Goal: Task Accomplishment & Management: Complete application form

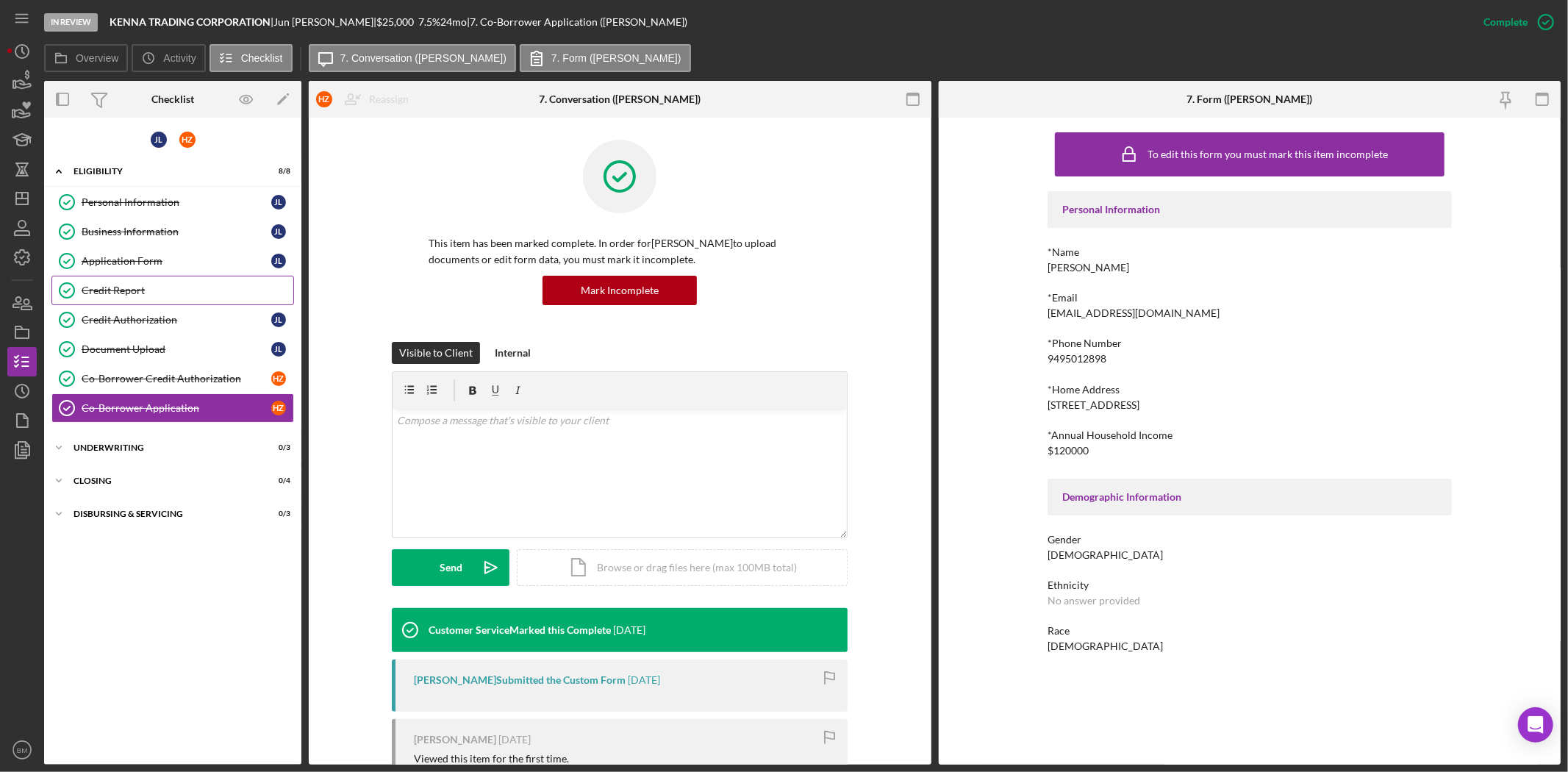
click at [129, 288] on div "Credit Report" at bounding box center [187, 291] width 211 height 12
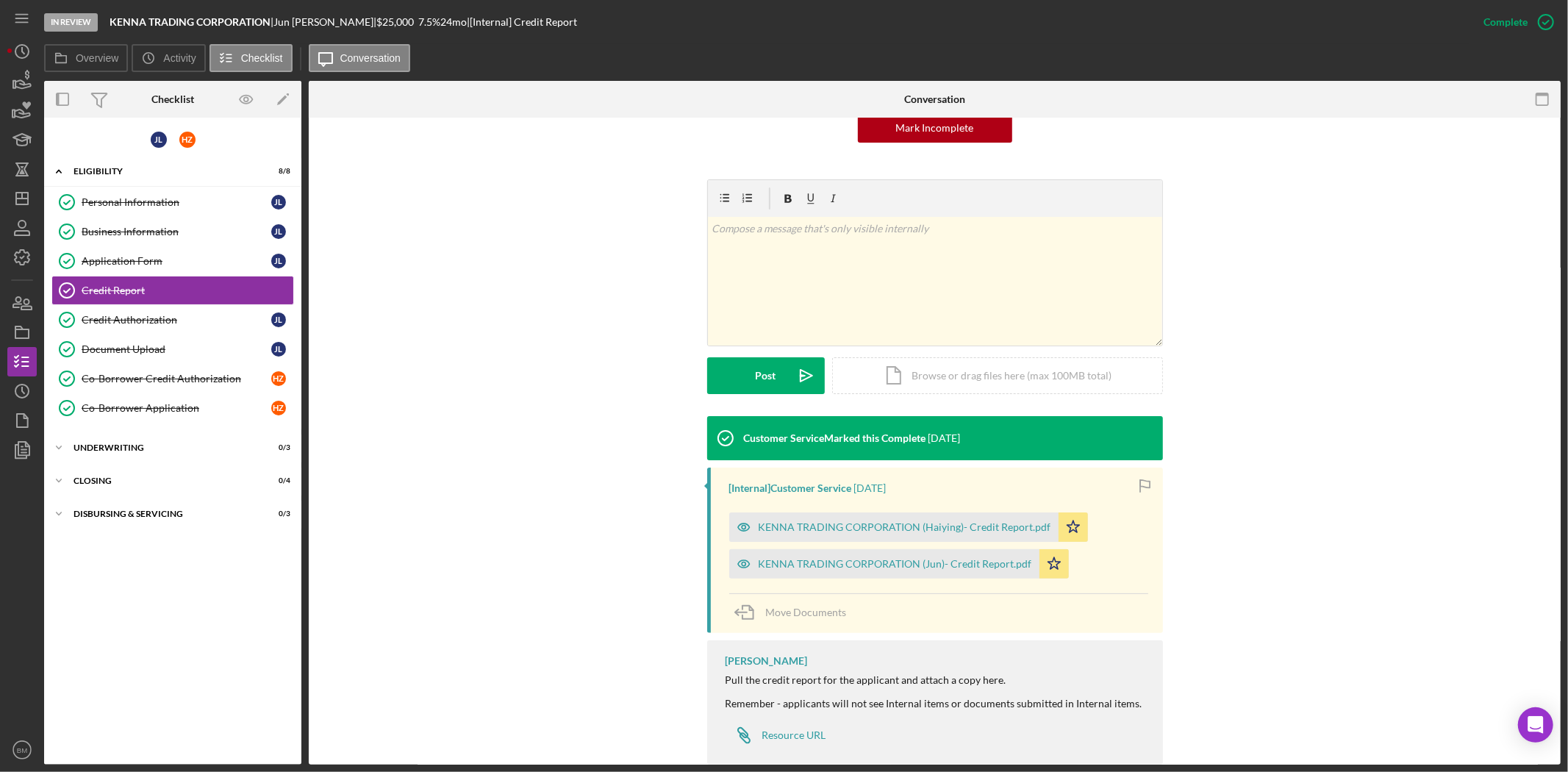
scroll to position [193, 0]
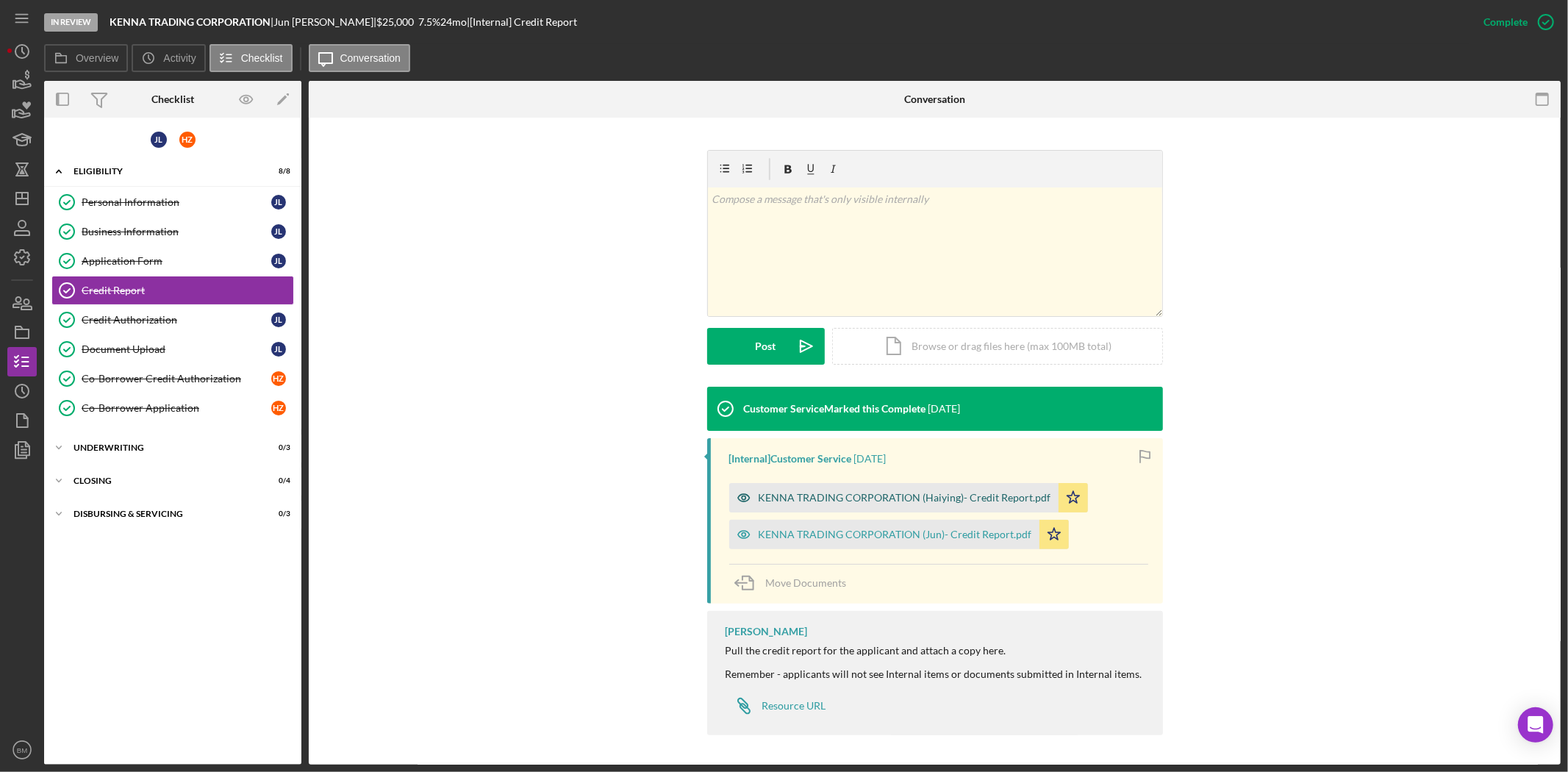
click at [887, 492] on div "KENNA TRADING CORPORATION (Haiying)- Credit Report.pdf" at bounding box center [904, 498] width 292 height 12
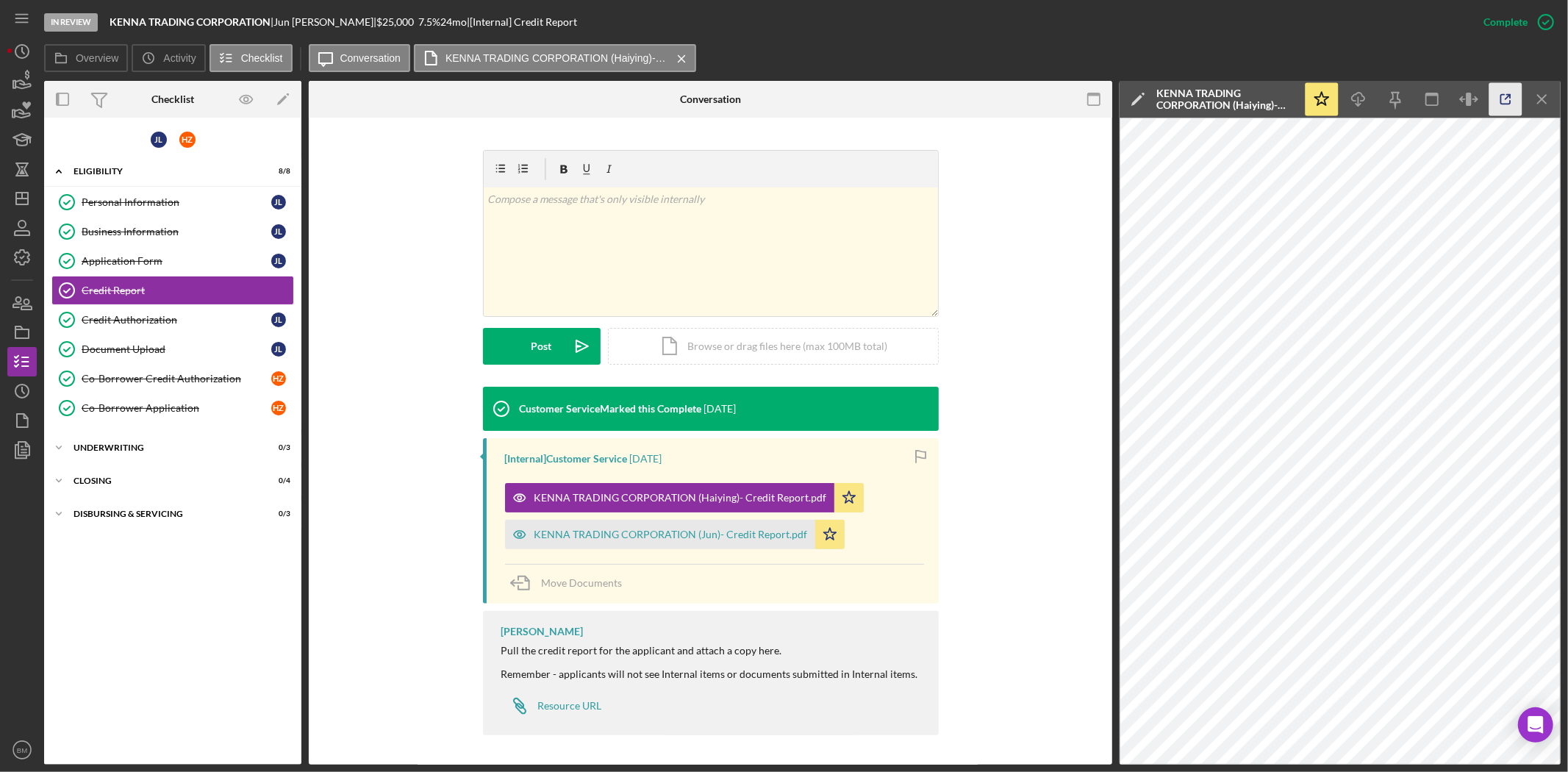
click at [1502, 98] on icon "button" at bounding box center [1506, 100] width 33 height 33
click at [1548, 106] on icon "Icon/Menu Close" at bounding box center [1542, 100] width 33 height 33
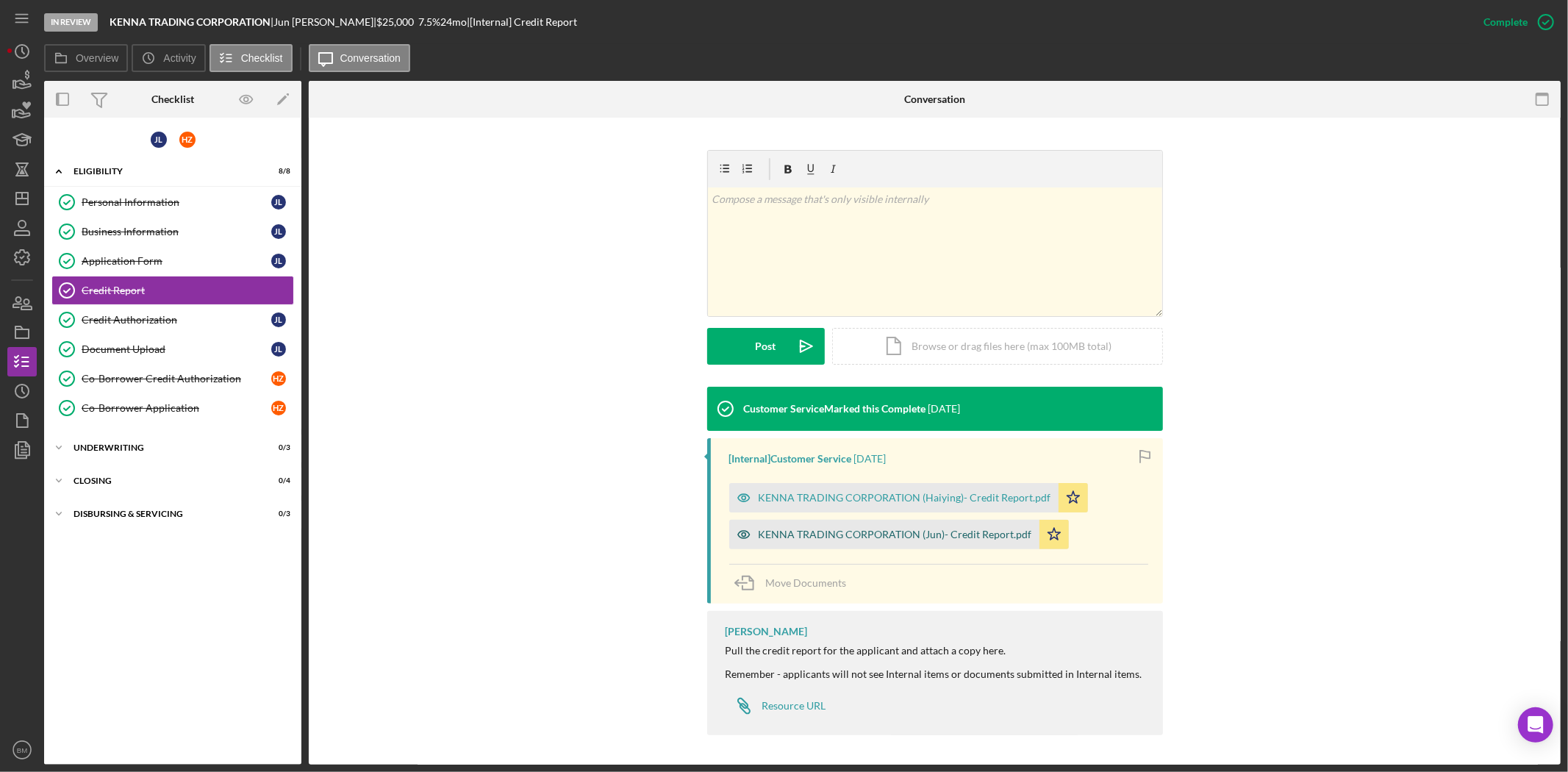
click at [966, 535] on div "KENNA TRADING CORPORATION (Jun)- Credit Report.pdf" at bounding box center [895, 535] width 273 height 12
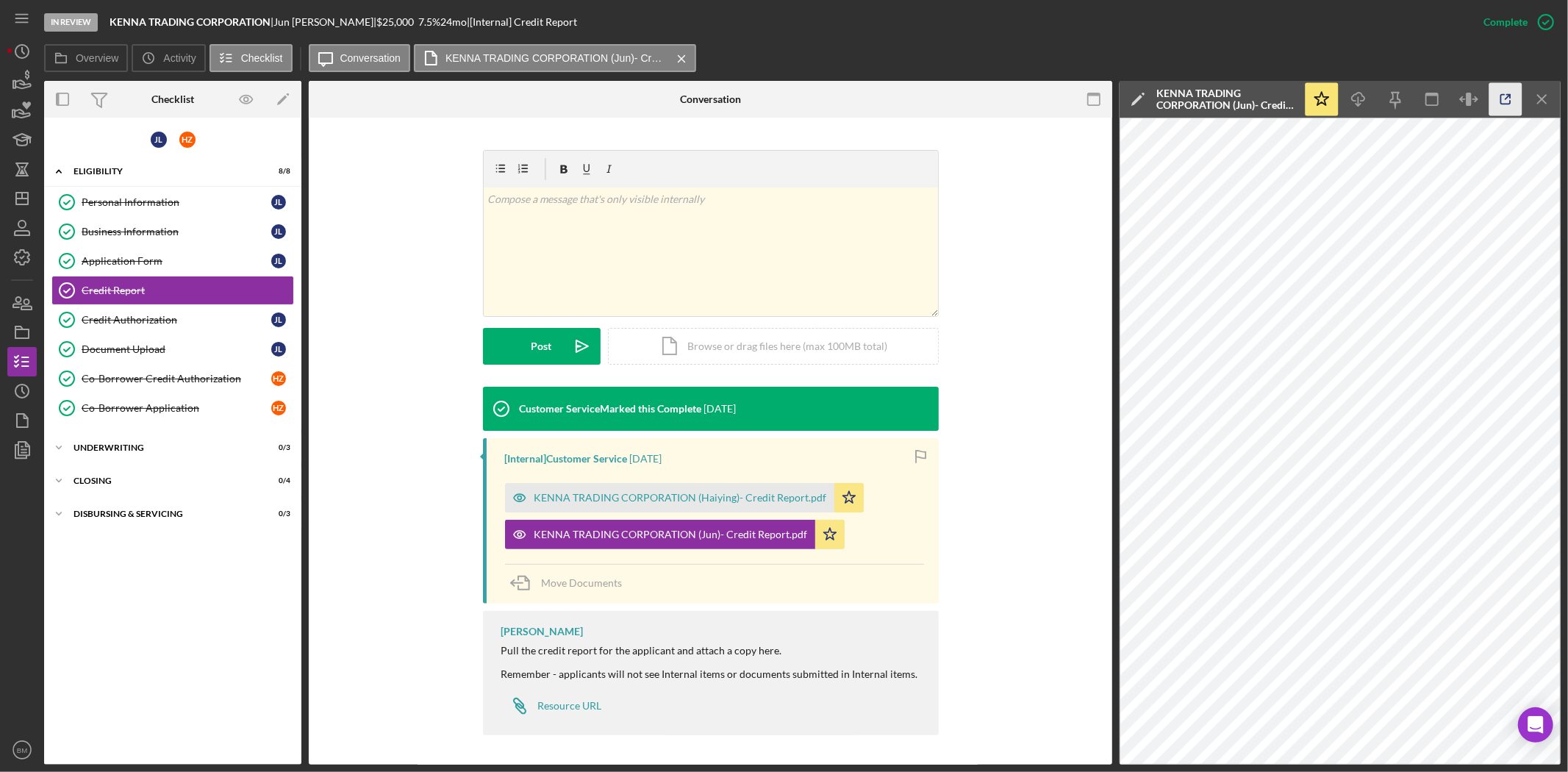
click at [1498, 97] on icon "button" at bounding box center [1506, 100] width 33 height 33
click at [156, 347] on div "Document Upload" at bounding box center [176, 349] width 190 height 12
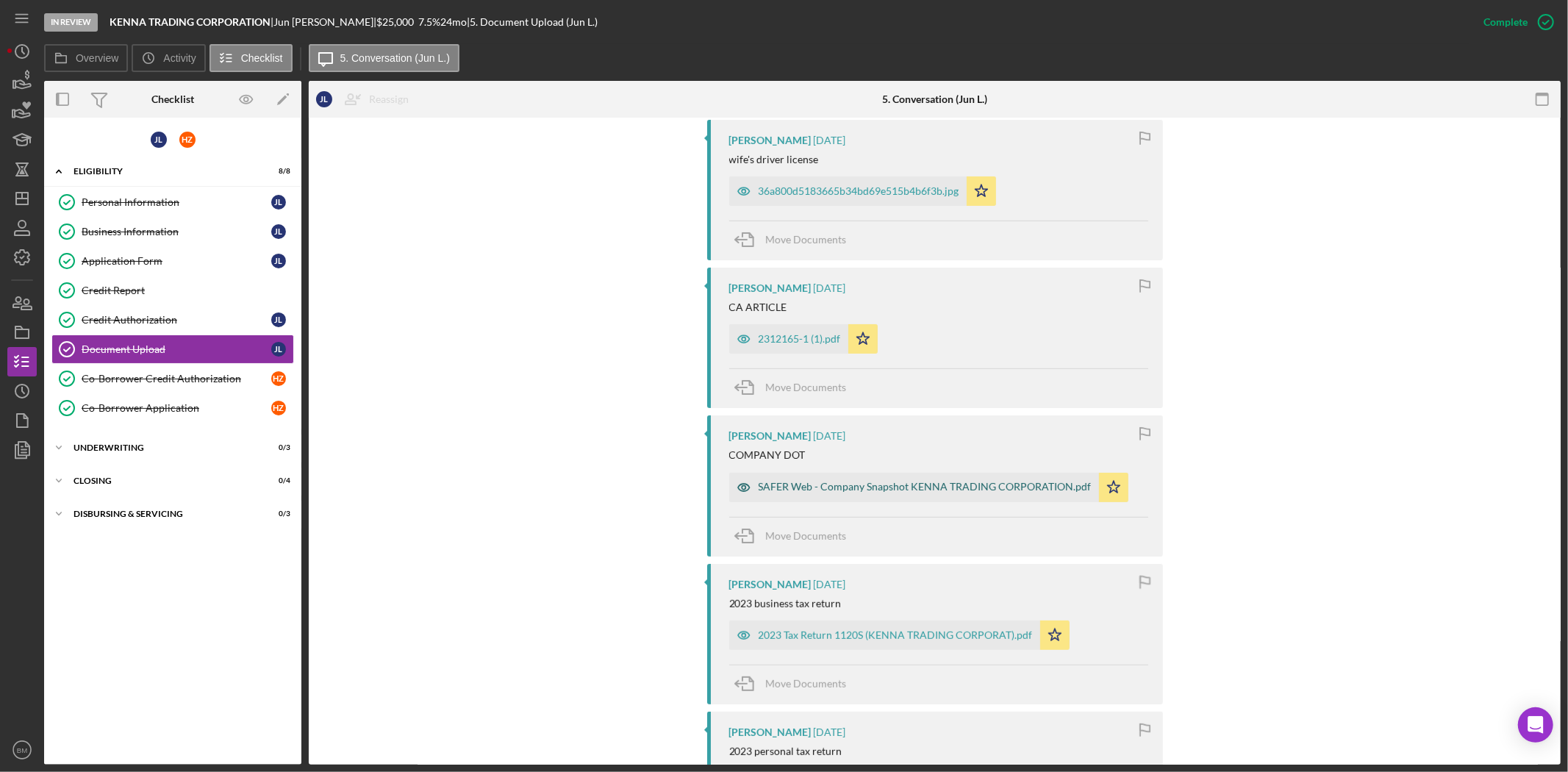
scroll to position [571, 0]
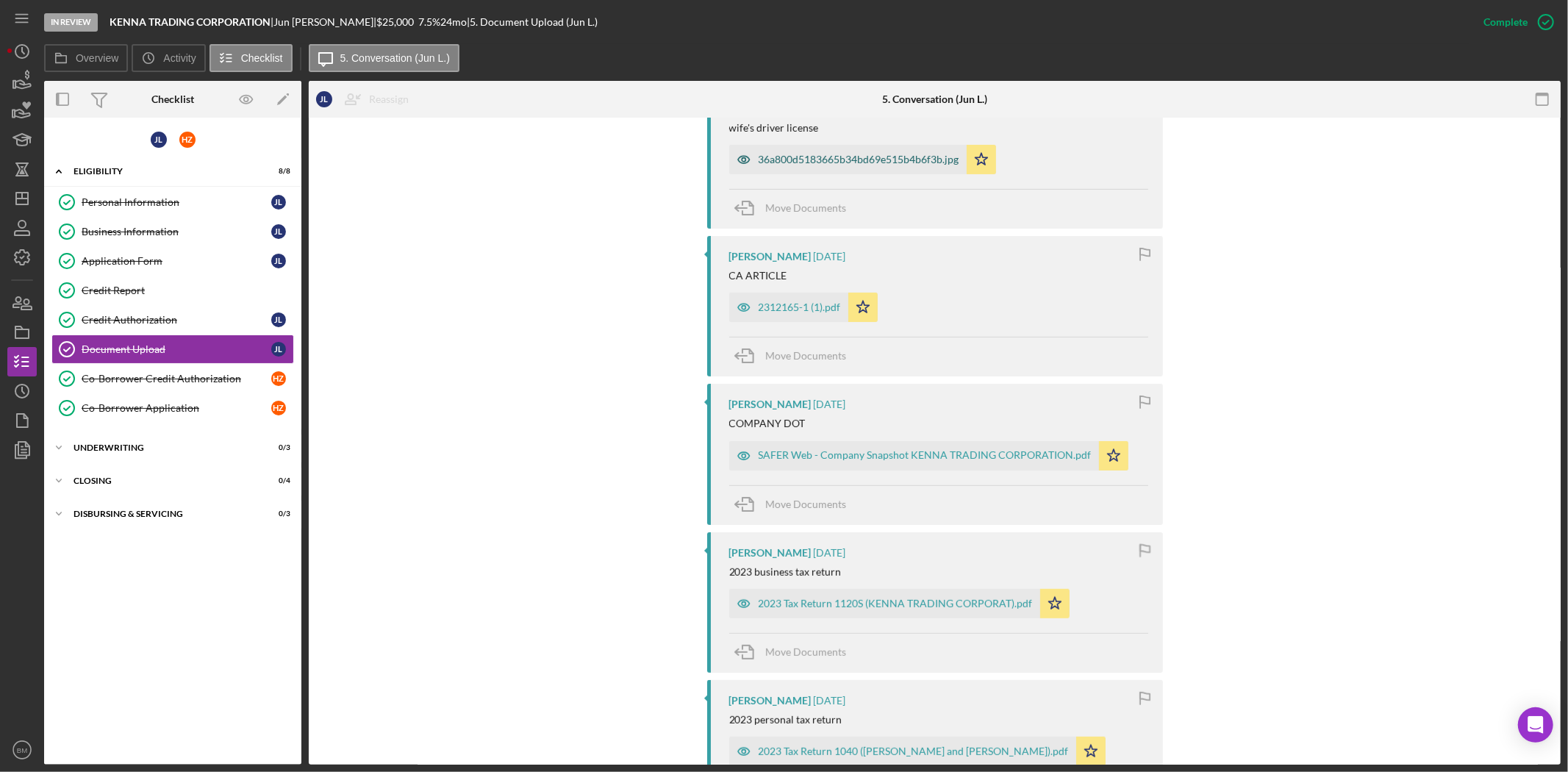
click at [787, 172] on div "36a800d5183665b34bd69e515b4b6f3b.jpg" at bounding box center [847, 159] width 237 height 29
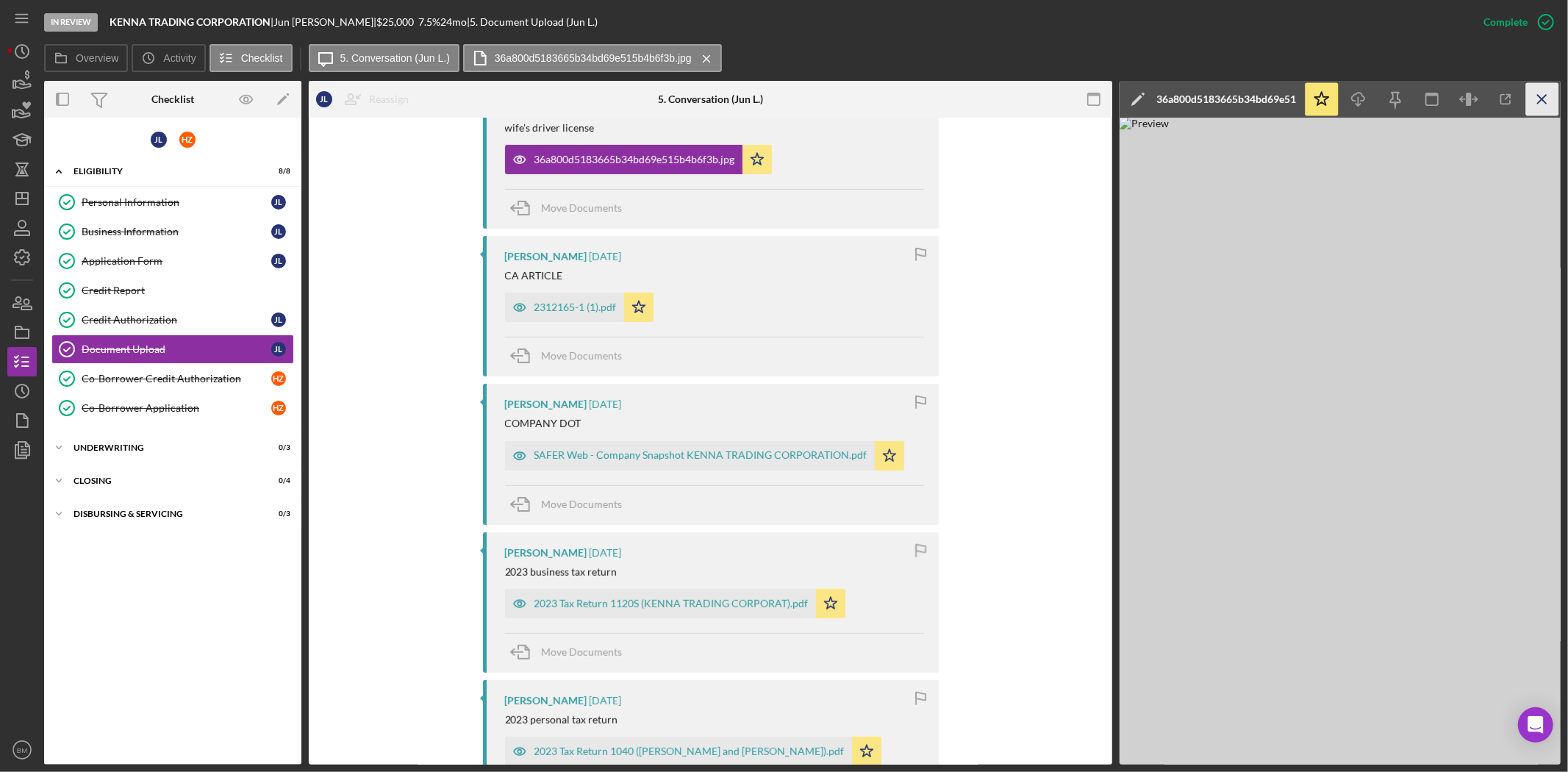
click at [1541, 100] on icon "Icon/Menu Close" at bounding box center [1542, 100] width 33 height 33
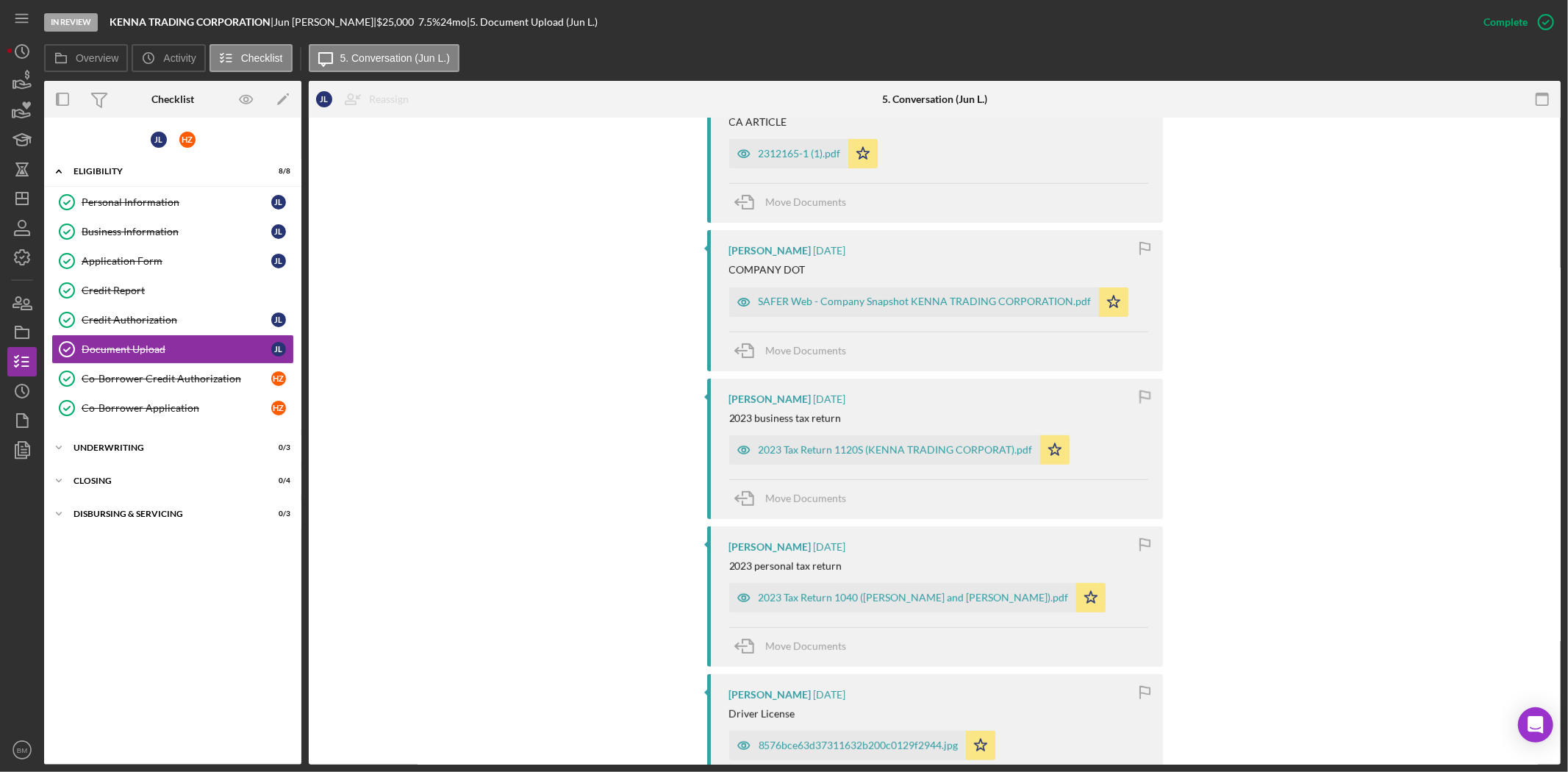
scroll to position [735, 0]
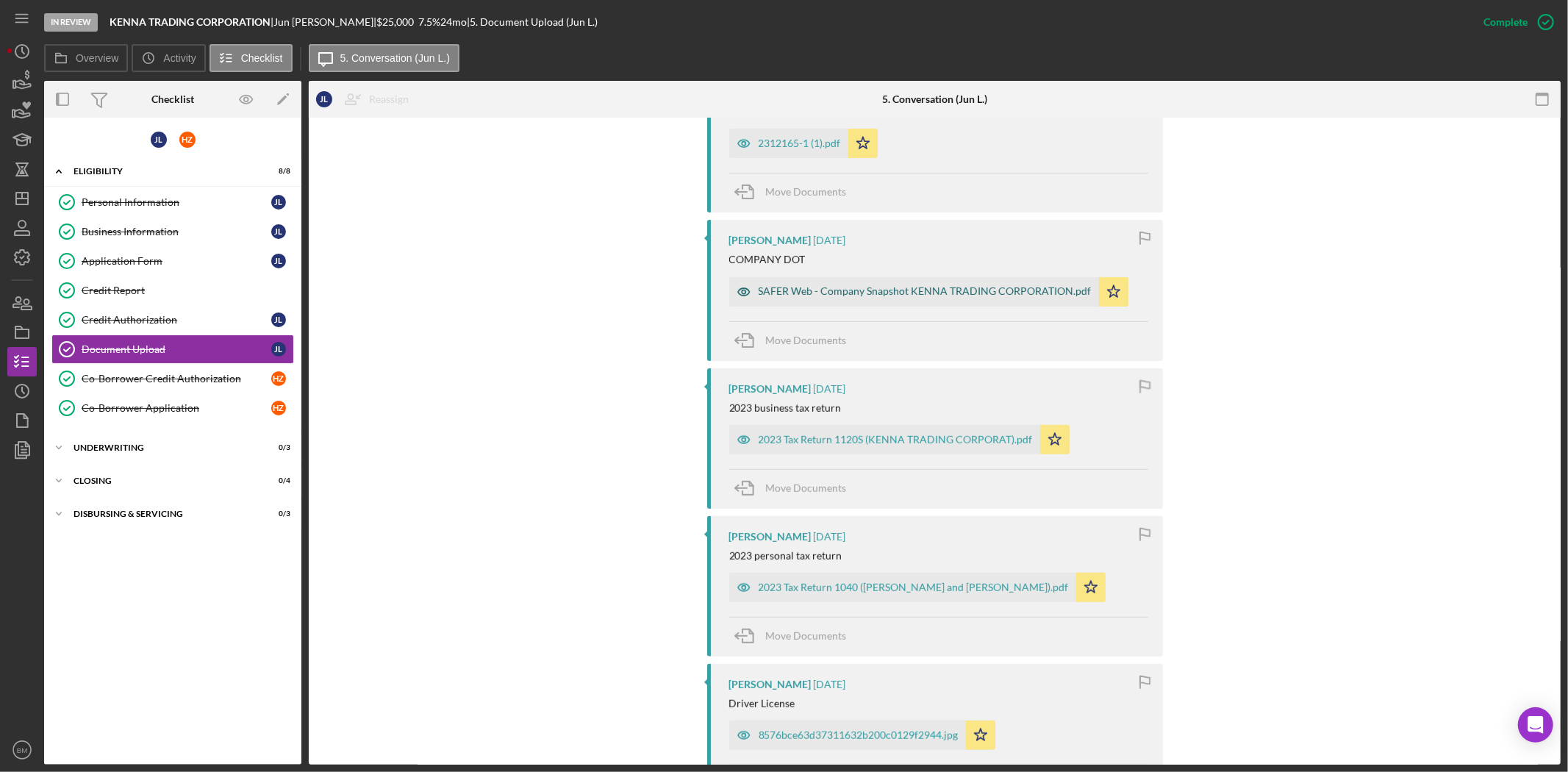
click at [907, 304] on div "SAFER Web - Company Snapshot KENNA TRADING CORPORATION.pdf" at bounding box center [913, 292] width 369 height 29
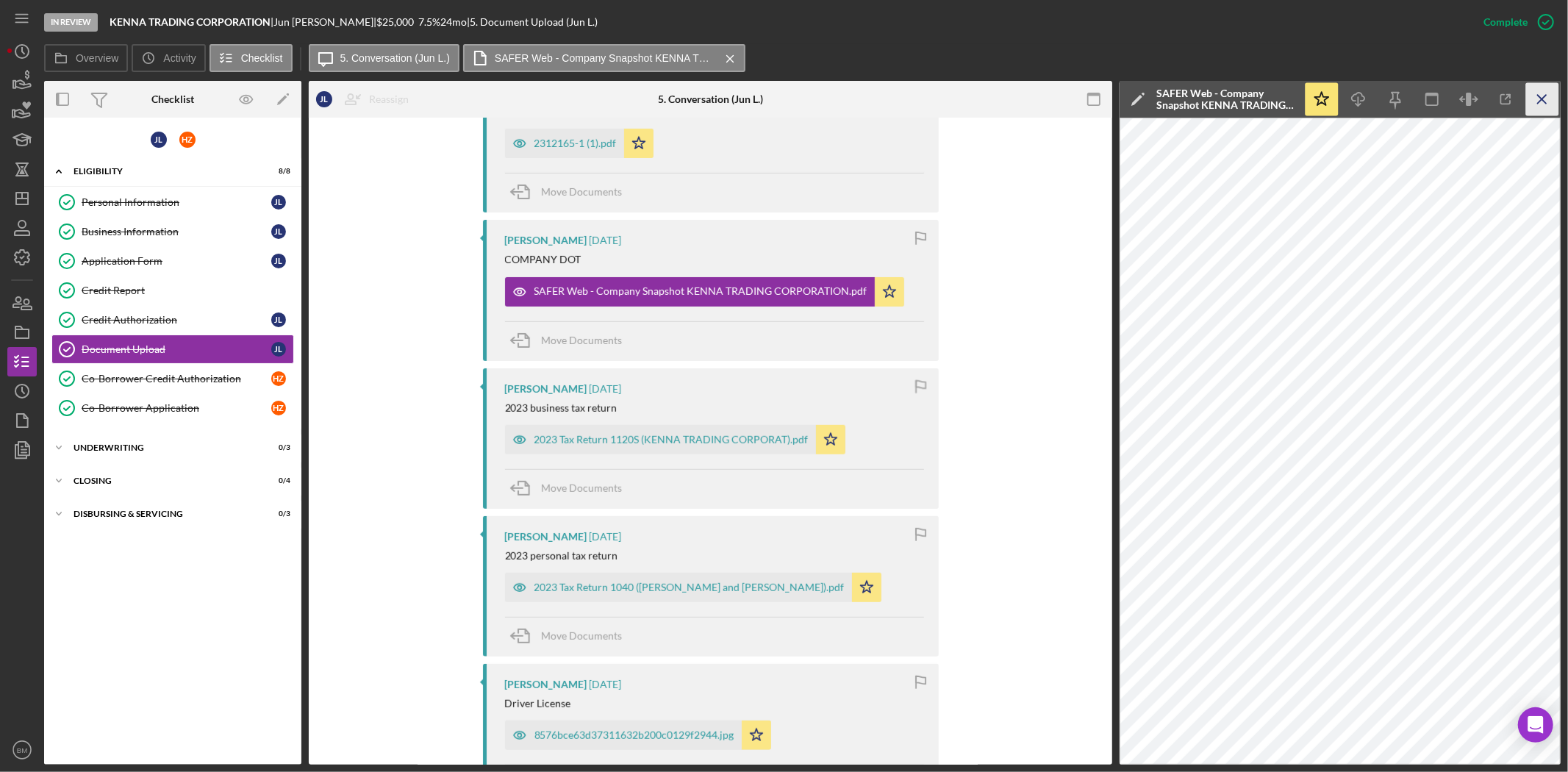
click at [1540, 100] on line "button" at bounding box center [1542, 99] width 8 height 8
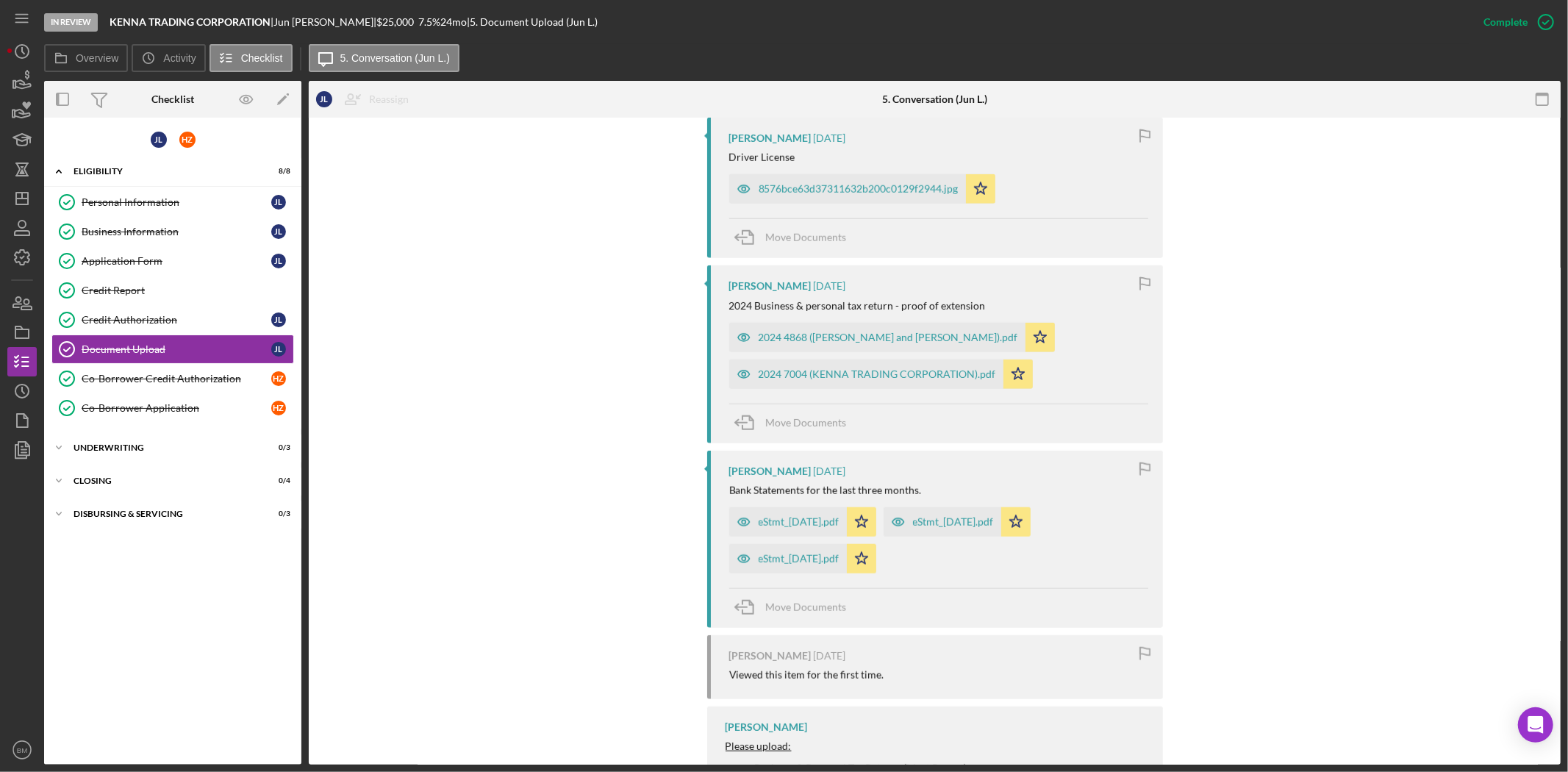
scroll to position [1306, 0]
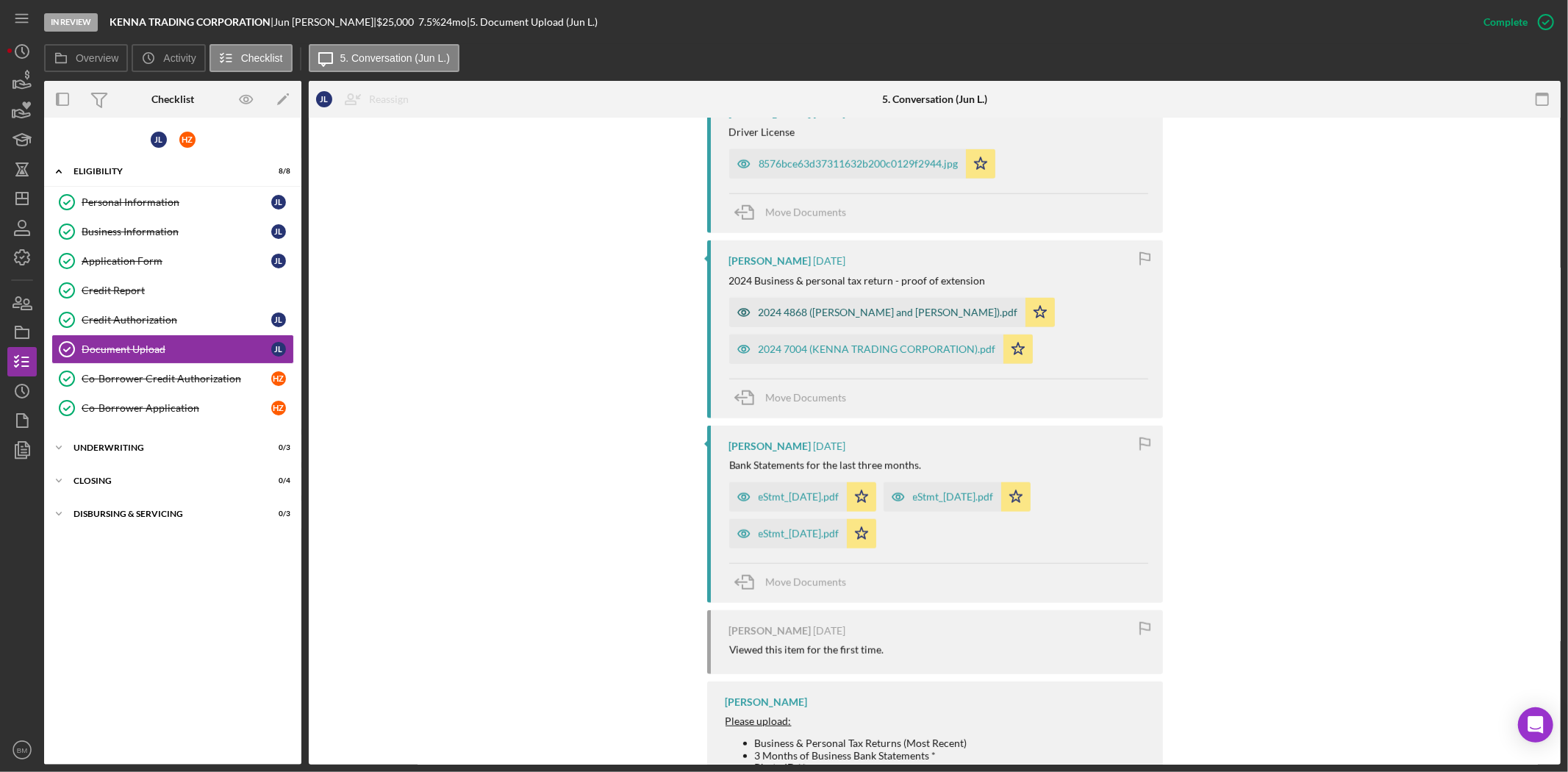
click at [819, 326] on div "2024 4868 (LIANG JUN and HAIYING ZHANG).pdf" at bounding box center [877, 312] width 296 height 29
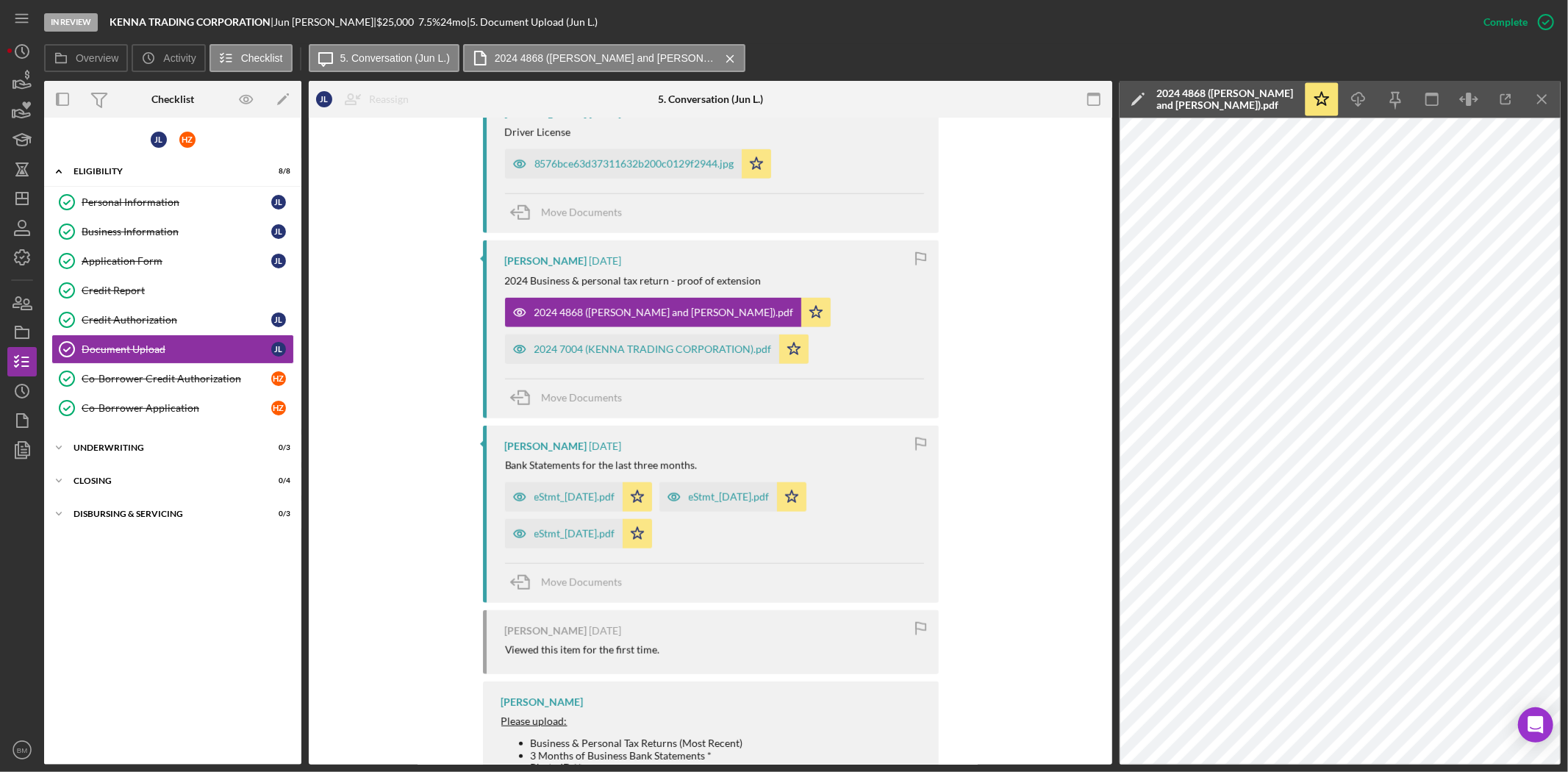
click at [656, 335] on div "2024 7004 (KENNA TRADING CORPORATION).pdf Icon/Star" at bounding box center [661, 345] width 311 height 37
click at [668, 349] on div "2024 7004 (KENNA TRADING CORPORATION).pdf" at bounding box center [653, 349] width 237 height 12
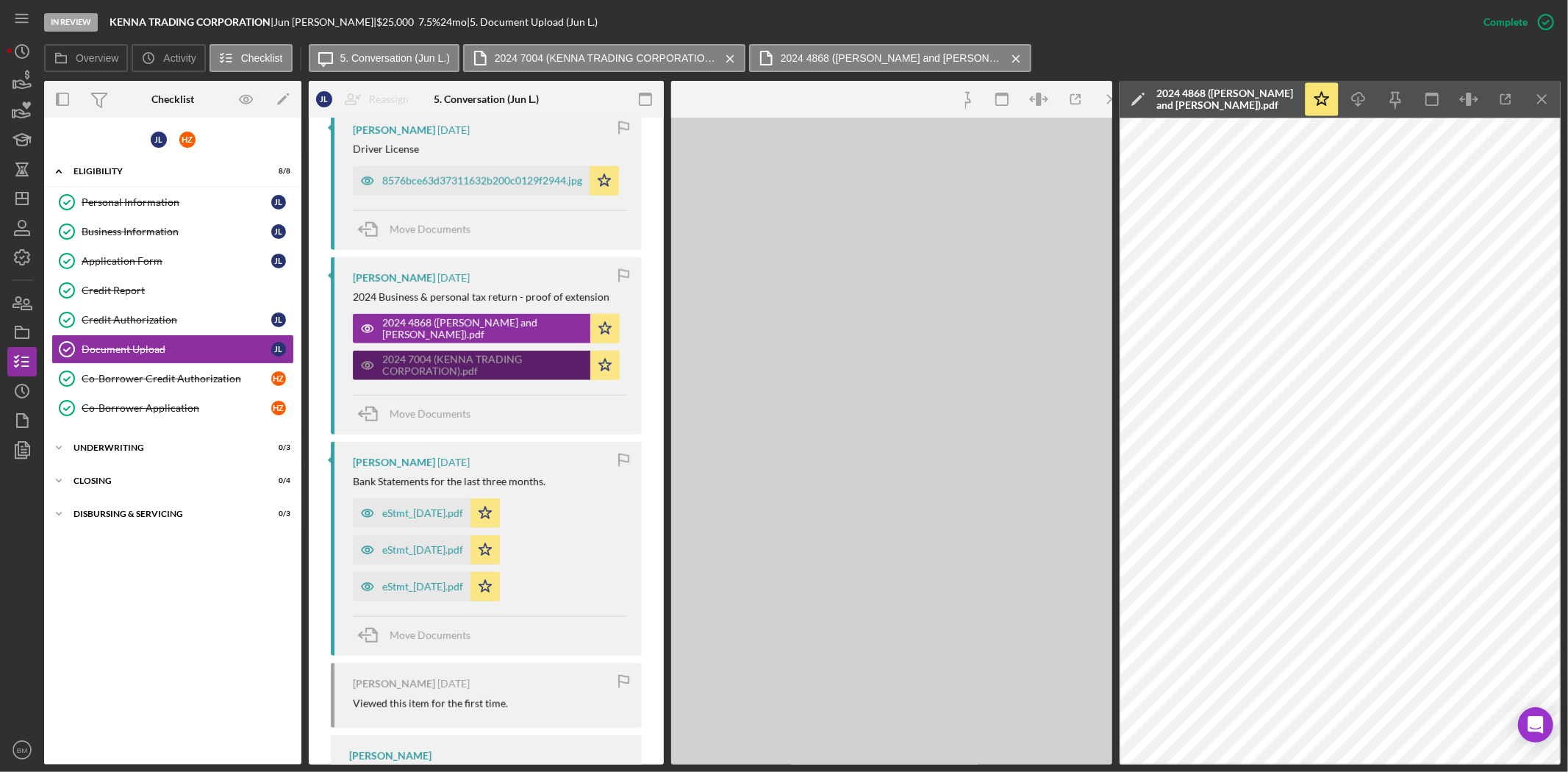
scroll to position [1323, 0]
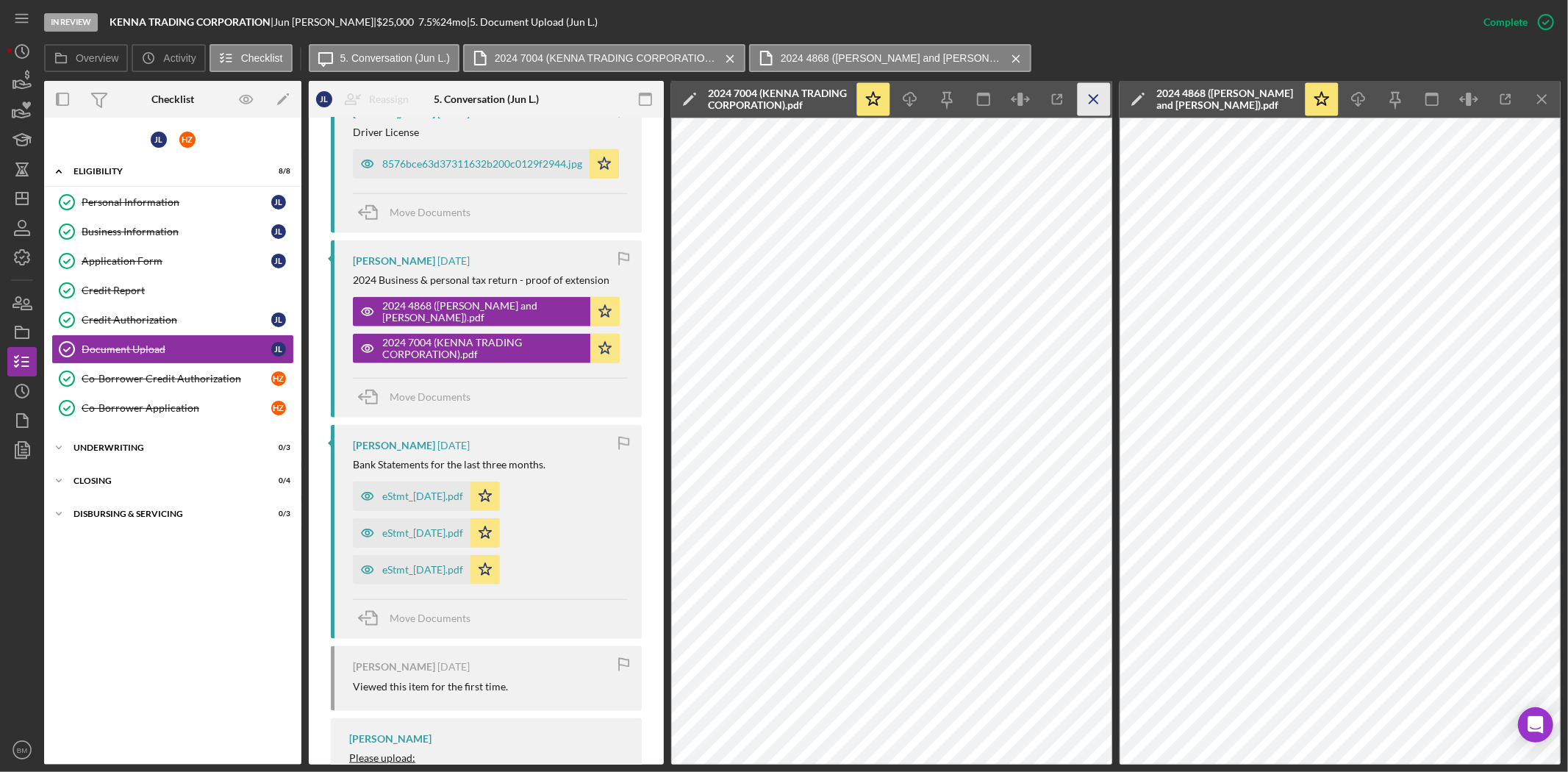
click at [1088, 101] on icon "Icon/Menu Close" at bounding box center [1094, 100] width 33 height 33
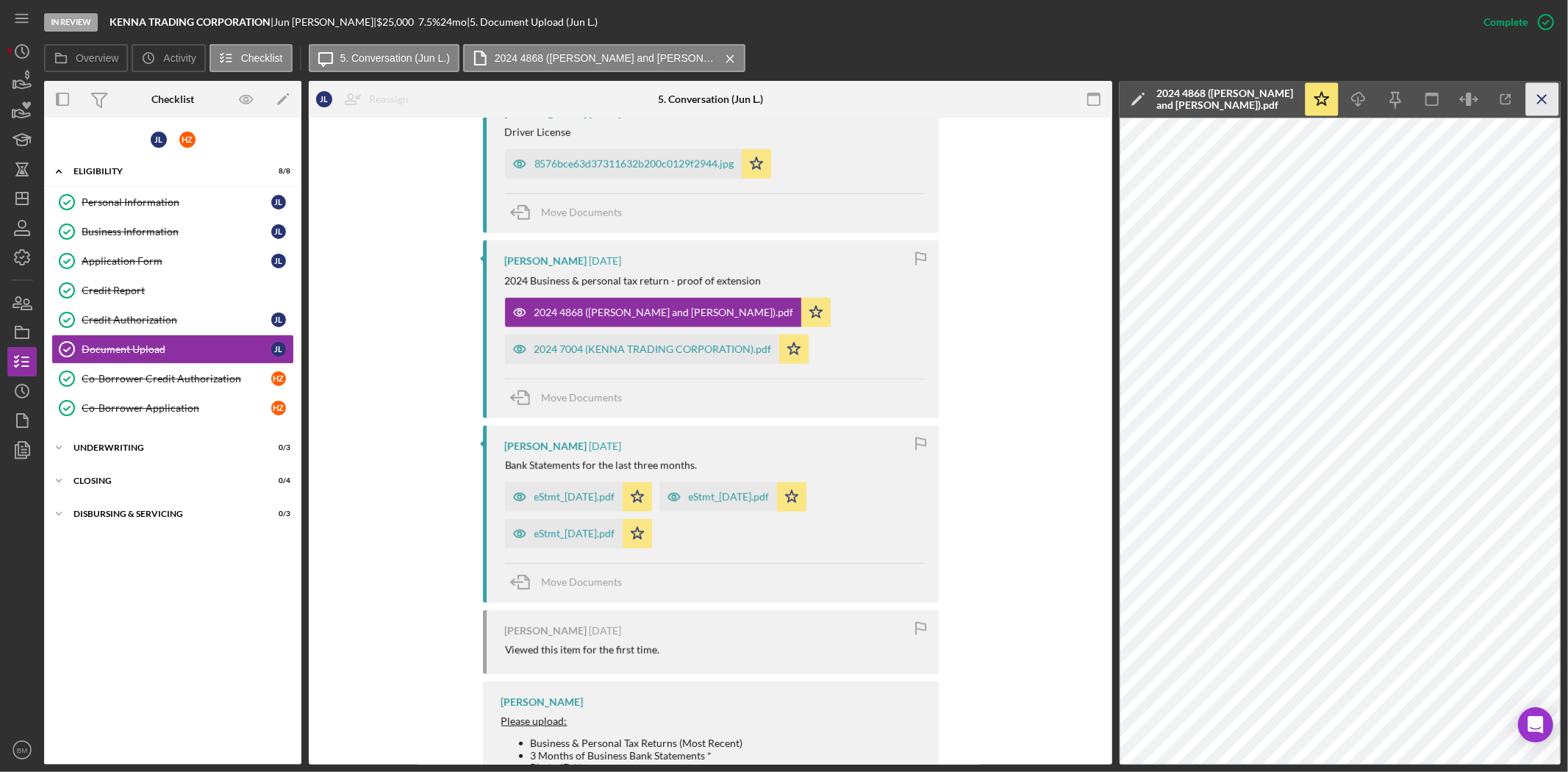
click at [1542, 96] on icon "Icon/Menu Close" at bounding box center [1542, 100] width 33 height 33
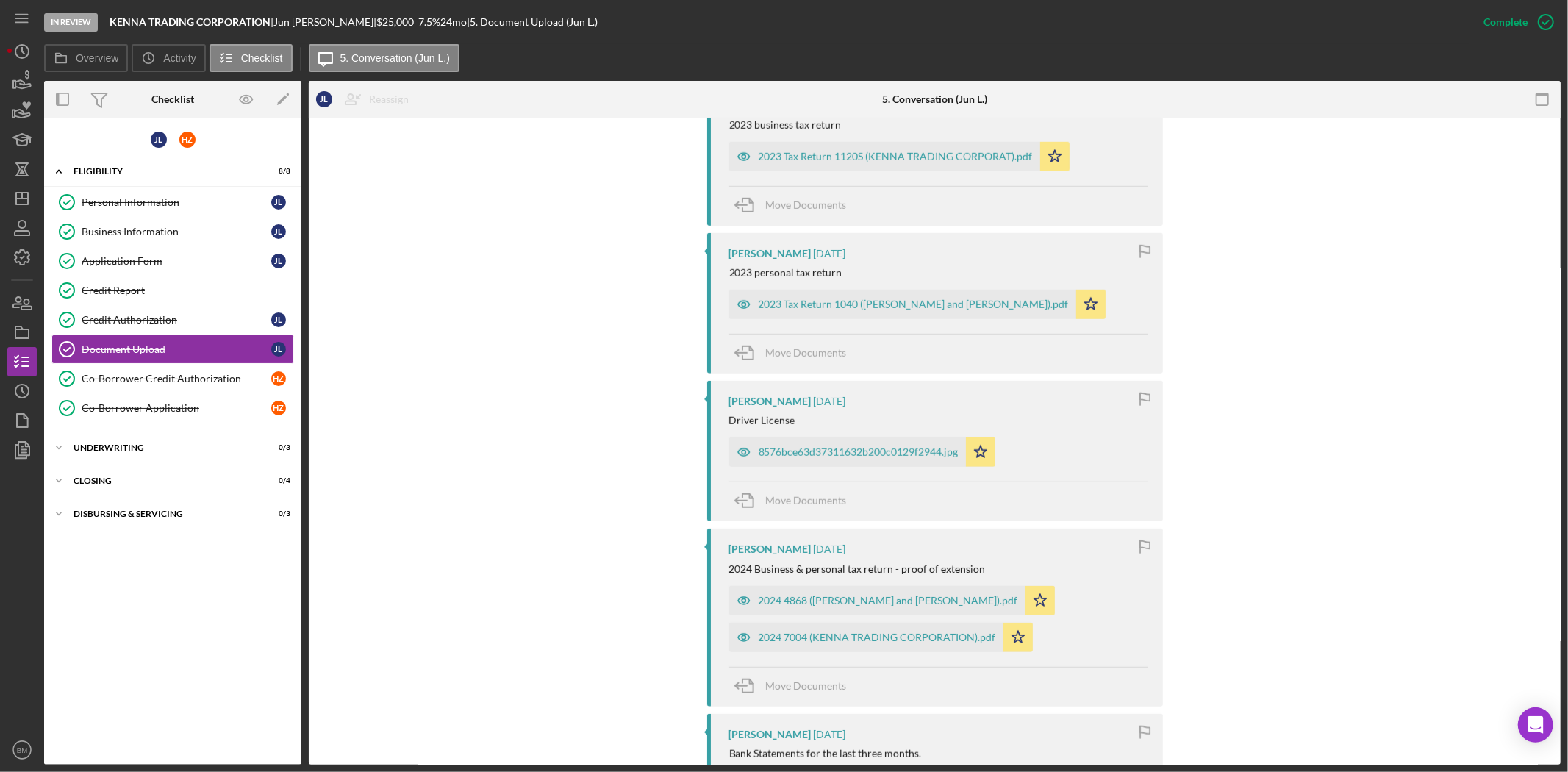
scroll to position [980, 0]
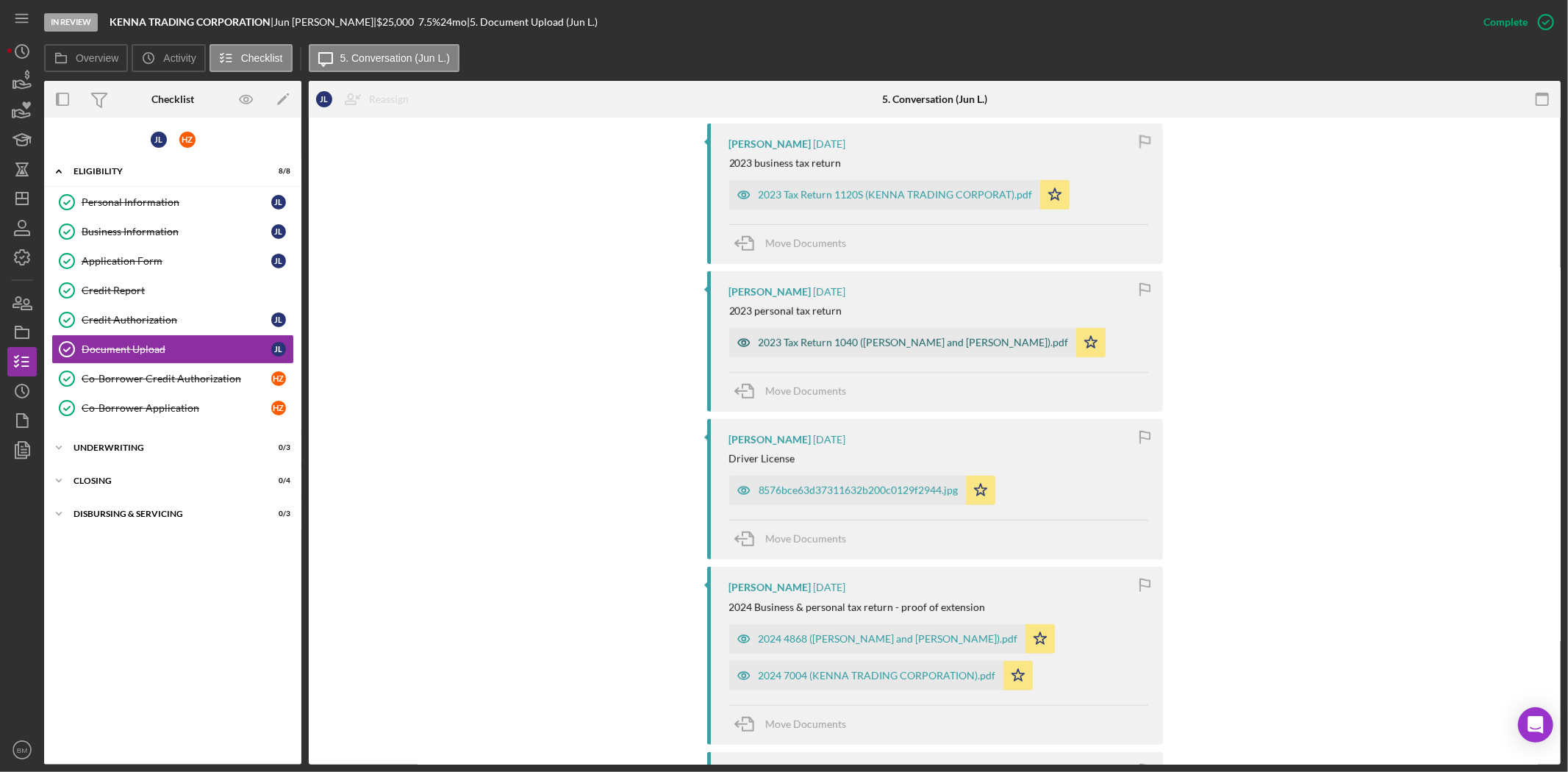
click at [836, 337] on div "2023 Tax Return 1040 (LIANG JUN and HAIYING).pdf" at bounding box center [902, 342] width 347 height 29
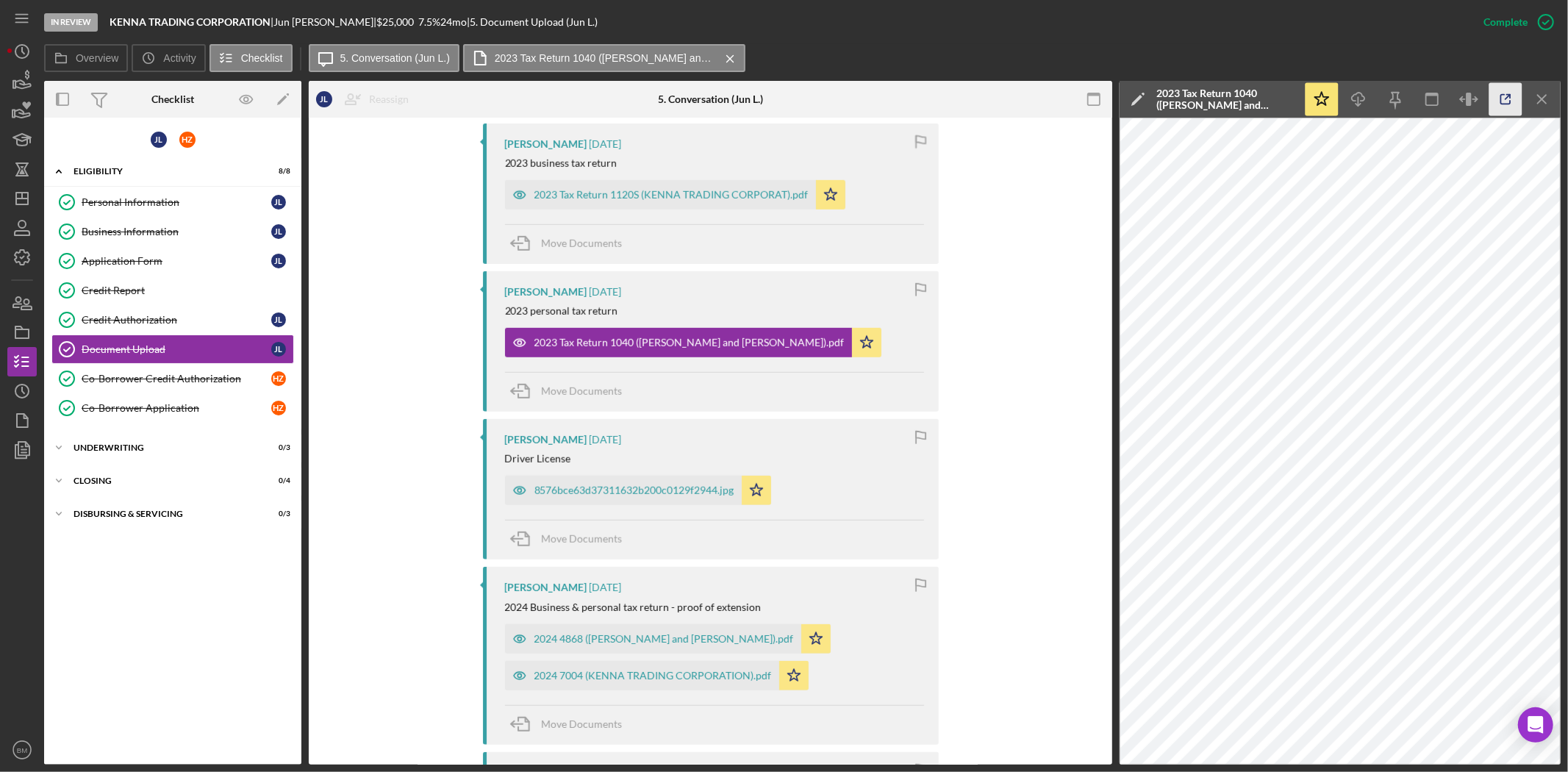
click at [1507, 93] on icon "button" at bounding box center [1506, 100] width 33 height 33
click at [657, 493] on div "8576bce63d37311632b200c0129f2944.jpg" at bounding box center [634, 490] width 200 height 12
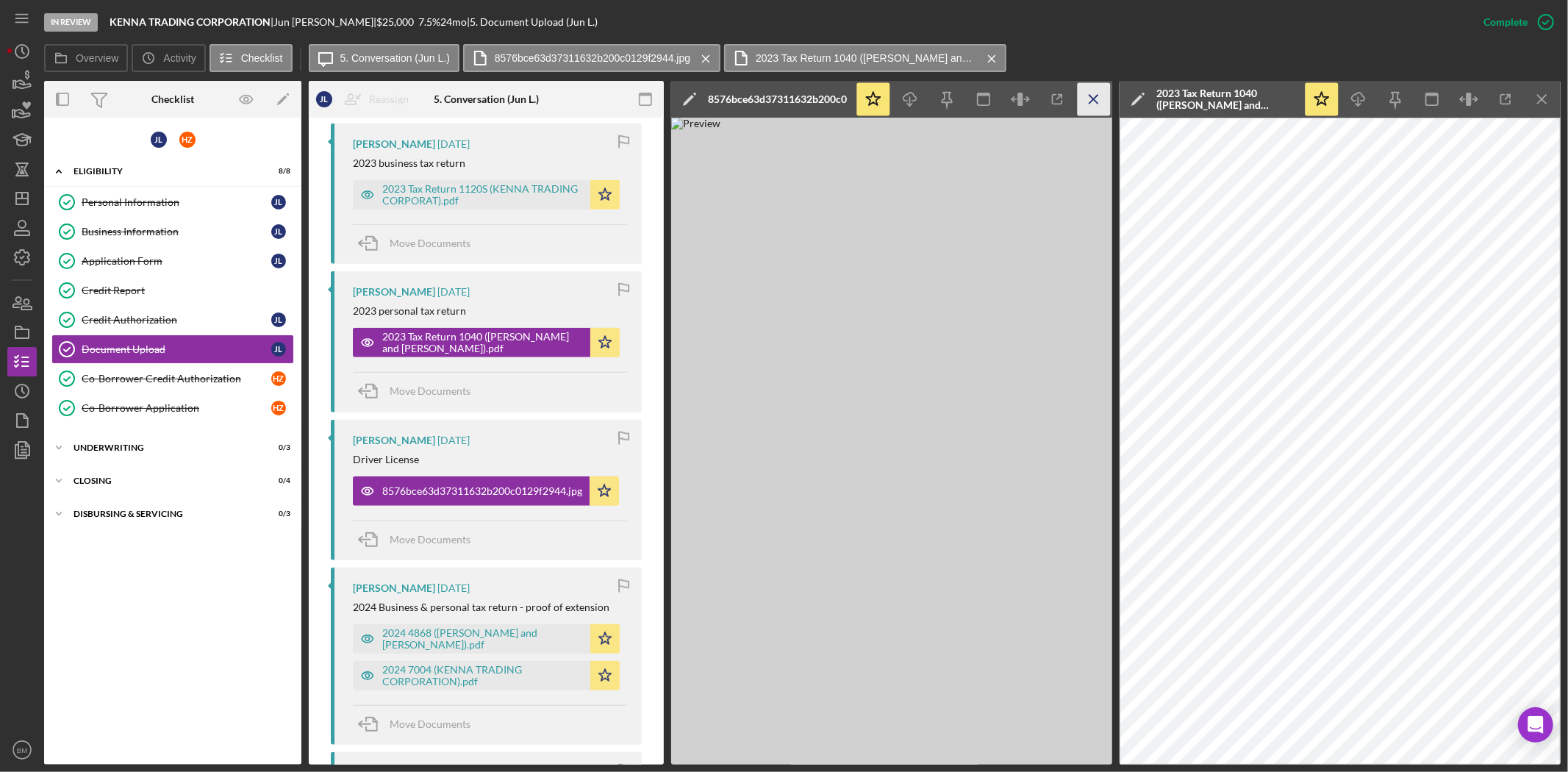
click at [1085, 97] on icon "Icon/Menu Close" at bounding box center [1094, 100] width 33 height 33
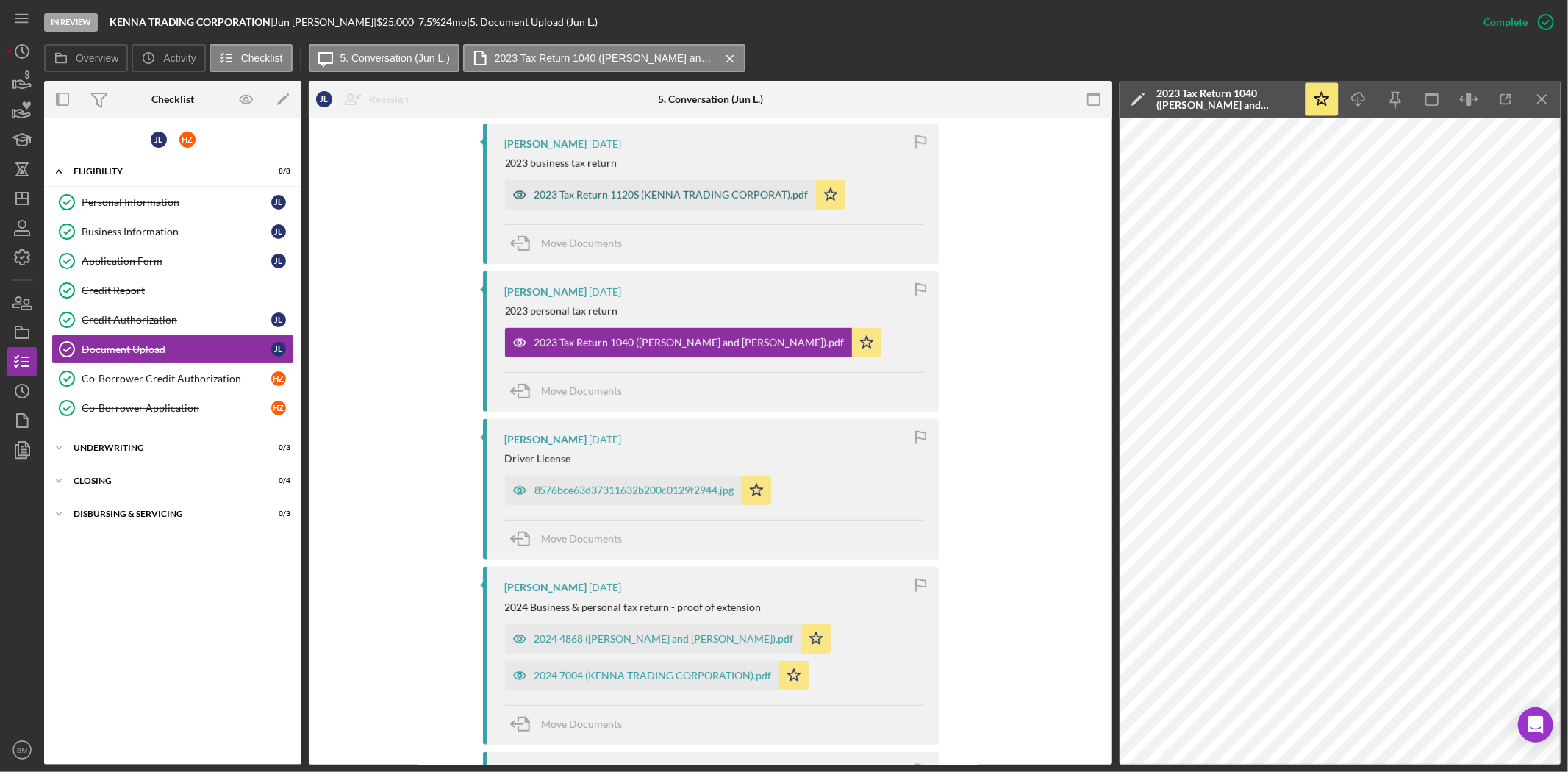
click at [696, 191] on div "2023 Tax Return 1120S (KENNA TRADING CORPORAT).pdf" at bounding box center [671, 195] width 274 height 12
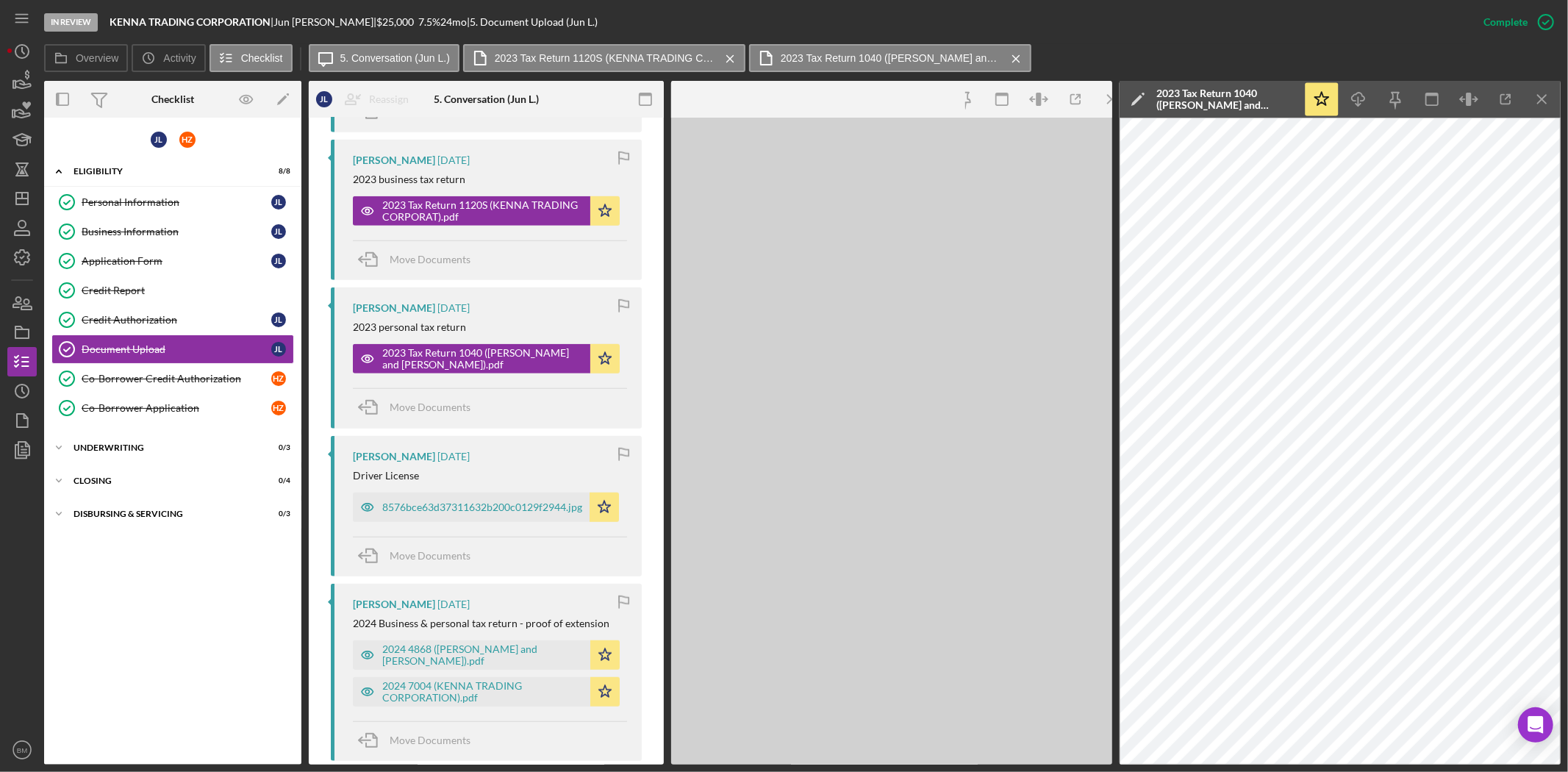
scroll to position [996, 0]
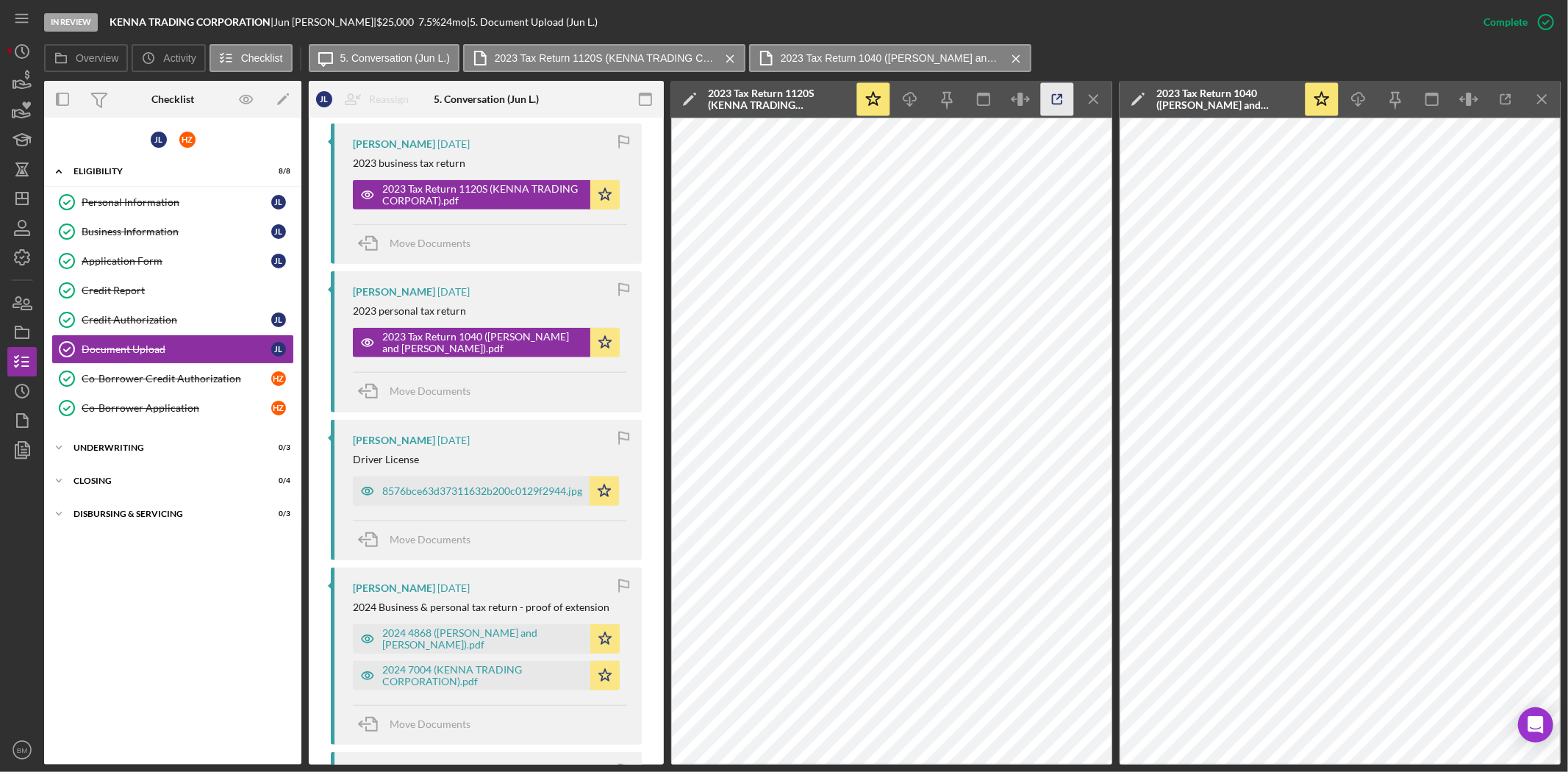
click at [1059, 96] on line "button" at bounding box center [1059, 97] width 5 height 5
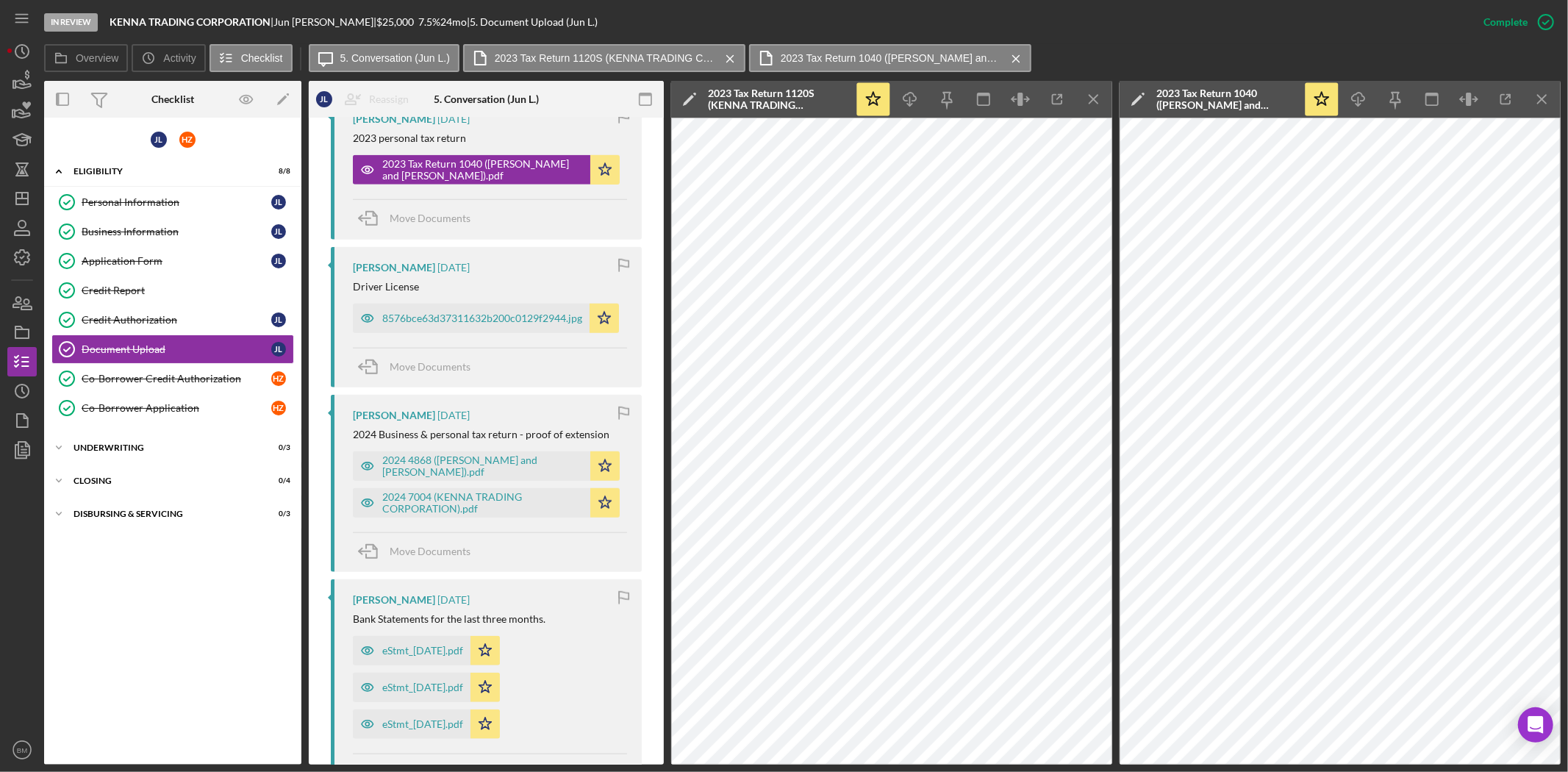
scroll to position [1241, 0]
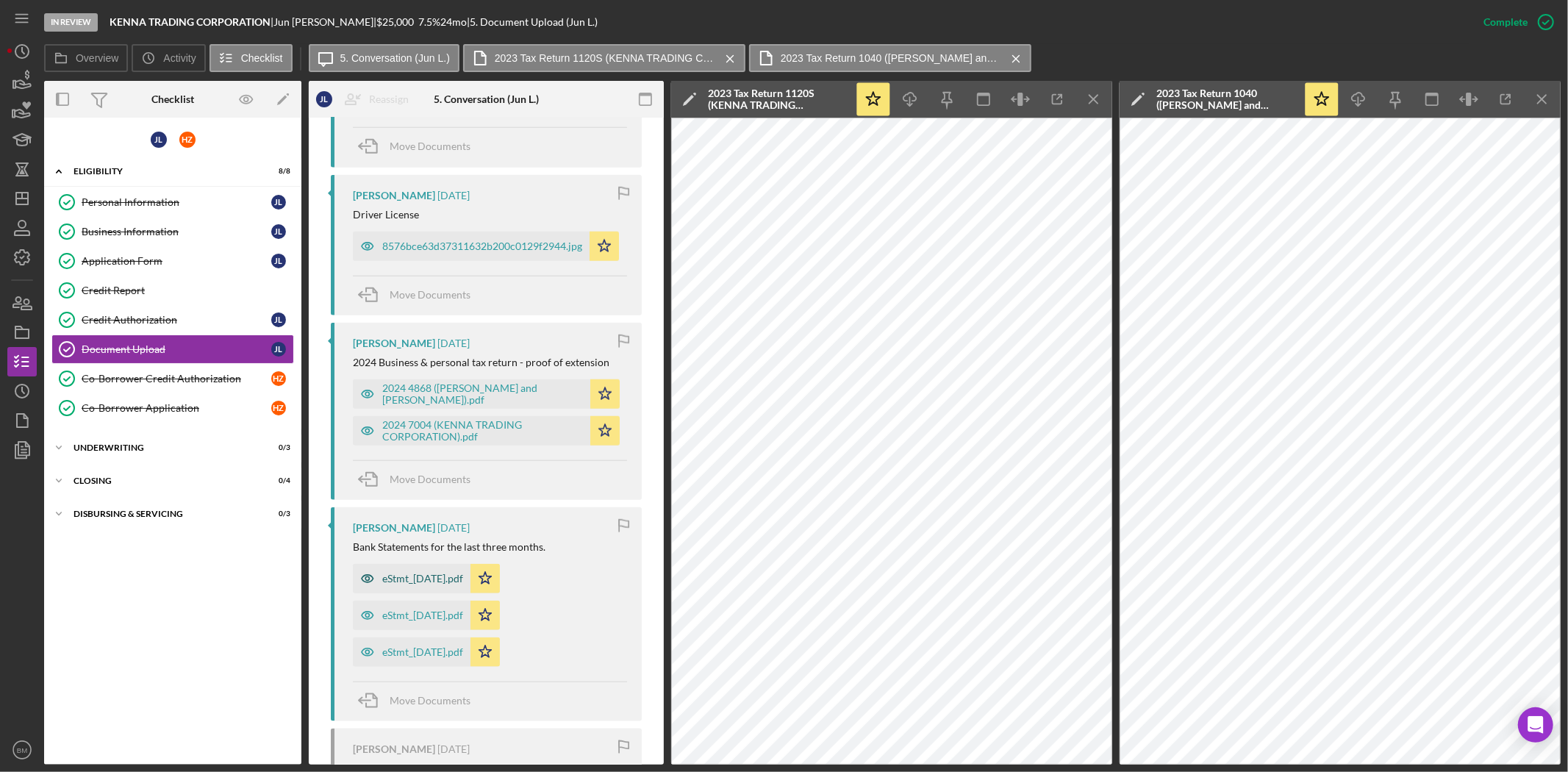
click at [443, 585] on div "eStmt_2025-05-30.pdf" at bounding box center [422, 579] width 81 height 12
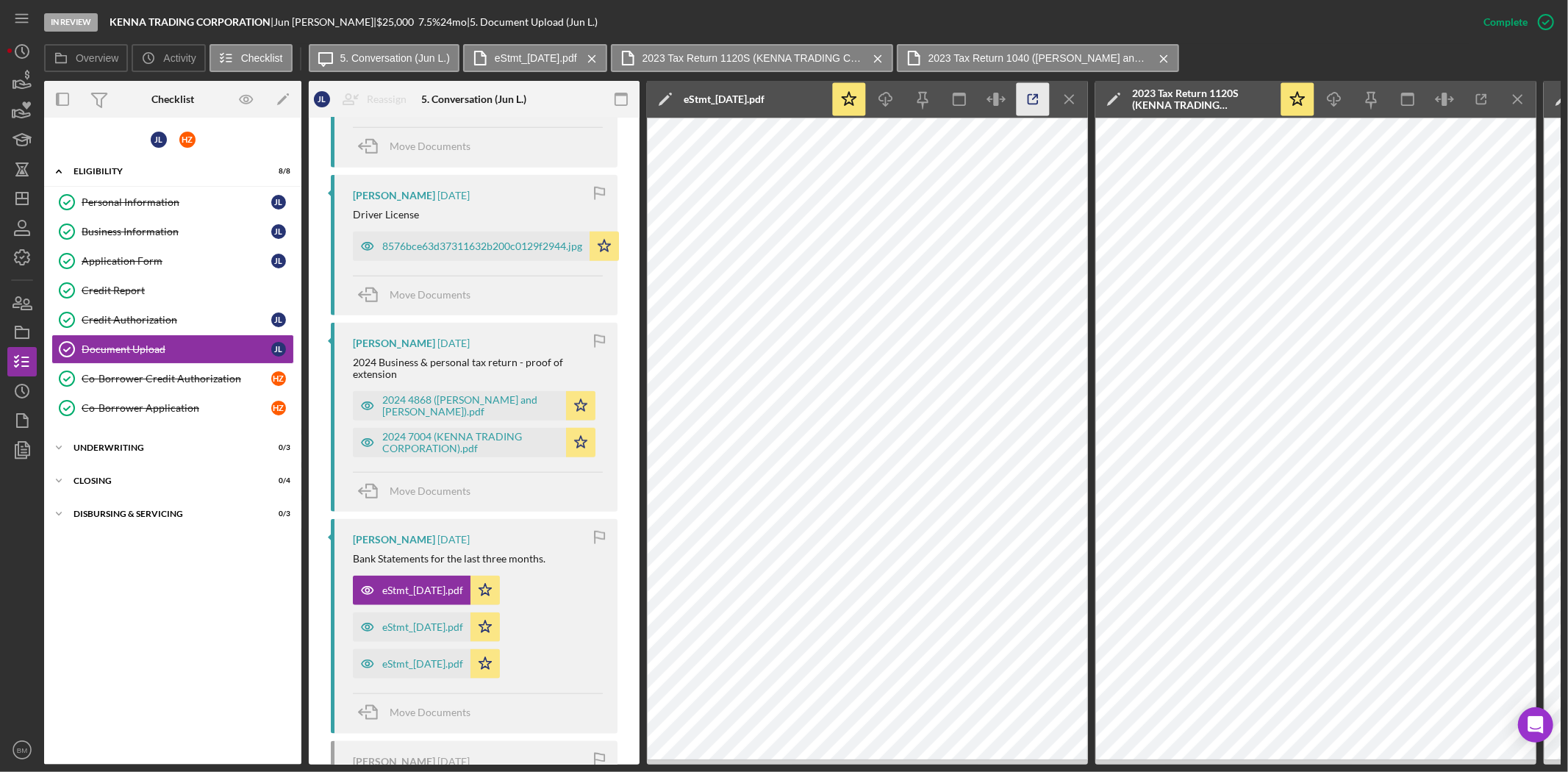
click at [1024, 112] on icon "button" at bounding box center [1033, 100] width 33 height 33
click at [427, 631] on div "eStmt_2025-06-30.pdf" at bounding box center [422, 627] width 81 height 12
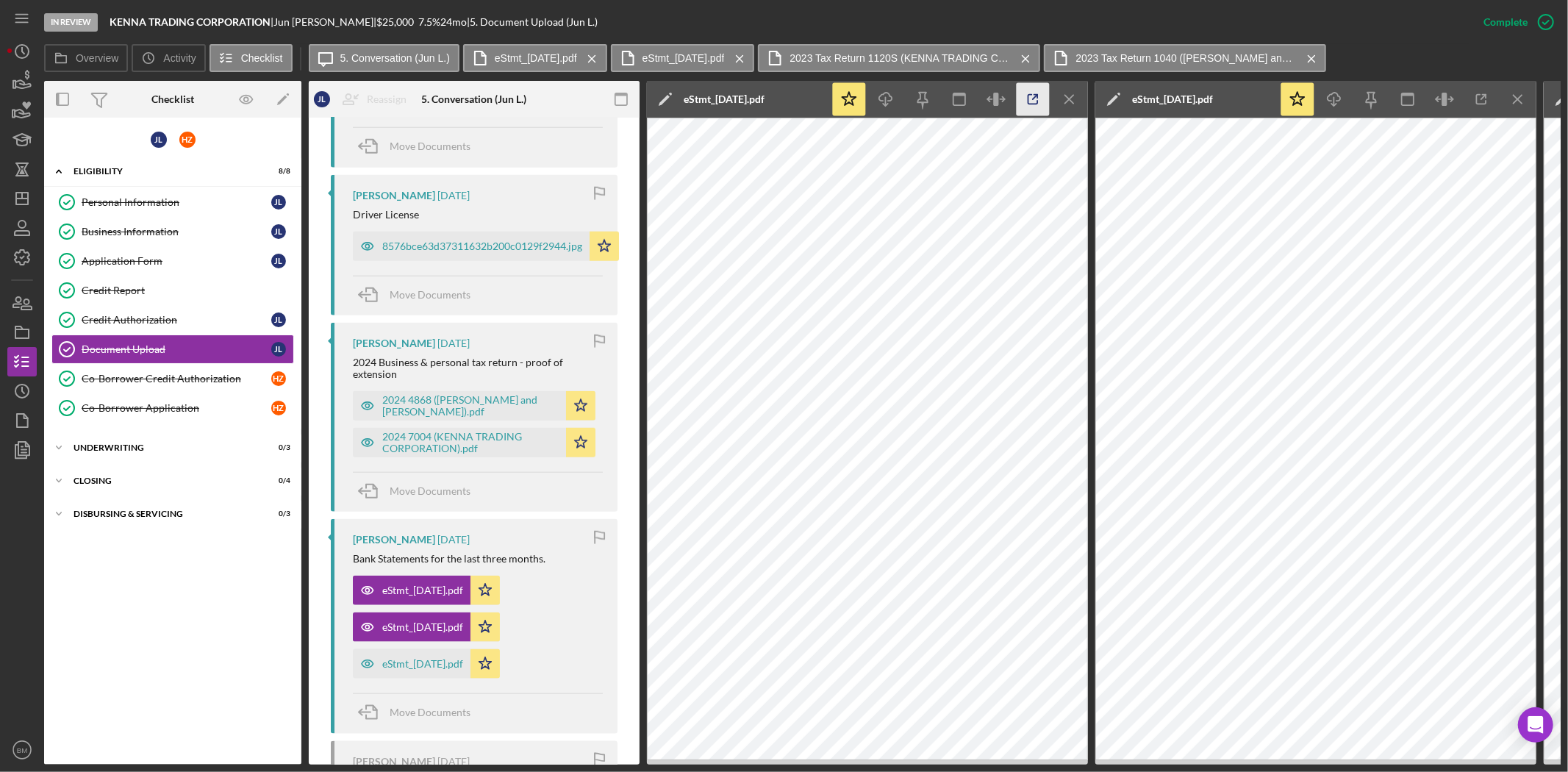
click at [1033, 100] on icon "button" at bounding box center [1033, 100] width 33 height 33
click at [436, 670] on div "eStmt_2025-07-31.pdf" at bounding box center [422, 664] width 81 height 12
click at [1037, 104] on icon "button" at bounding box center [1033, 100] width 33 height 33
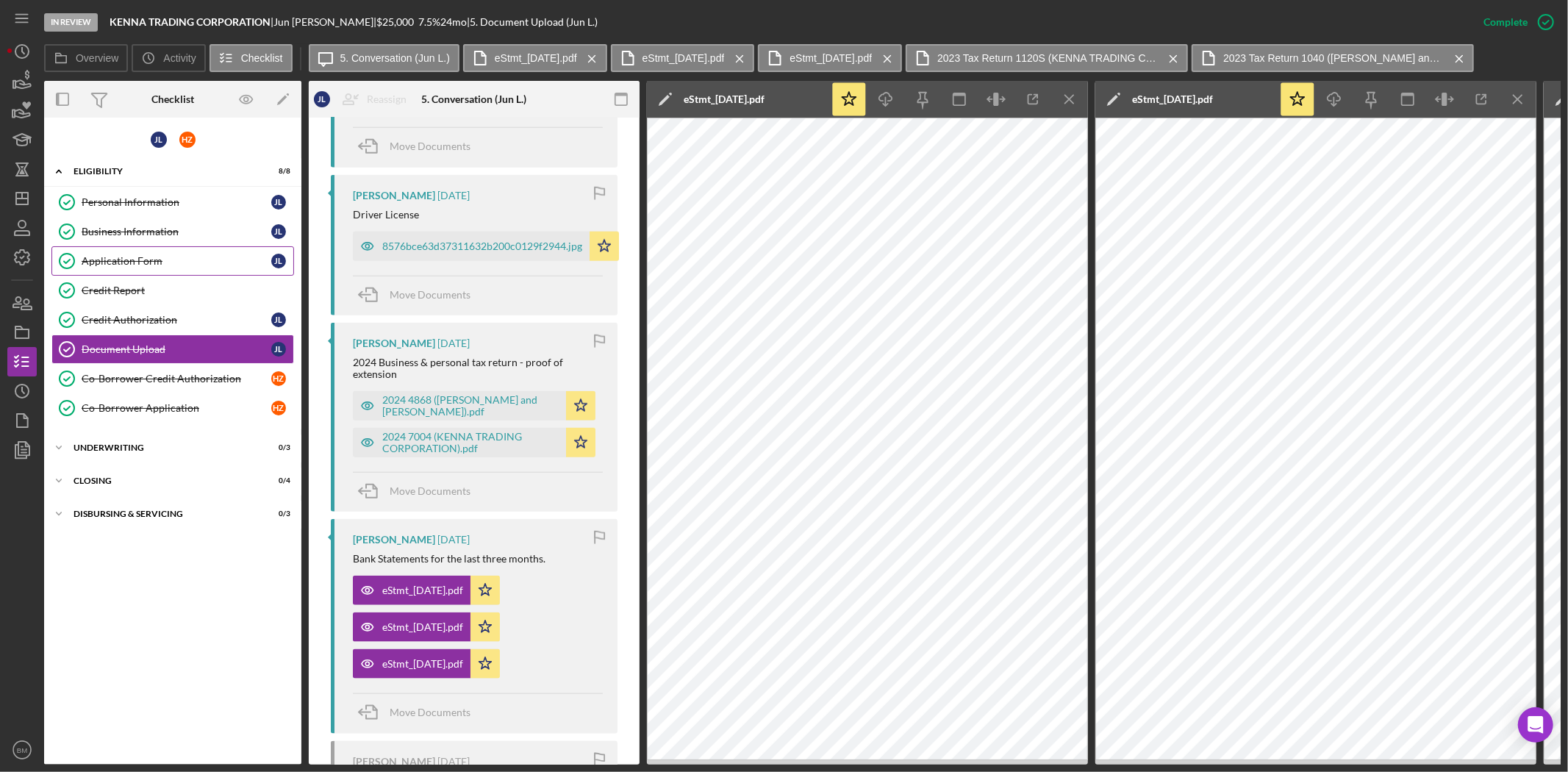
click at [152, 267] on link "Application Form Application Form J L" at bounding box center [172, 261] width 242 height 29
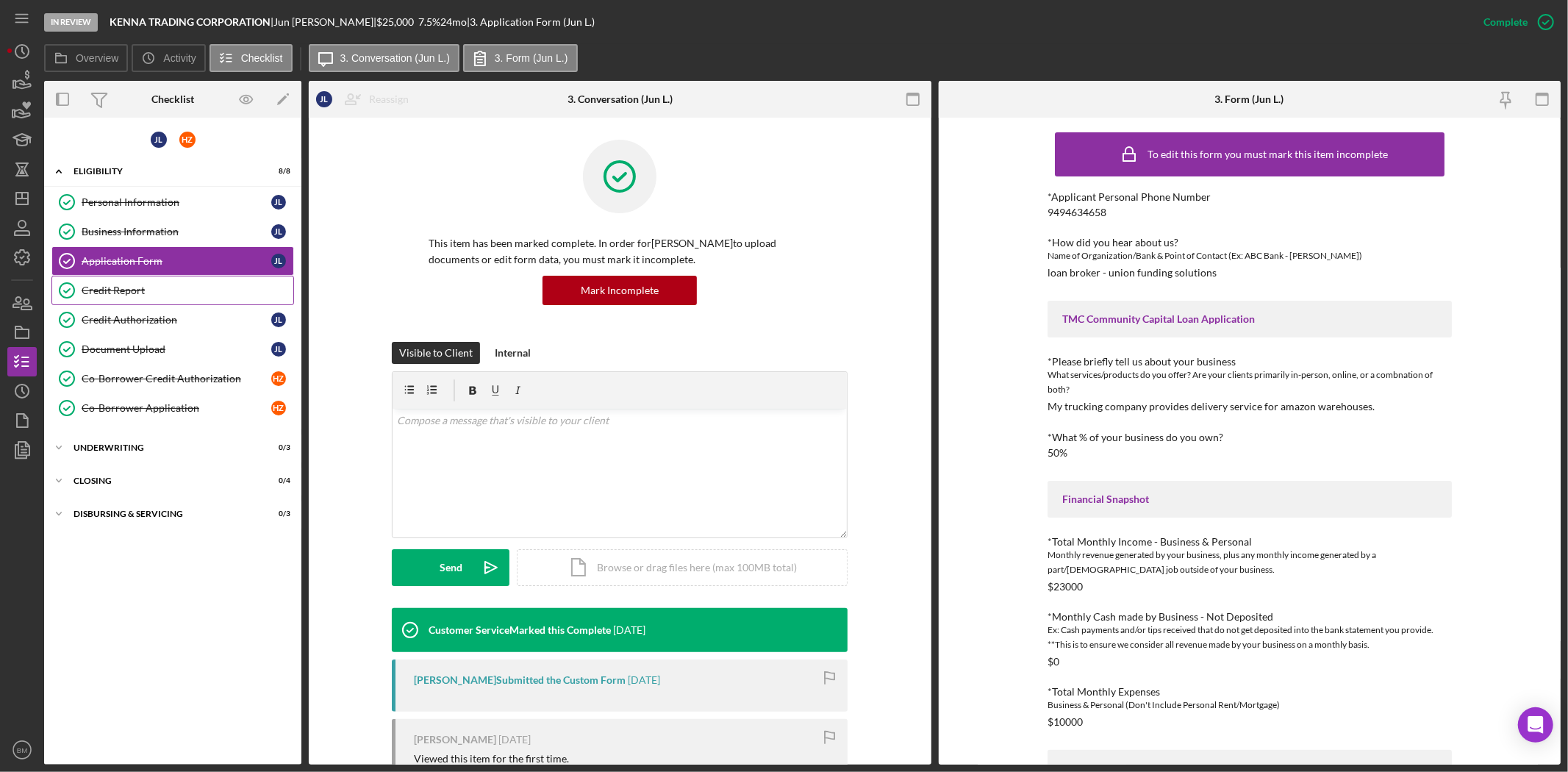
click at [144, 292] on div "Credit Report" at bounding box center [187, 291] width 211 height 12
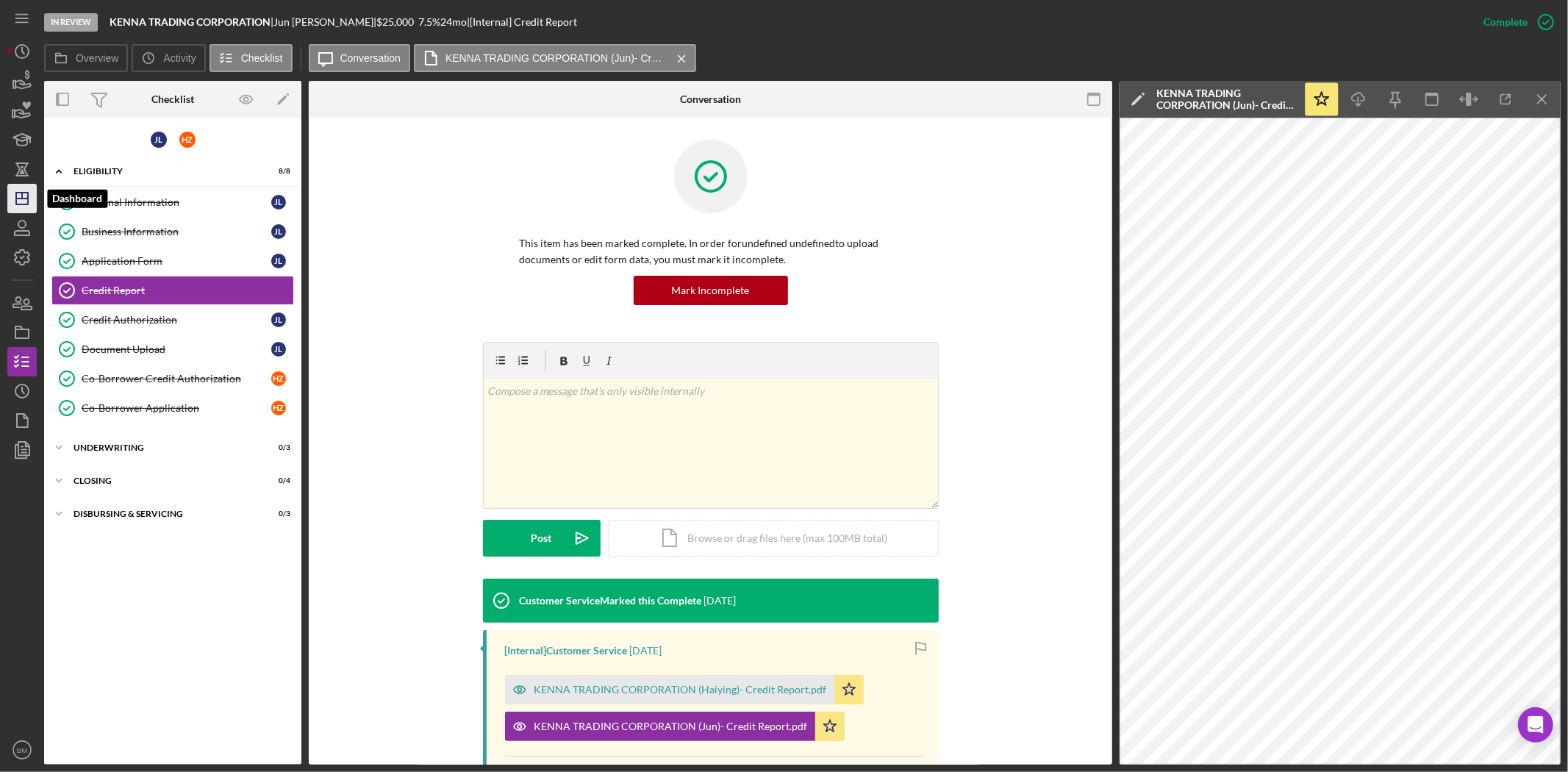
click at [16, 211] on icon "Icon/Dashboard" at bounding box center [22, 198] width 37 height 37
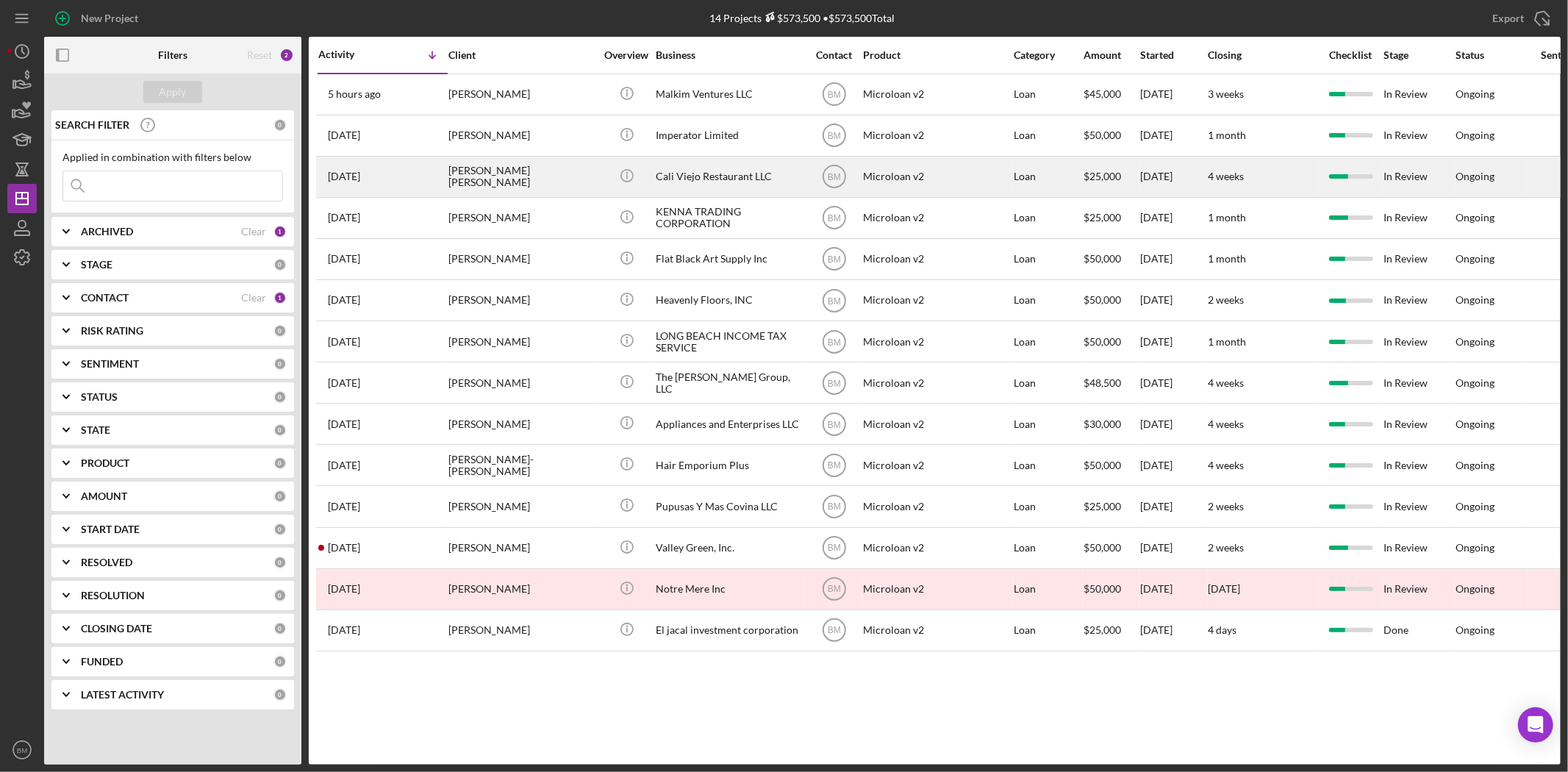
click at [699, 178] on div "Cali Viejo Restaurant LLC" at bounding box center [729, 177] width 147 height 39
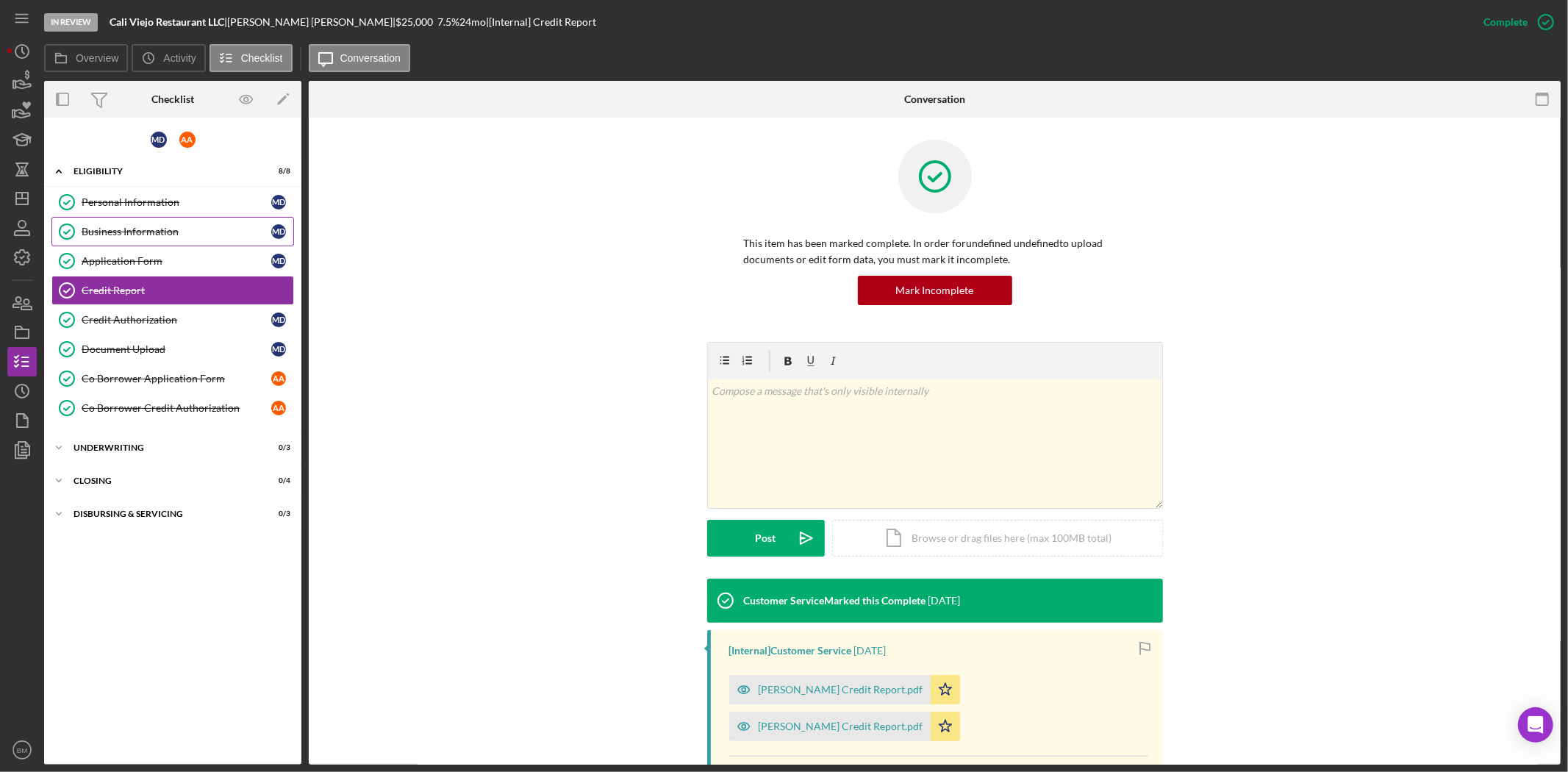
click at [118, 232] on div "Business Information" at bounding box center [176, 232] width 190 height 12
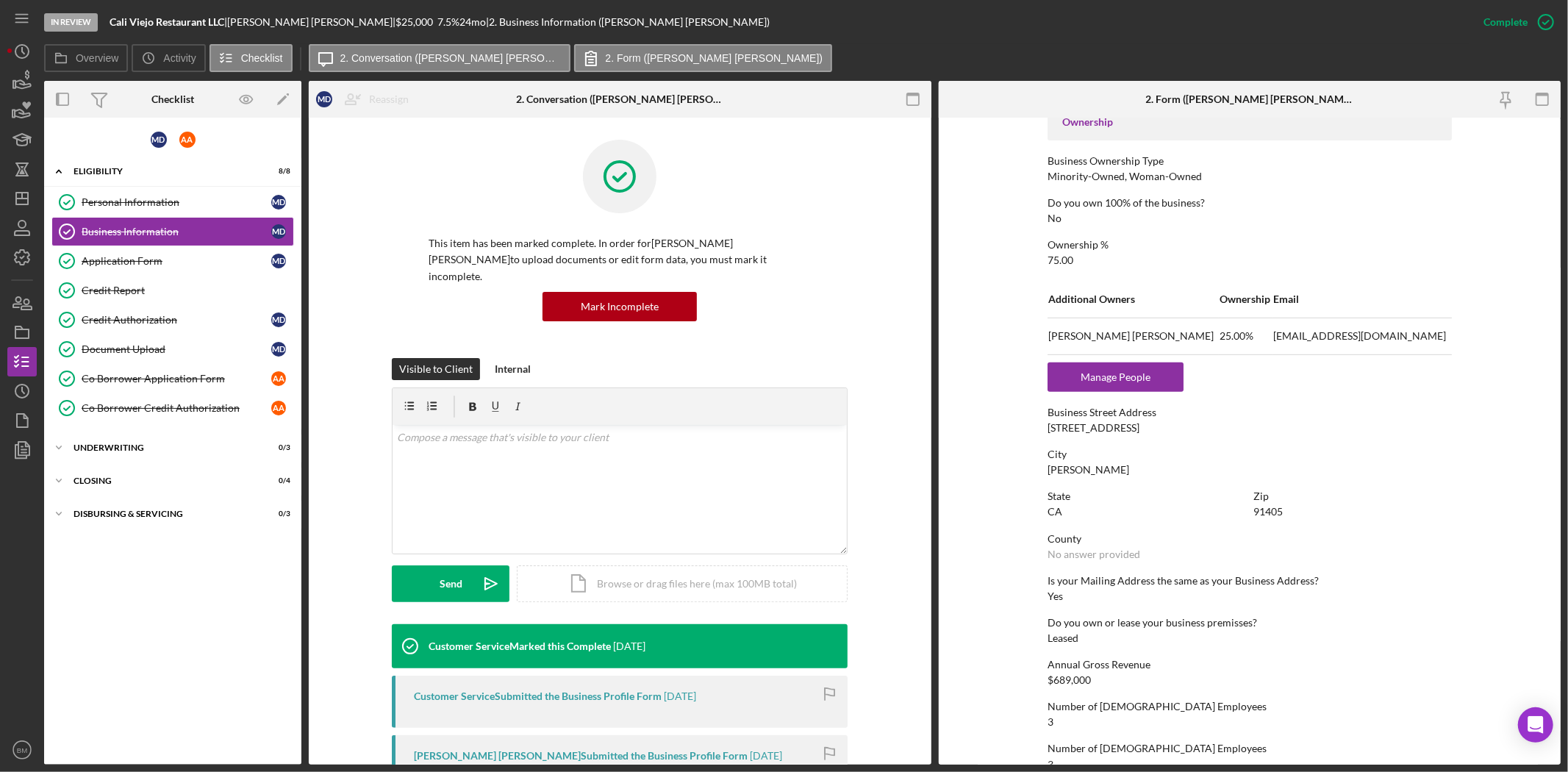
scroll to position [571, 0]
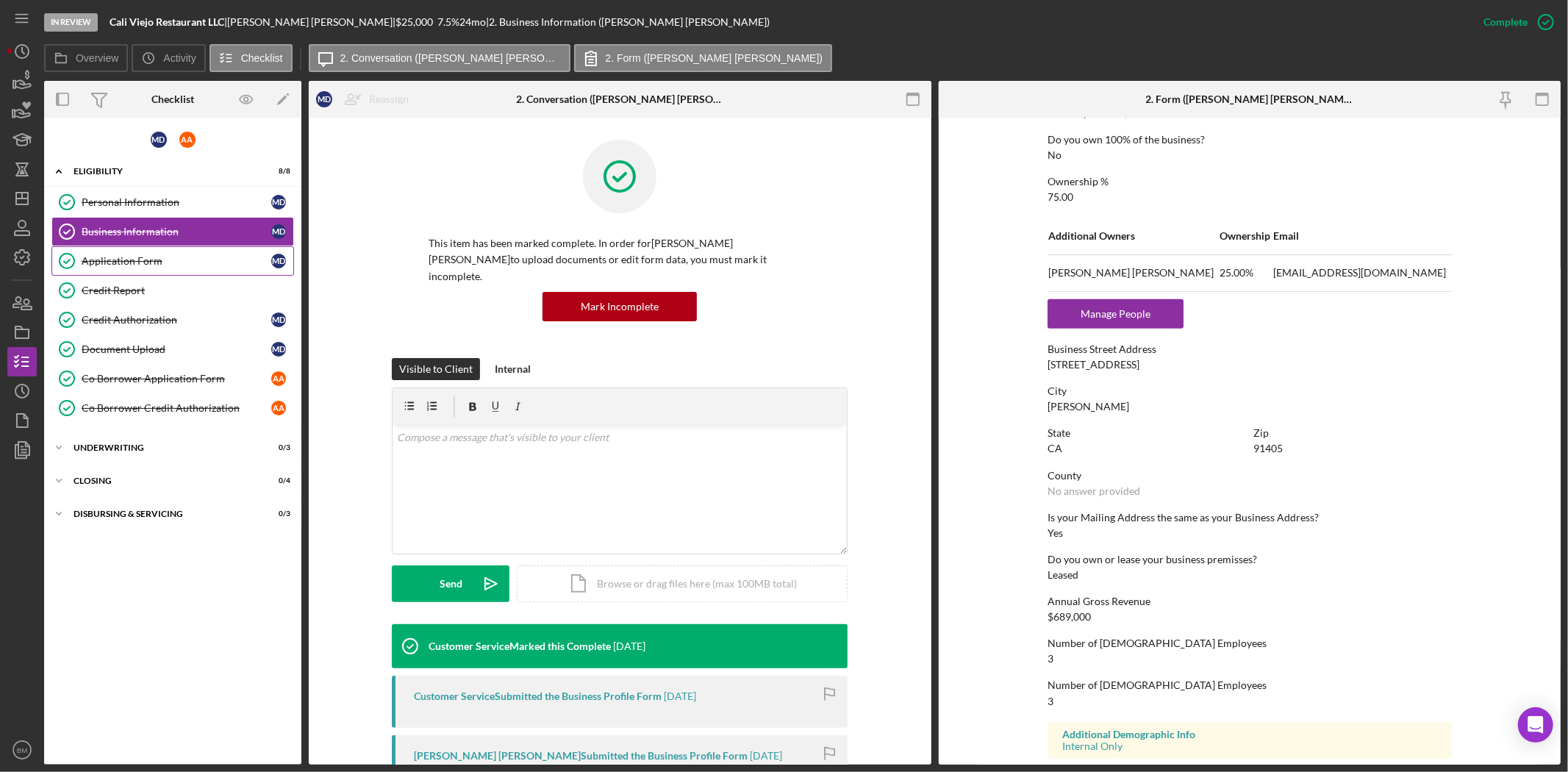
click at [222, 251] on link "Application Form Application Form M D" at bounding box center [172, 261] width 242 height 29
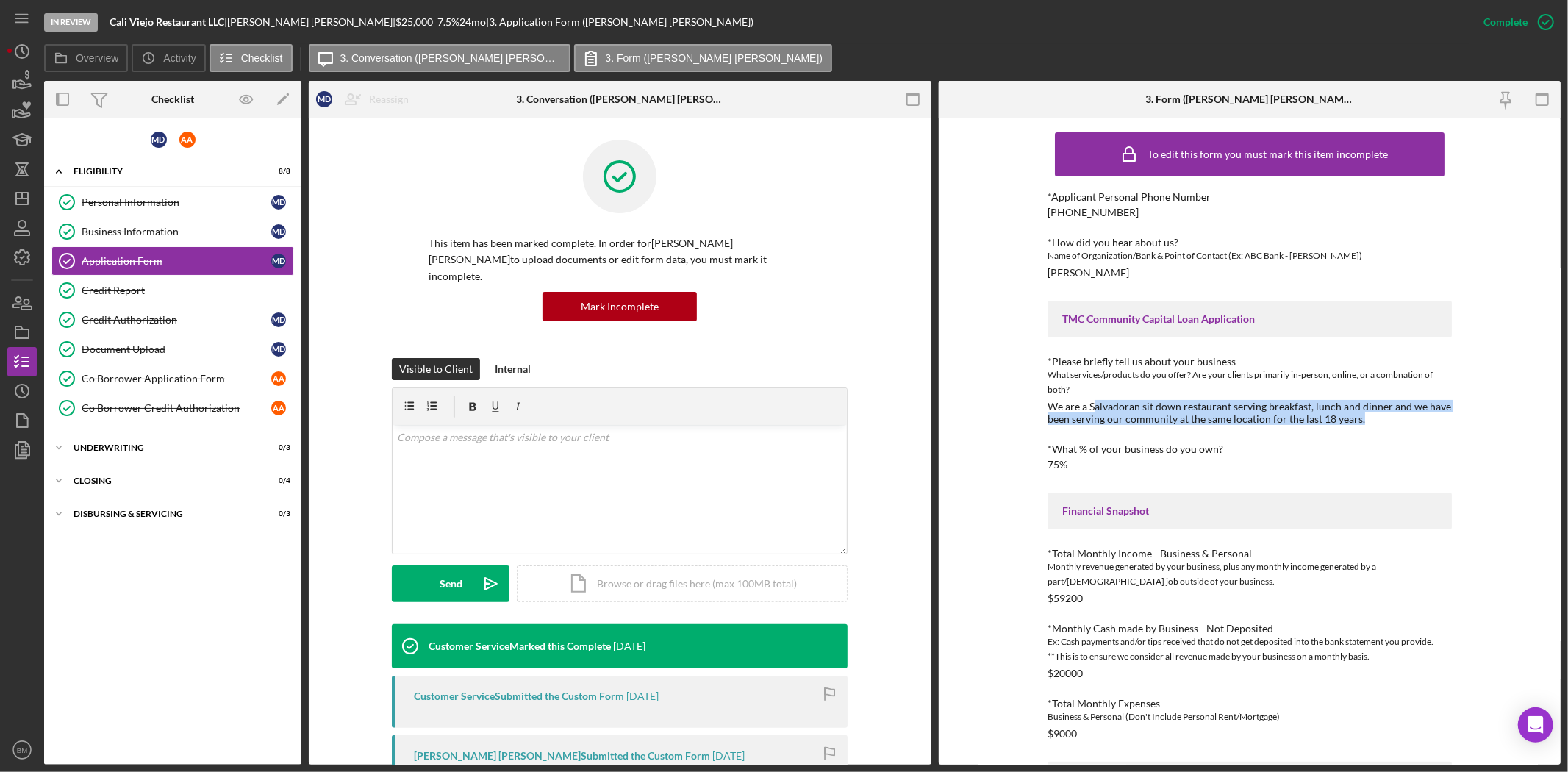
drag, startPoint x: 1090, startPoint y: 406, endPoint x: 1395, endPoint y: 414, distance: 305.1
click at [1395, 414] on div "We are a Salvadoran sit down restaurant serving breakfast, lunch and dinner and…" at bounding box center [1249, 412] width 404 height 23
copy div "alvadoran sit down restaurant serving breakfast, lunch and dinner and we have b…"
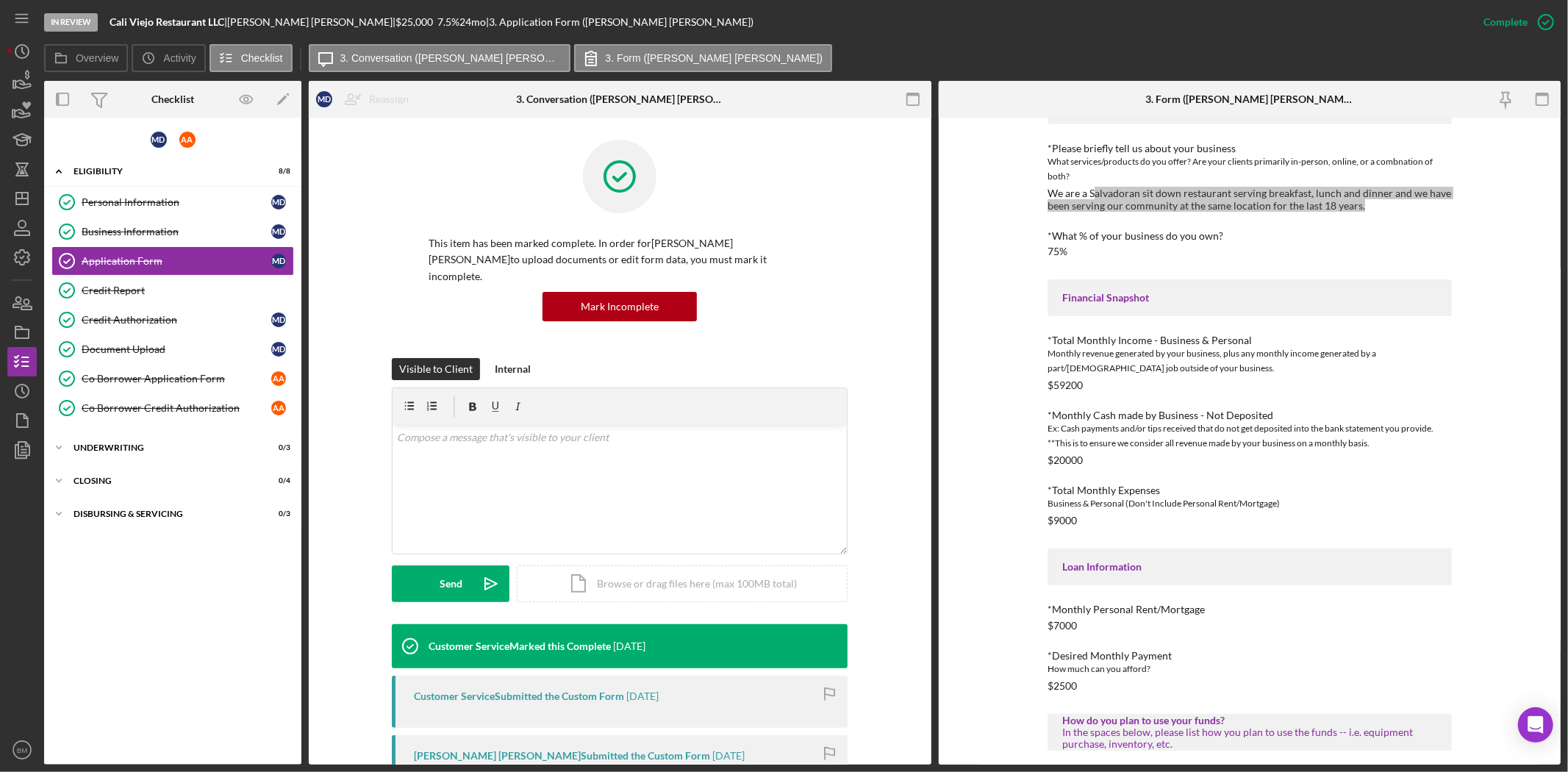
scroll to position [245, 0]
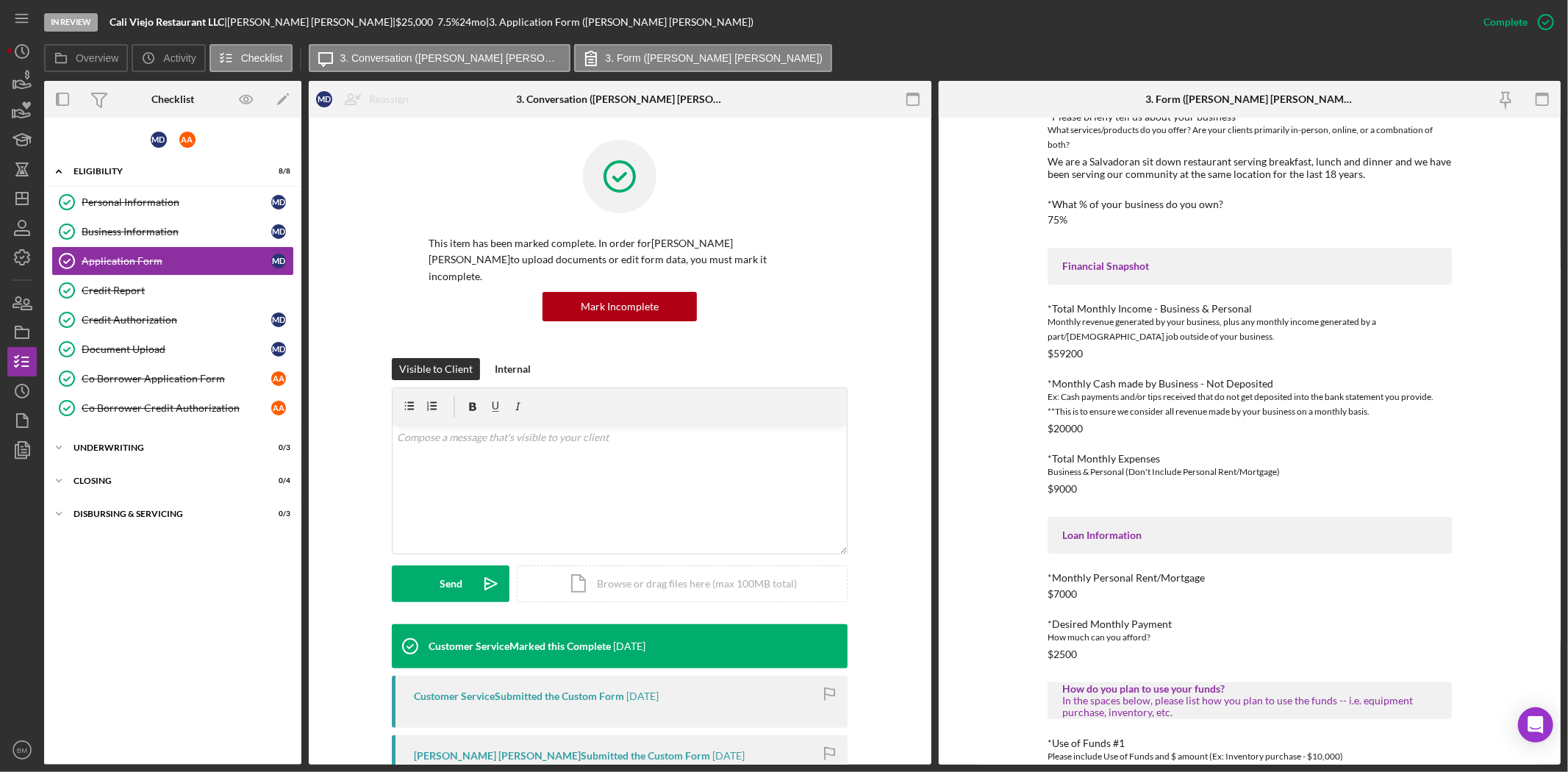
click at [1062, 429] on div "$20000" at bounding box center [1065, 429] width 35 height 12
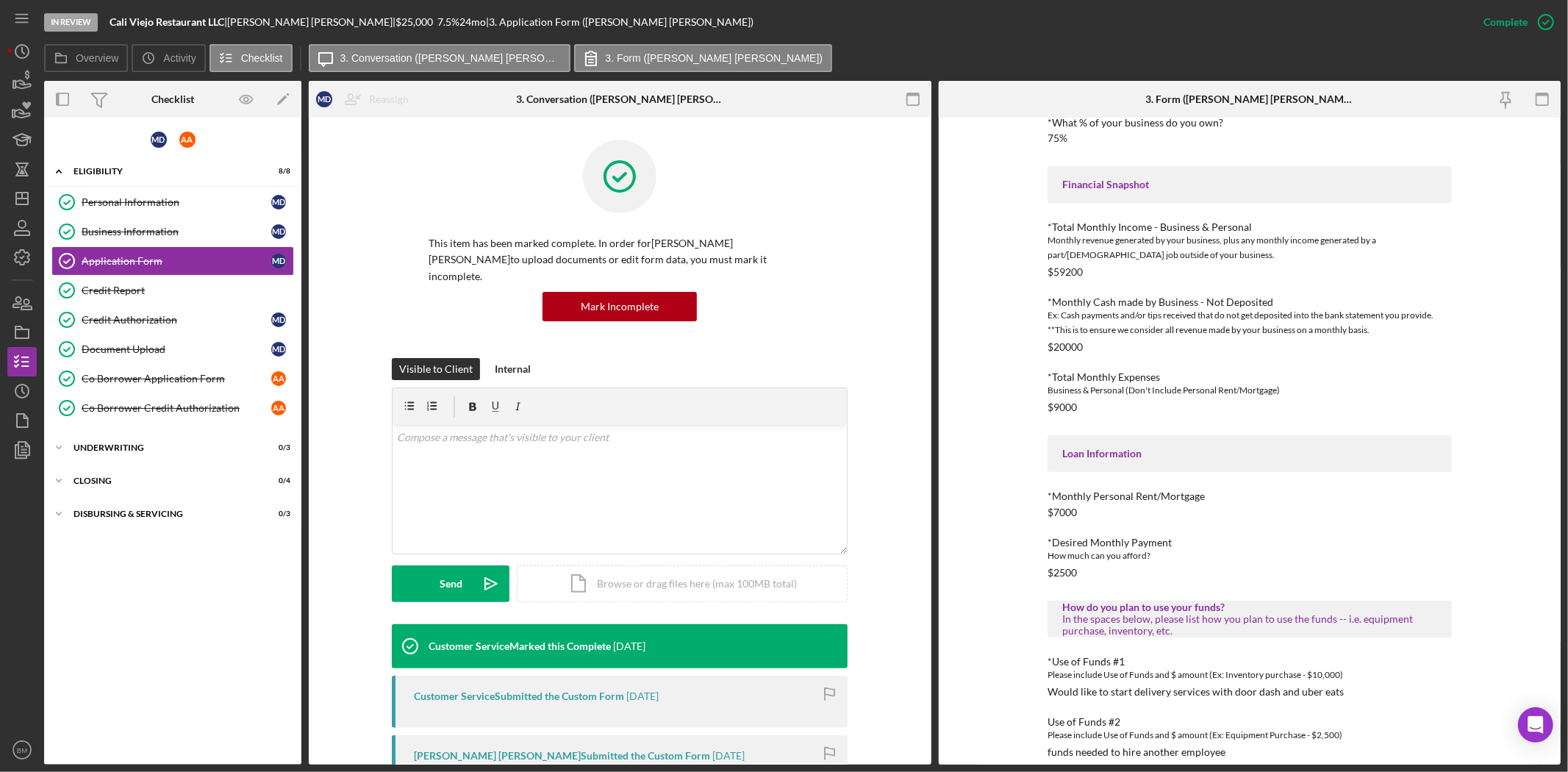
scroll to position [401, 0]
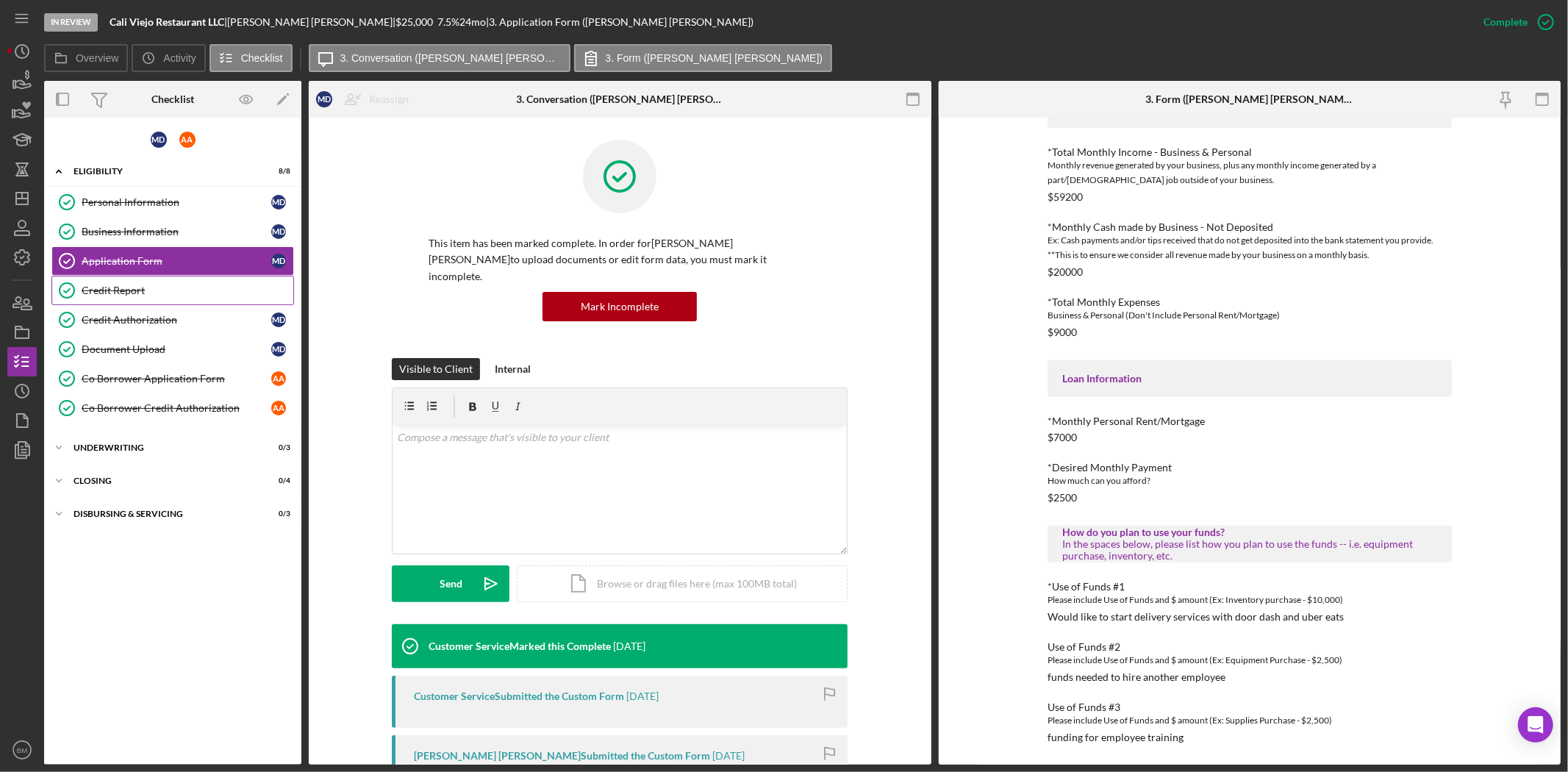
click at [134, 288] on div "Credit Report" at bounding box center [187, 291] width 211 height 12
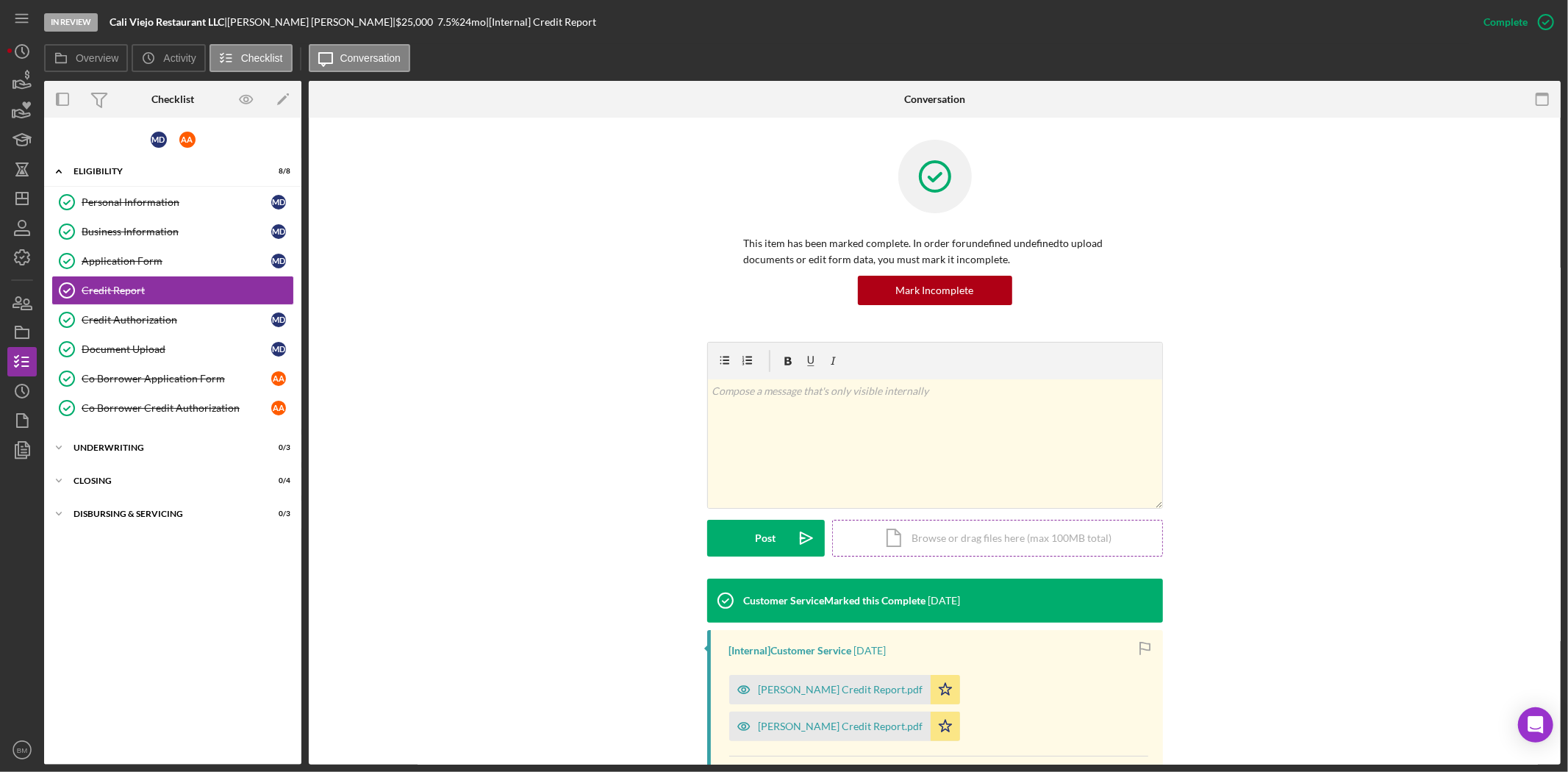
scroll to position [163, 0]
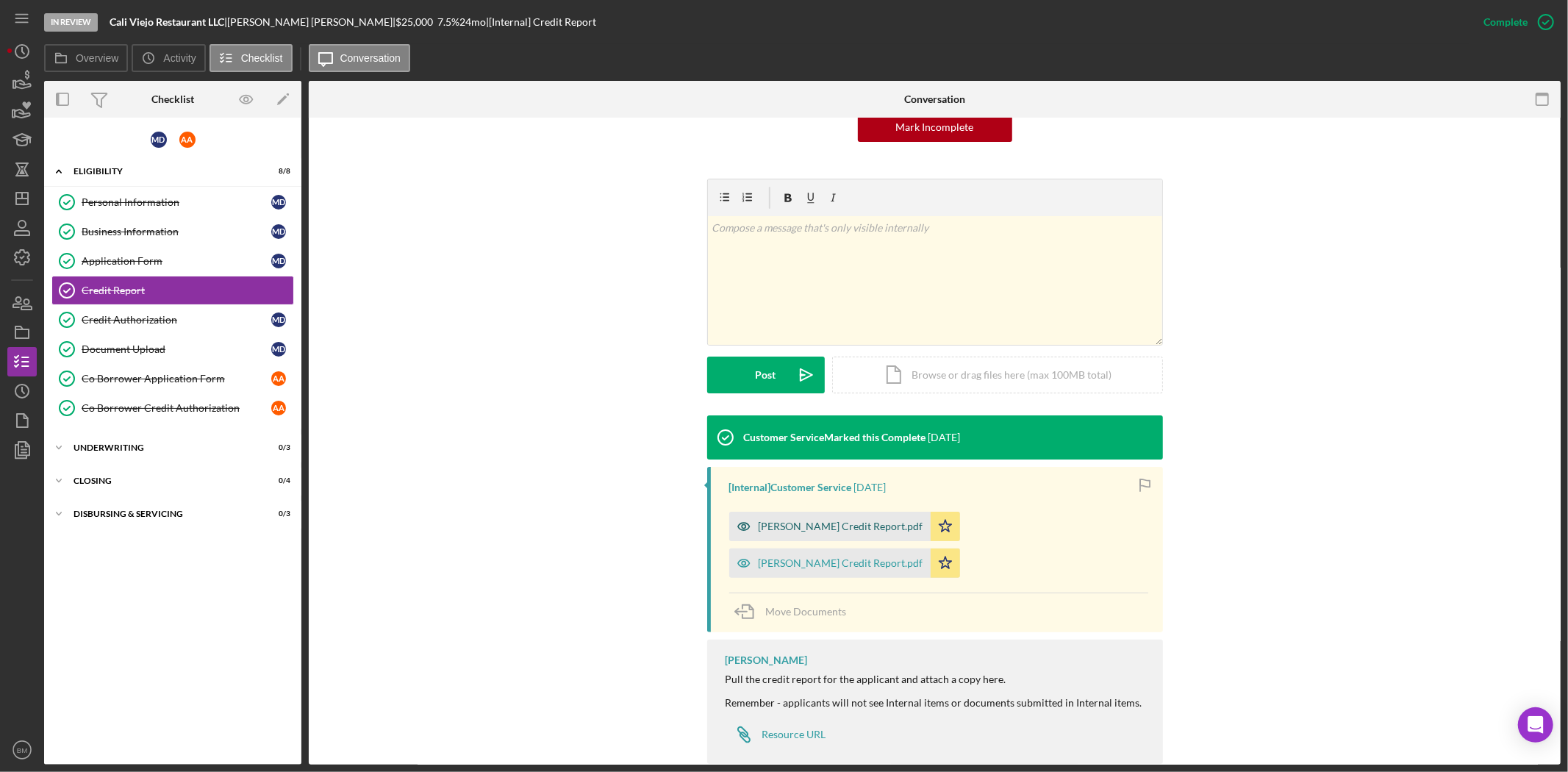
click at [819, 520] on div "[PERSON_NAME] Credit Report.pdf" at bounding box center [841, 527] width 165 height 12
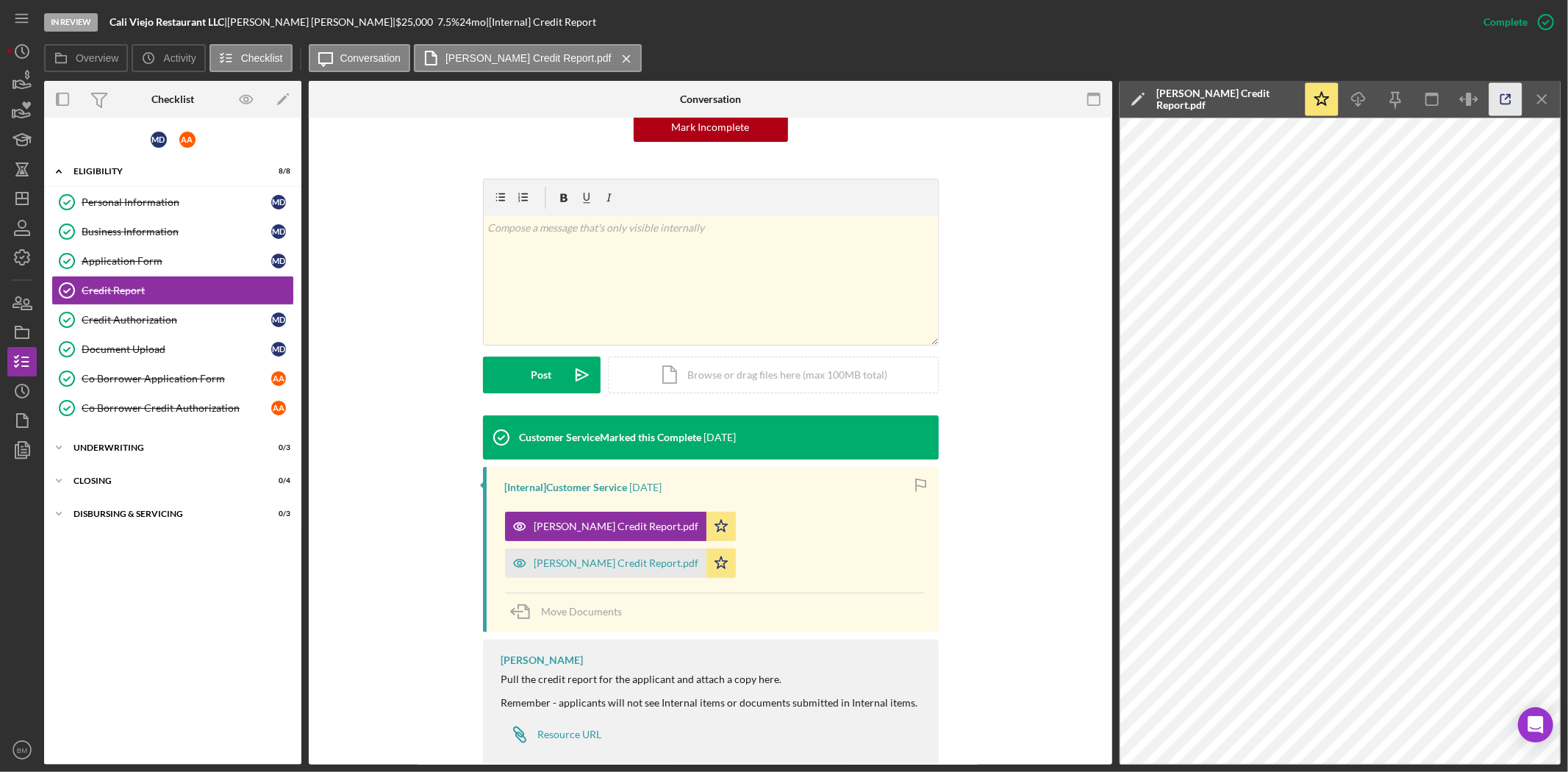
click at [1498, 103] on icon "button" at bounding box center [1506, 100] width 33 height 33
click at [594, 559] on div "[PERSON_NAME] Credit Report.pdf" at bounding box center [616, 564] width 165 height 12
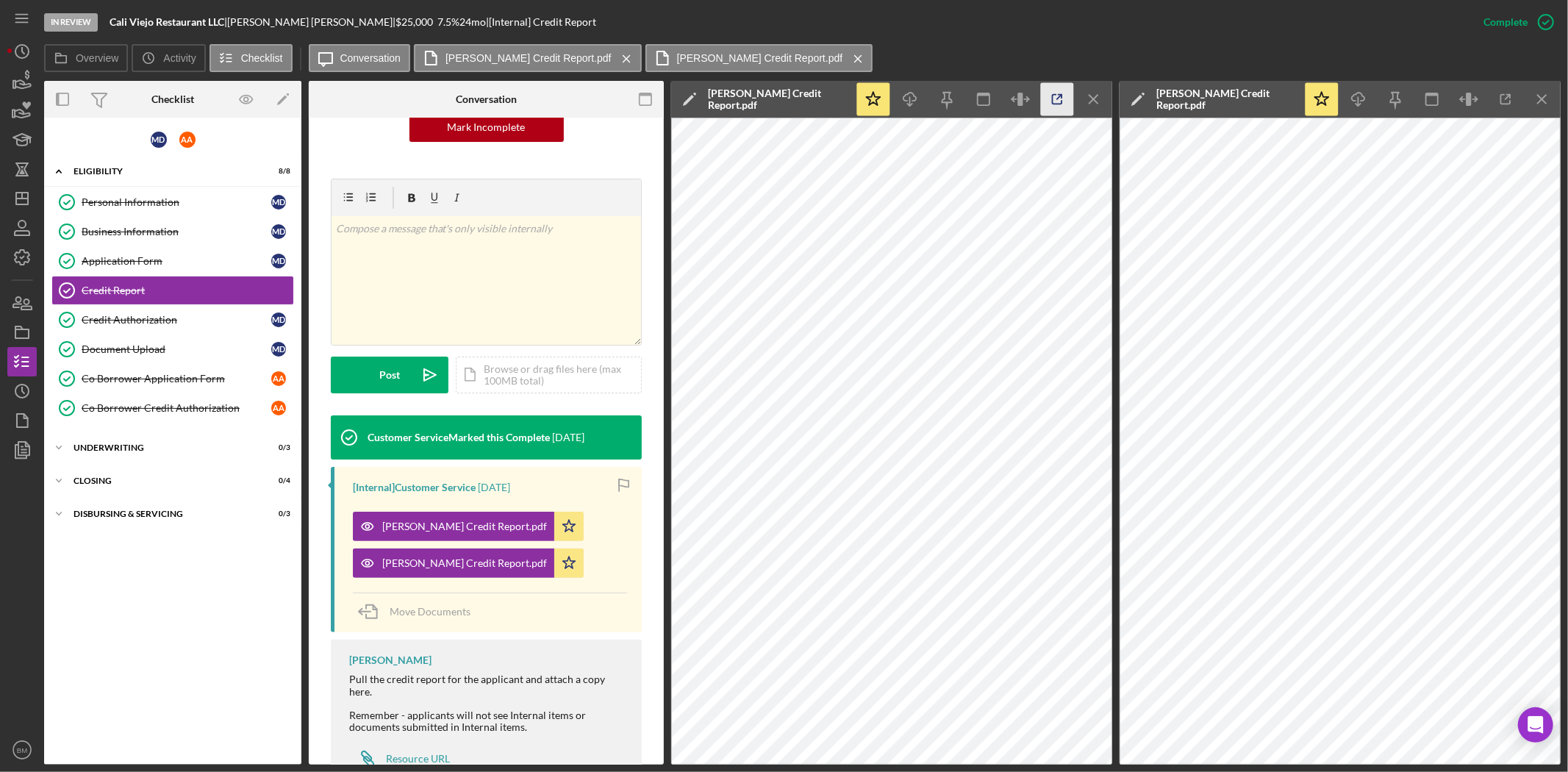
click at [1052, 103] on icon "button" at bounding box center [1057, 100] width 33 height 33
click at [1103, 100] on icon "Icon/Menu Close" at bounding box center [1094, 100] width 33 height 33
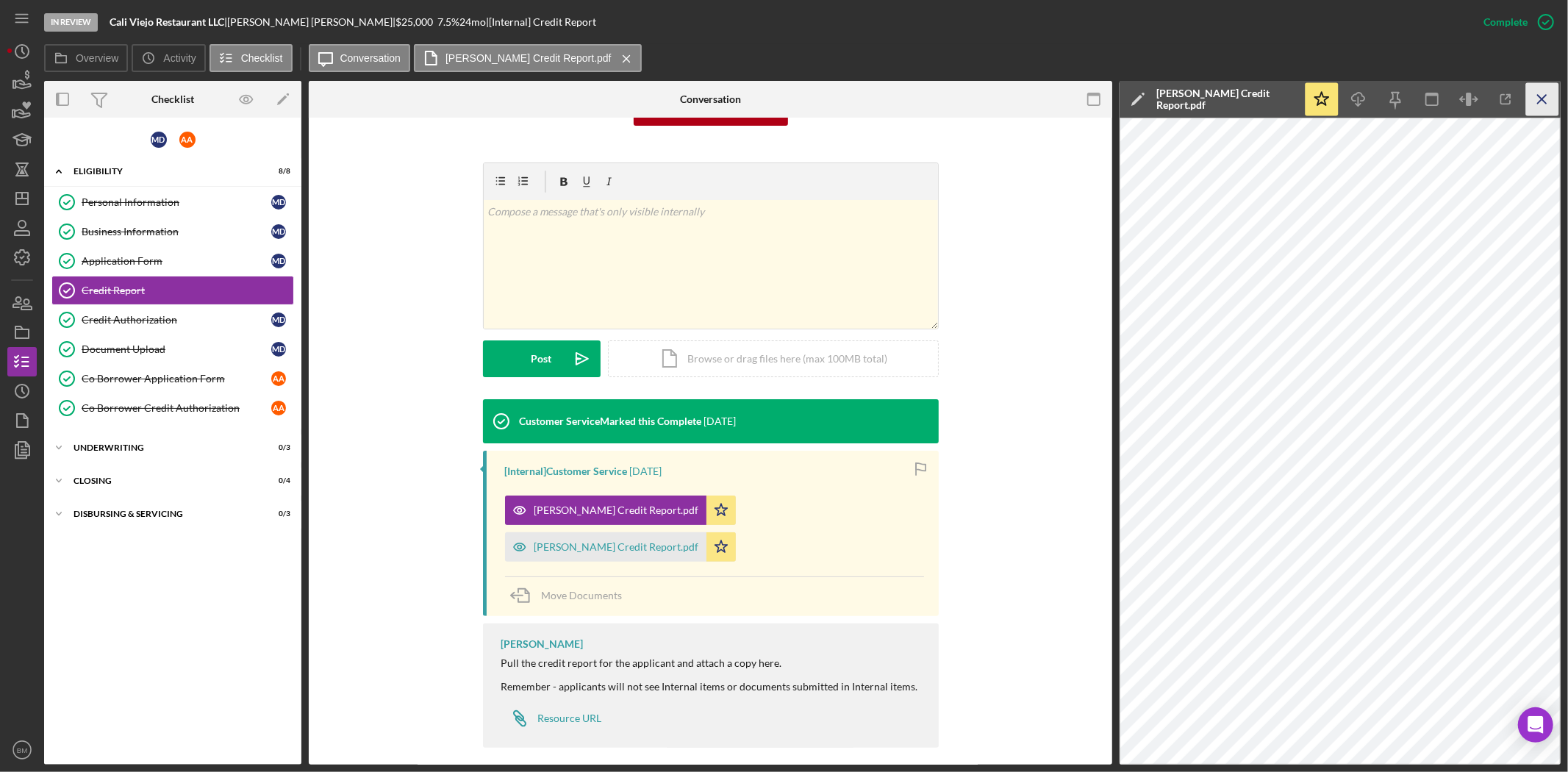
scroll to position [163, 0]
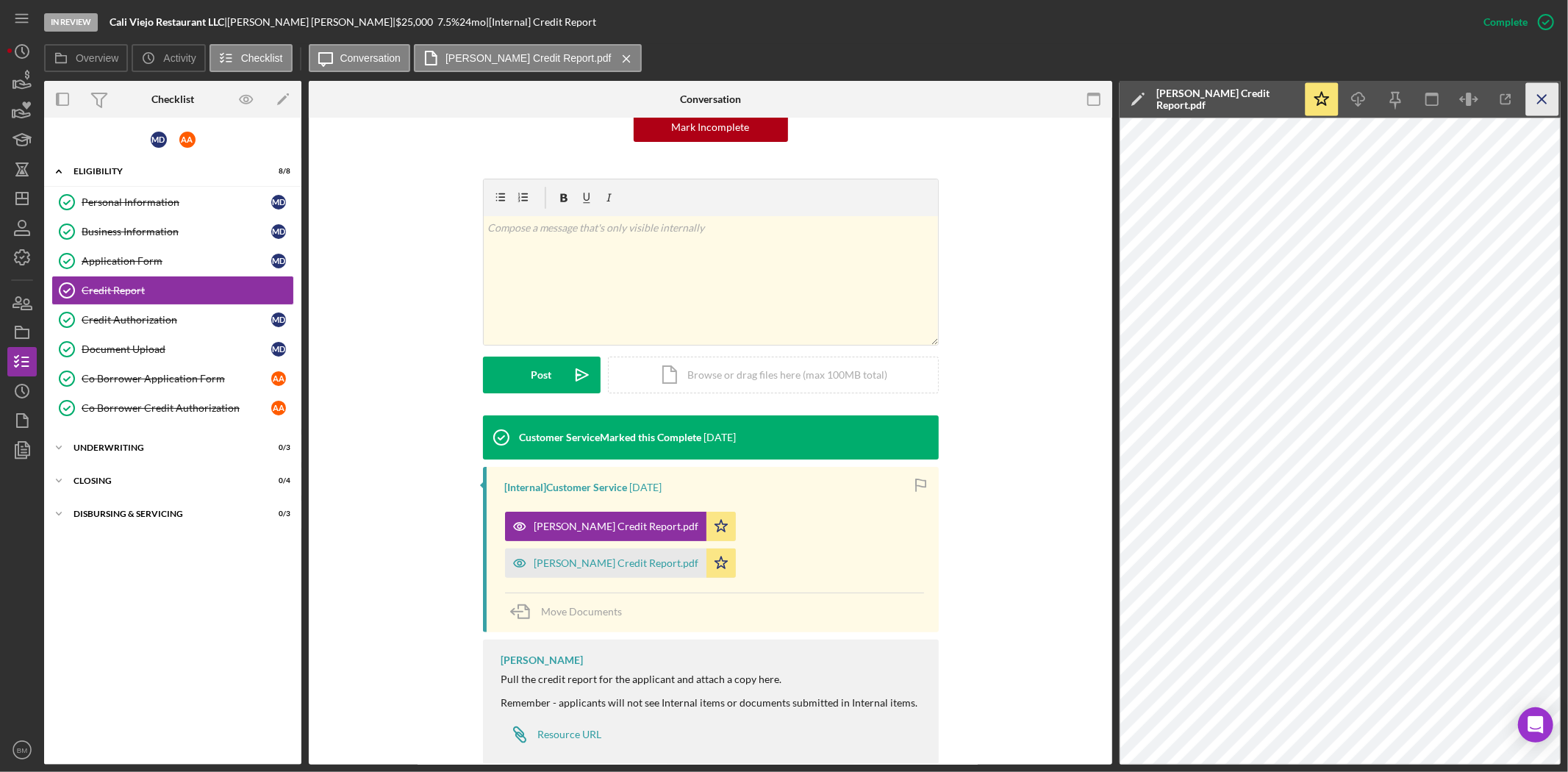
click at [1538, 98] on icon "Icon/Menu Close" at bounding box center [1542, 100] width 33 height 33
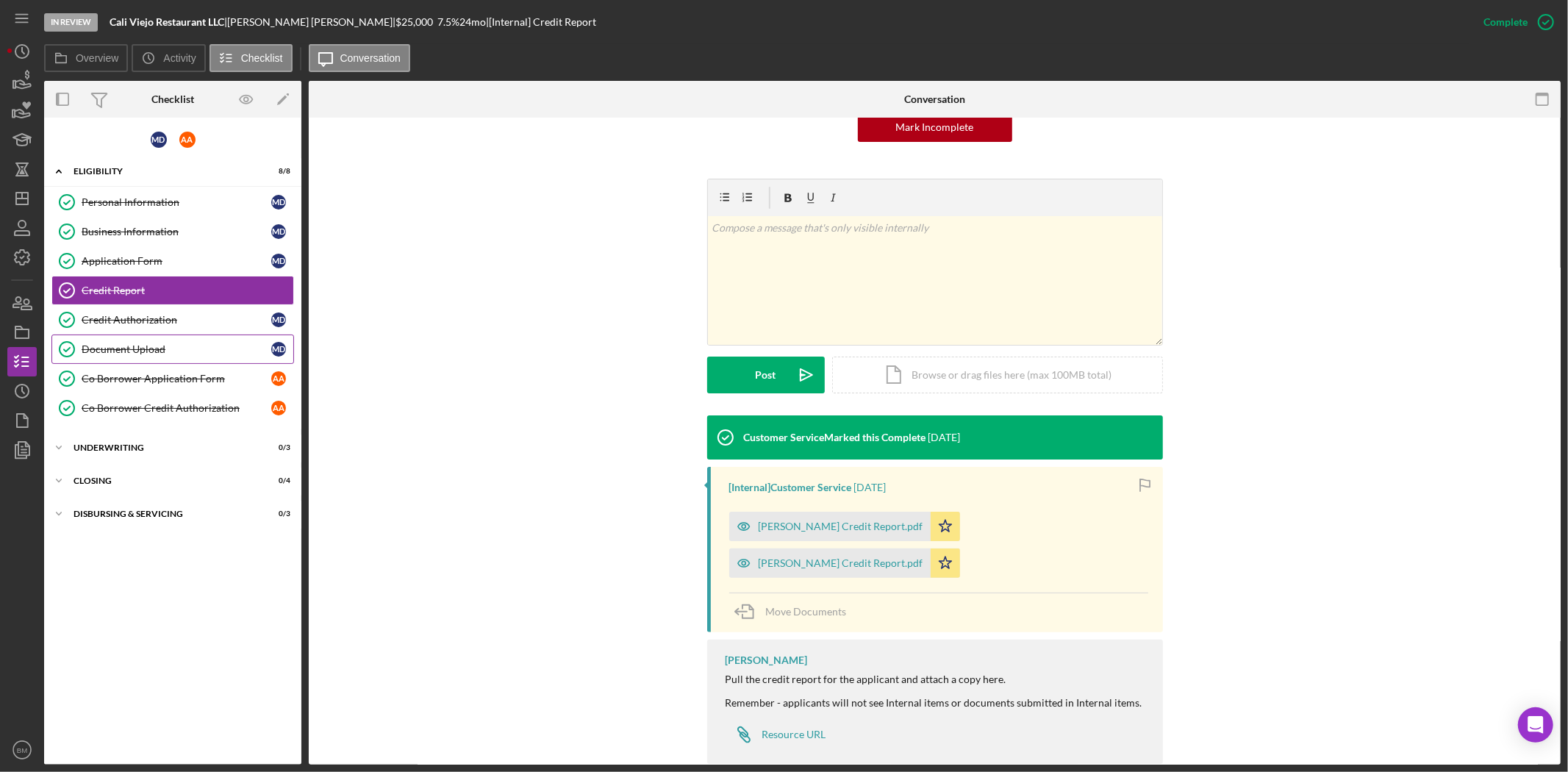
click at [123, 350] on div "Document Upload" at bounding box center [176, 349] width 190 height 12
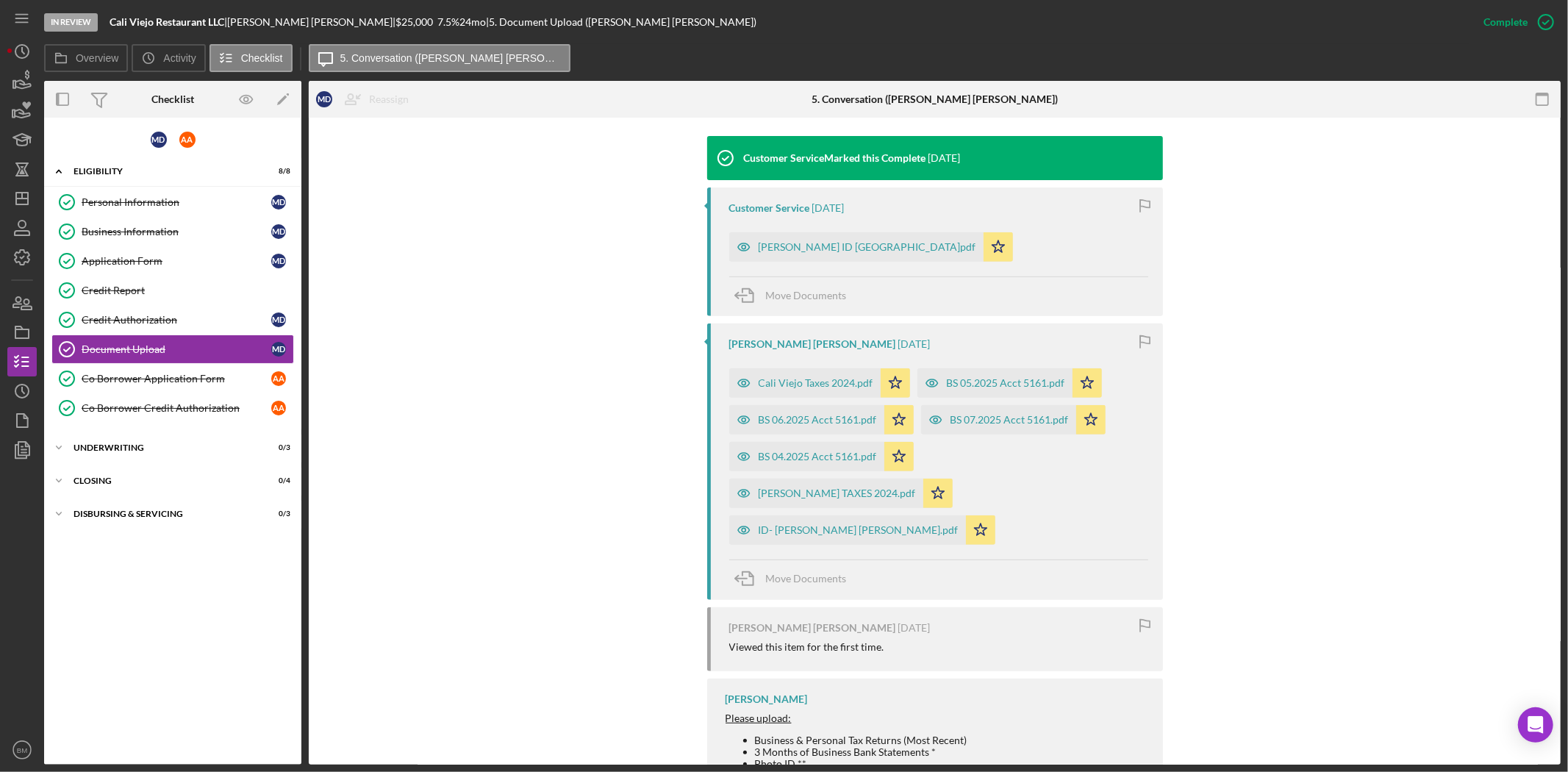
scroll to position [489, 0]
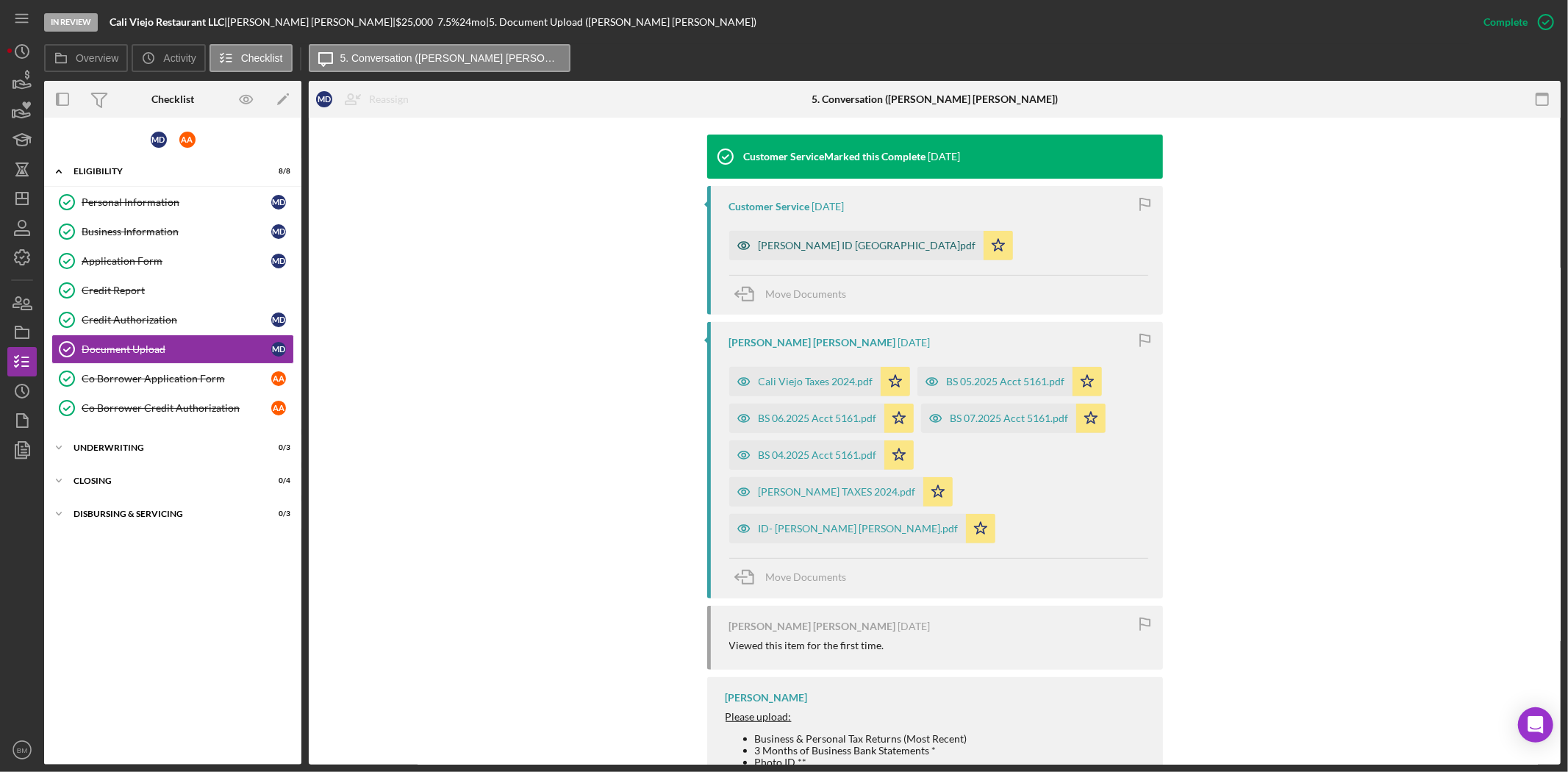
click at [785, 231] on div "Ashley Alvarez ID Cali Viejo.pdf" at bounding box center [856, 245] width 255 height 29
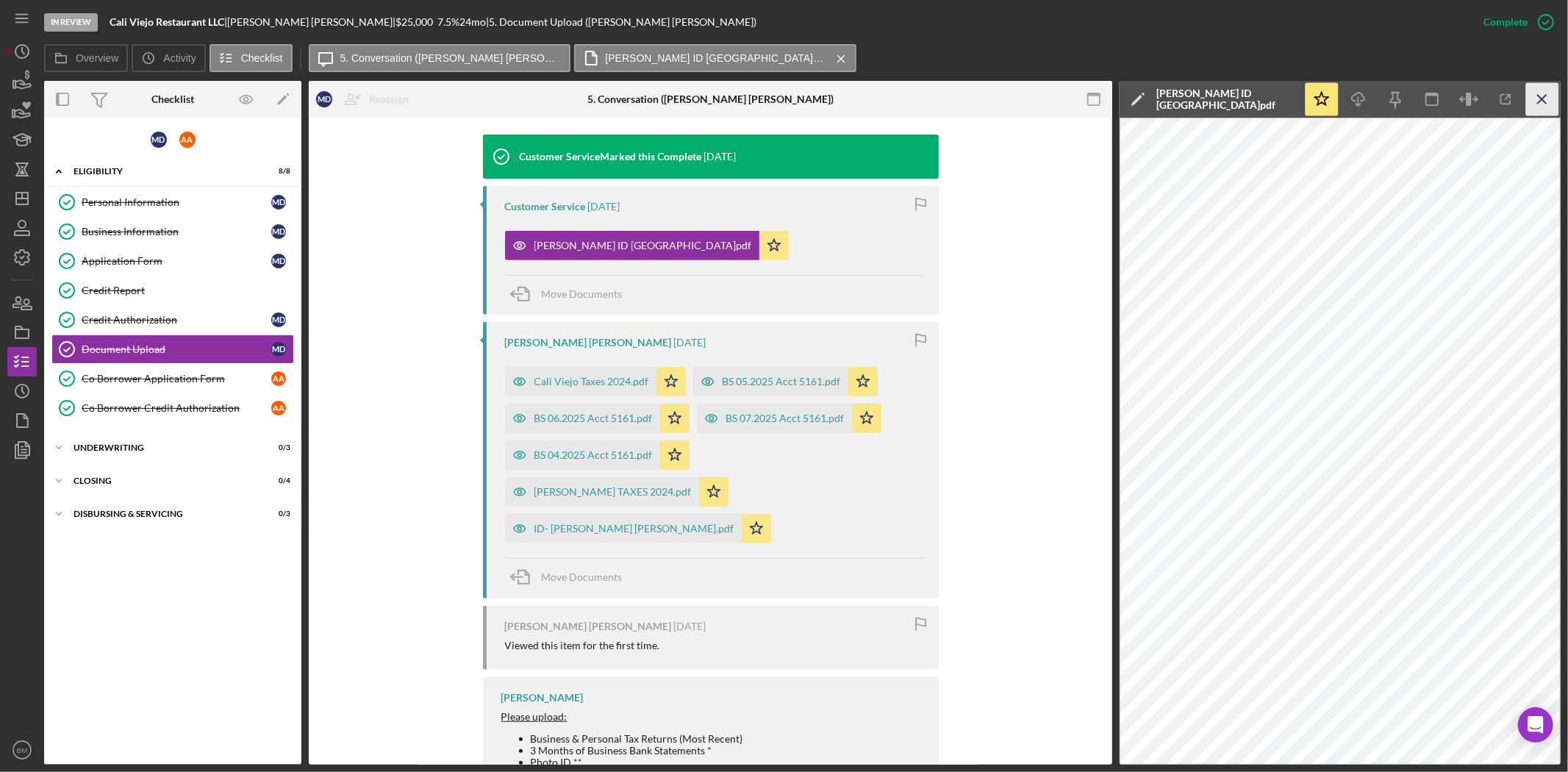
click at [1535, 103] on icon "Icon/Menu Close" at bounding box center [1542, 100] width 33 height 33
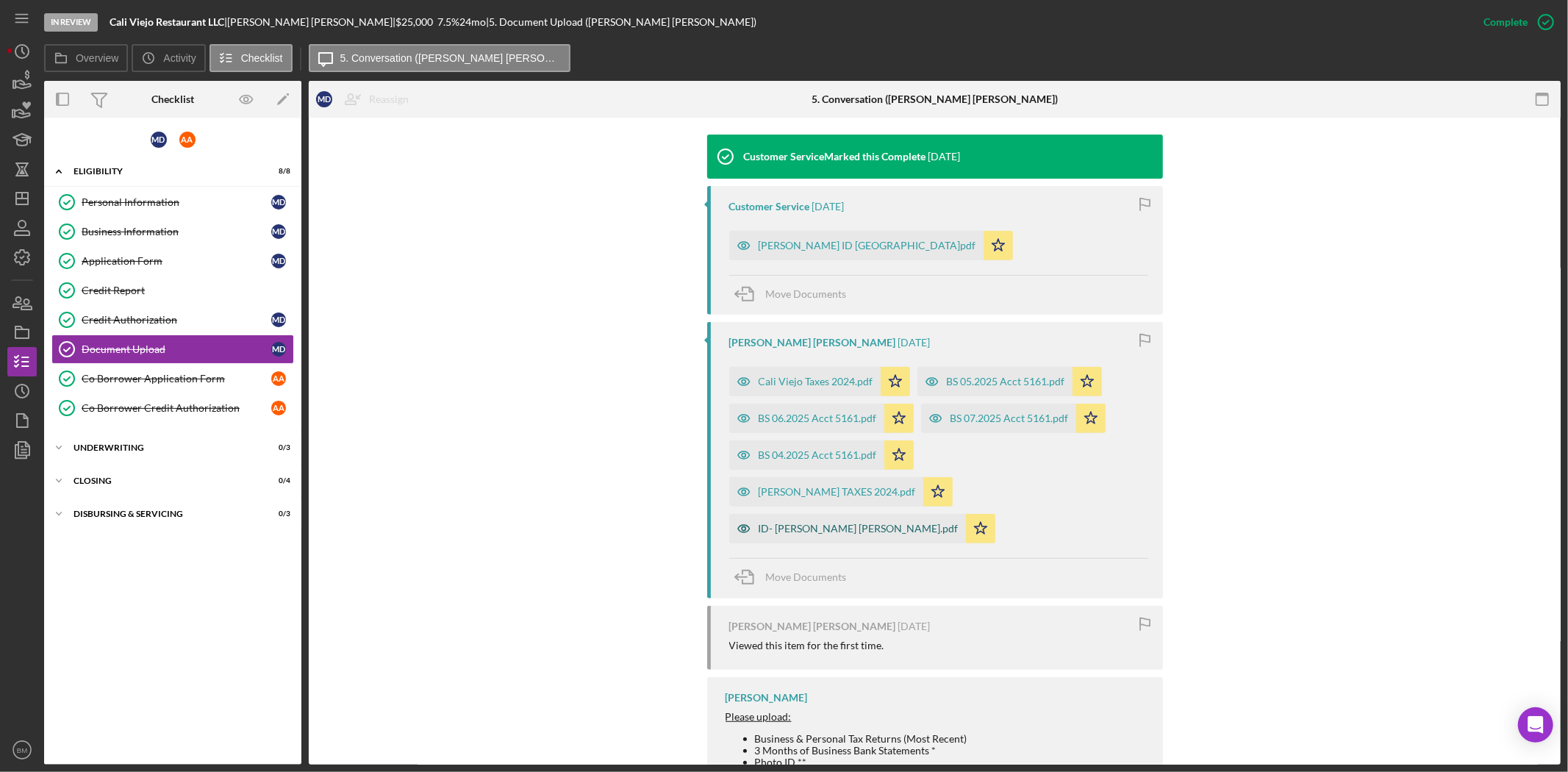
click at [784, 523] on div "ID- Maria Albita Diaz.pdf" at bounding box center [858, 529] width 200 height 12
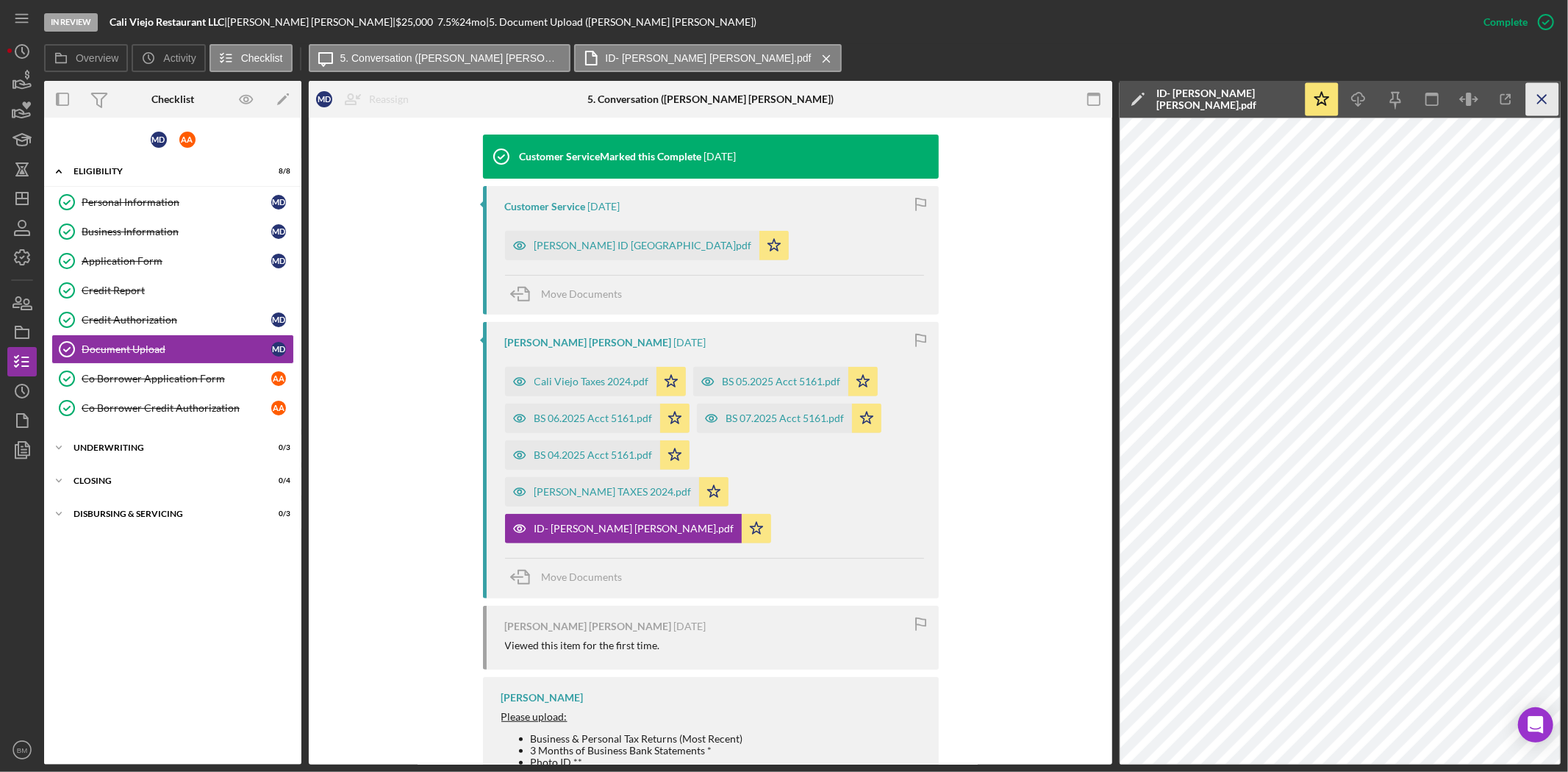
click at [1551, 108] on icon "Icon/Menu Close" at bounding box center [1542, 100] width 33 height 33
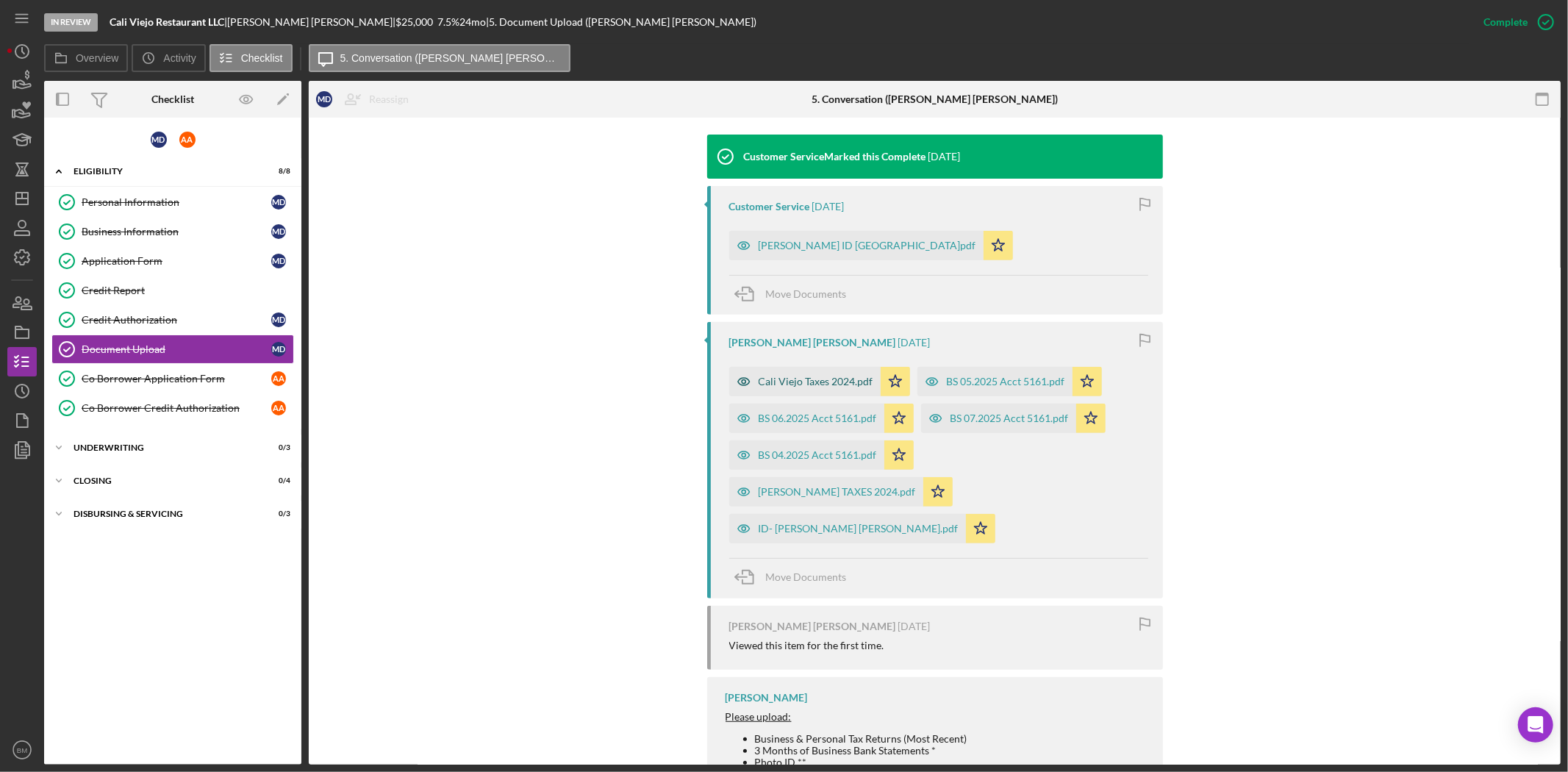
click at [769, 375] on div "Cali Viejo Taxes 2024.pdf" at bounding box center [816, 381] width 115 height 12
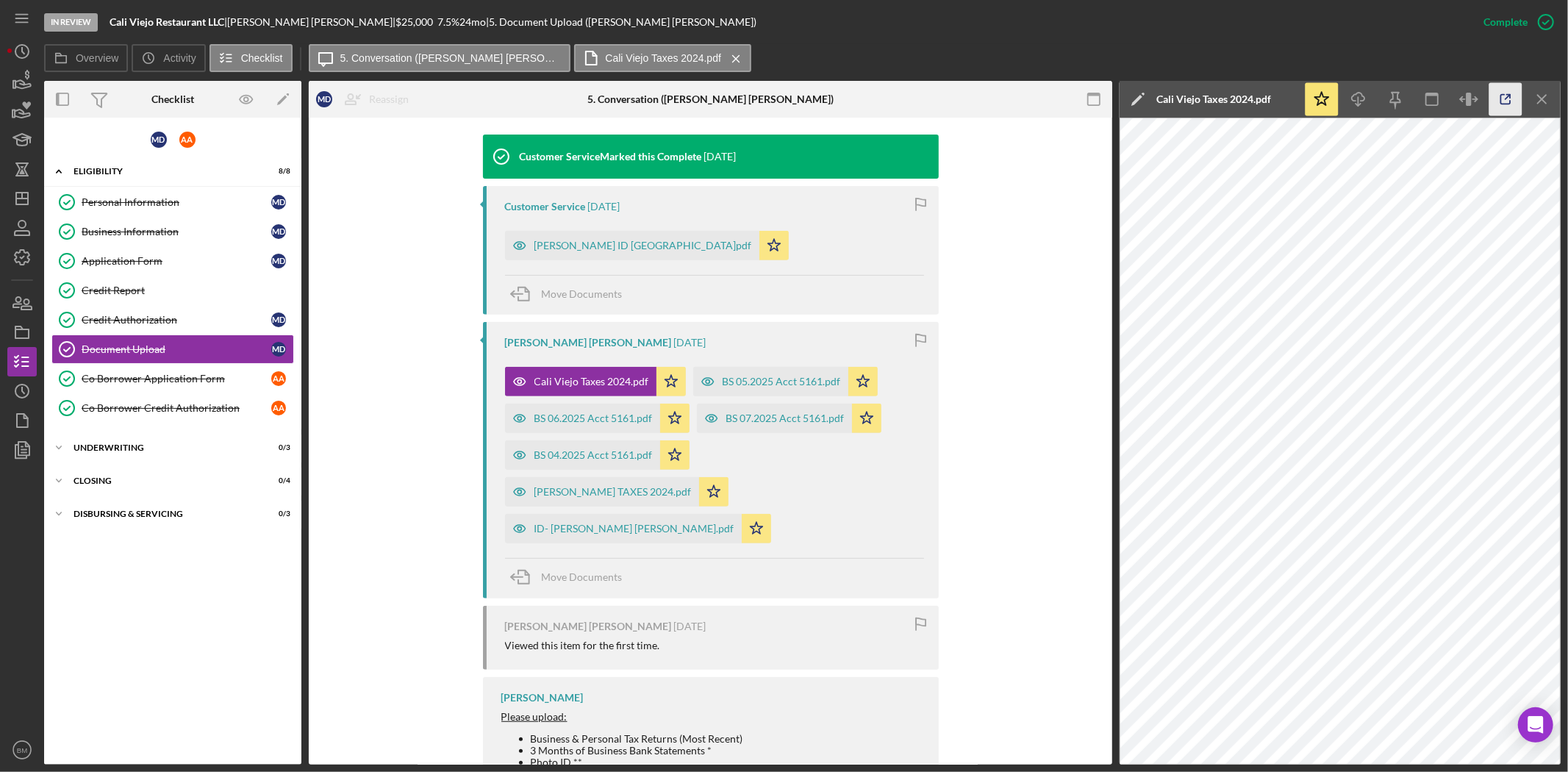
click at [1511, 103] on icon "button" at bounding box center [1506, 100] width 33 height 33
click at [692, 486] on div "MARIA DIAZ TAXES 2024.pdf" at bounding box center [613, 492] width 157 height 12
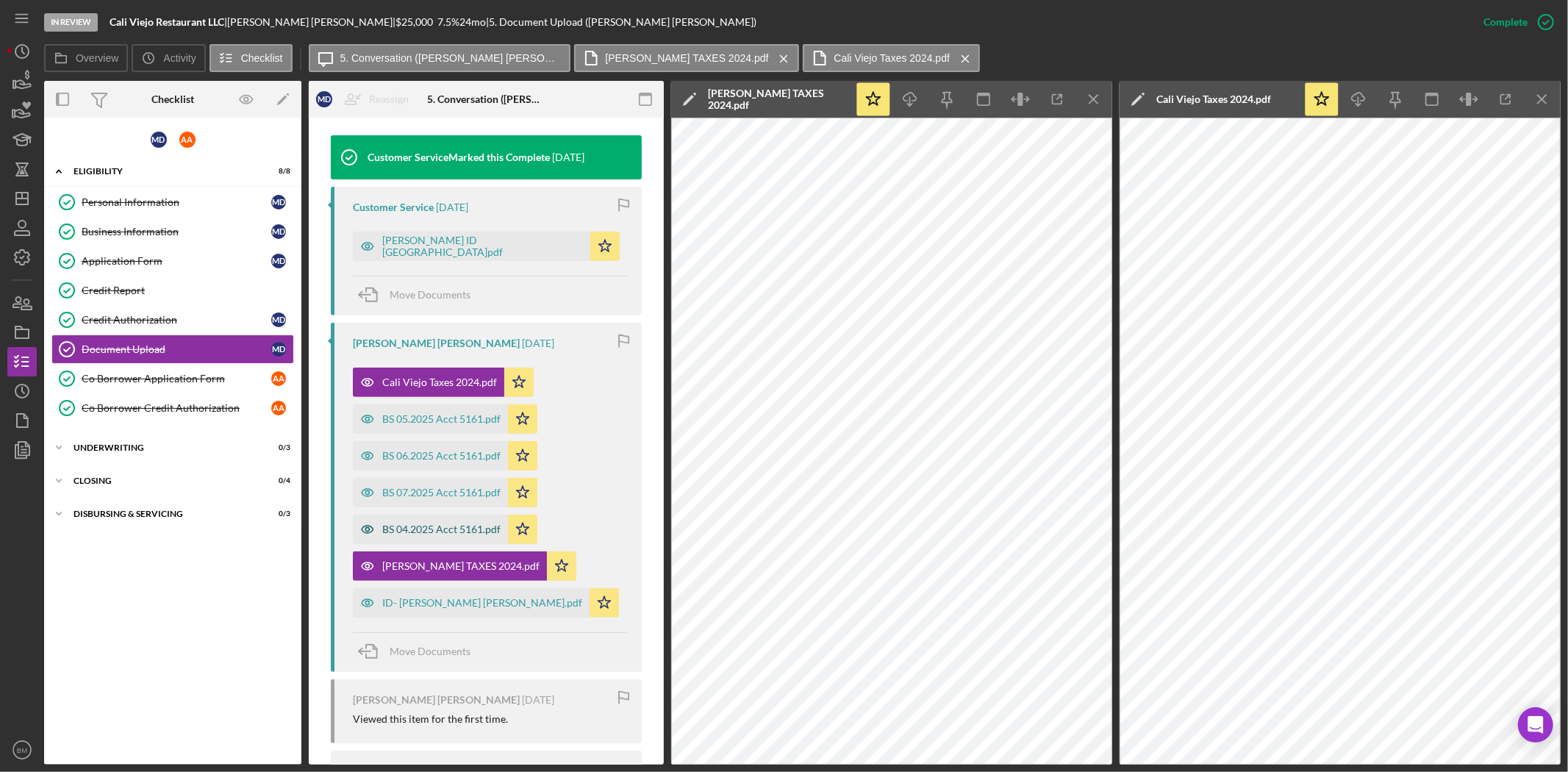
click at [406, 514] on div "BS 04.2025 Acct 5161.pdf" at bounding box center [430, 529] width 155 height 29
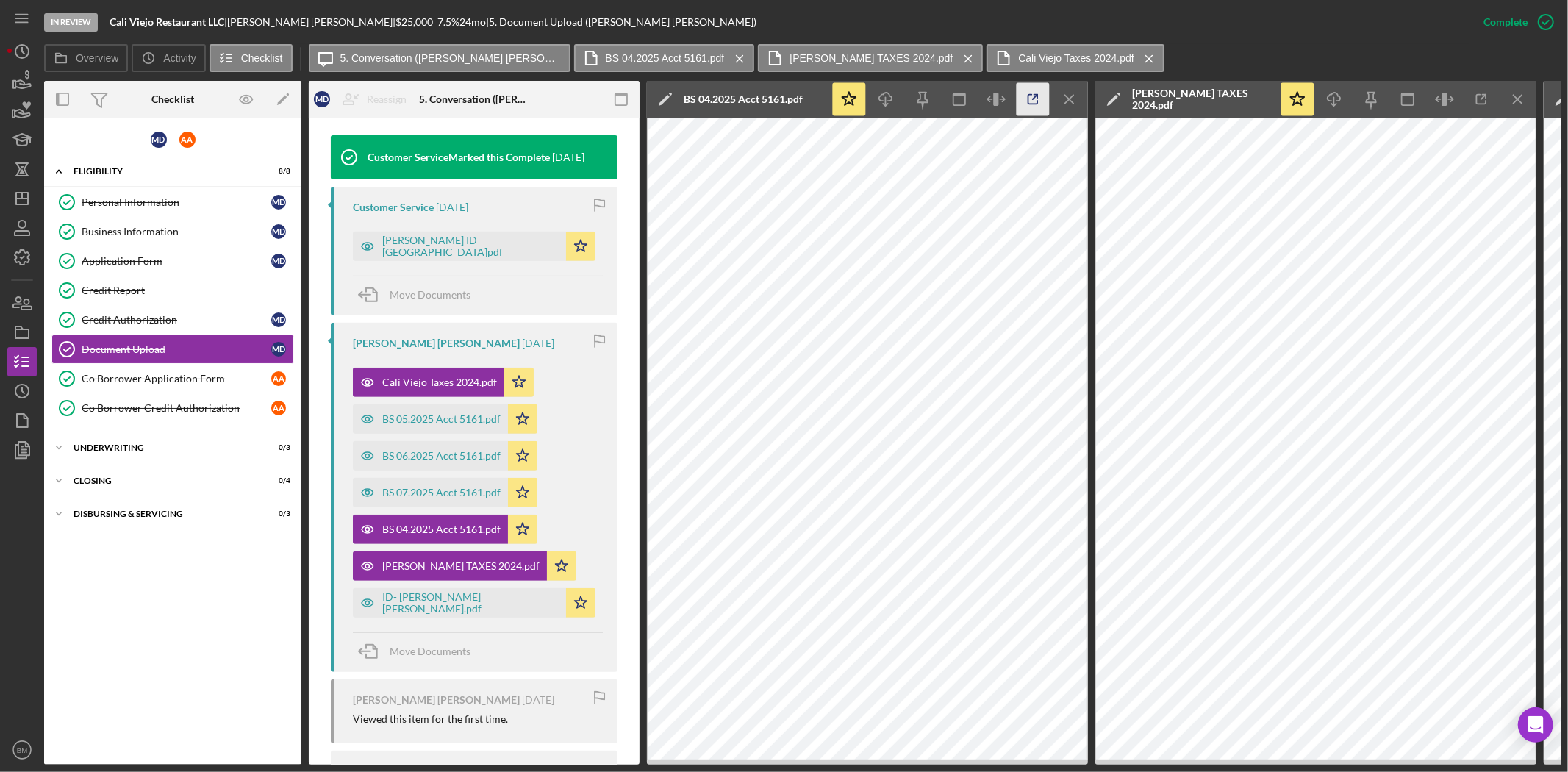
click at [1023, 105] on icon "button" at bounding box center [1033, 100] width 33 height 33
click at [439, 413] on div "BS 05.2025 Acct 5161.pdf" at bounding box center [441, 419] width 119 height 12
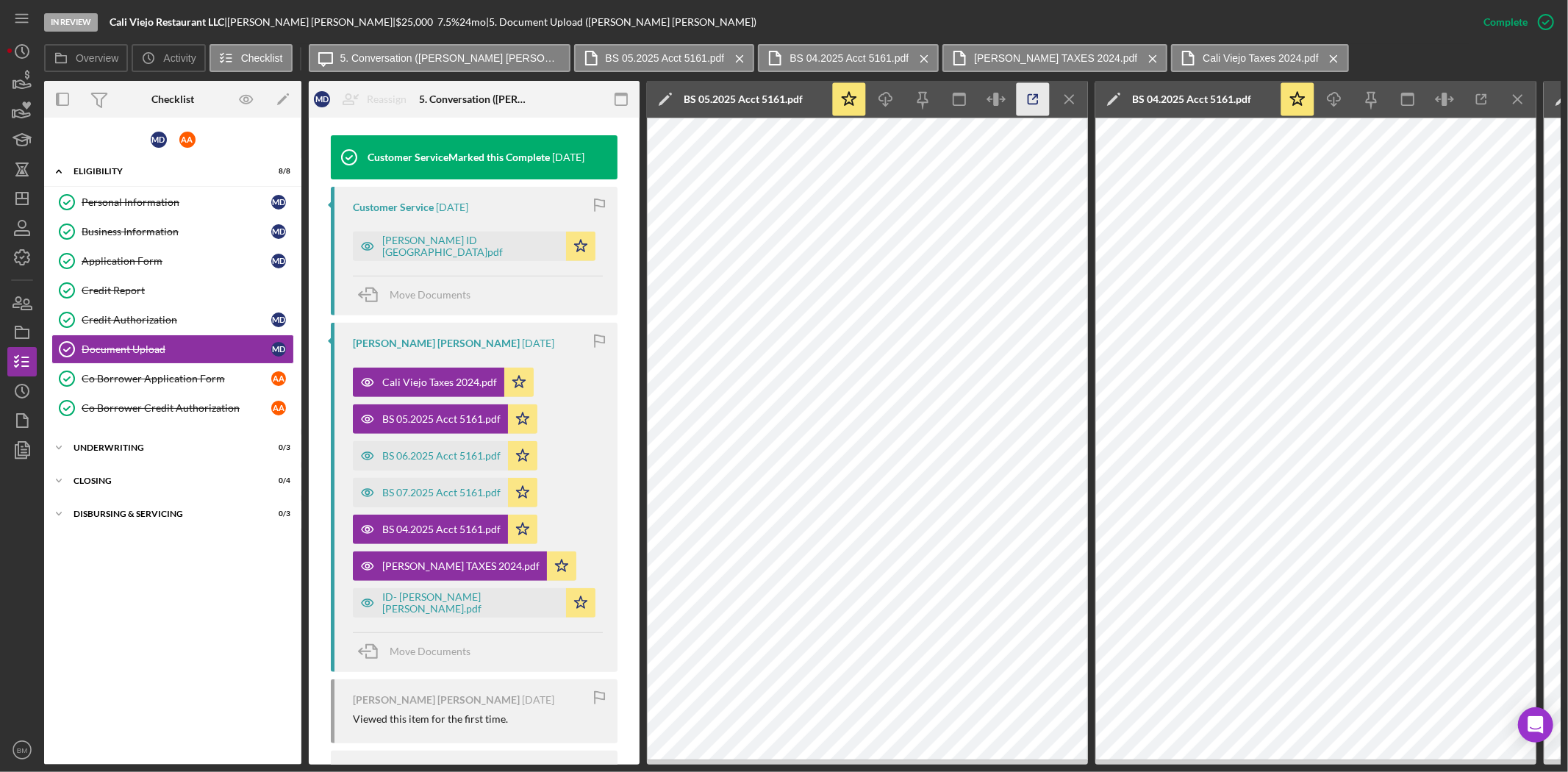
click at [1033, 99] on icon "button" at bounding box center [1033, 100] width 33 height 33
click at [413, 450] on div "BS 06.2025 Acct 5161.pdf" at bounding box center [441, 456] width 119 height 12
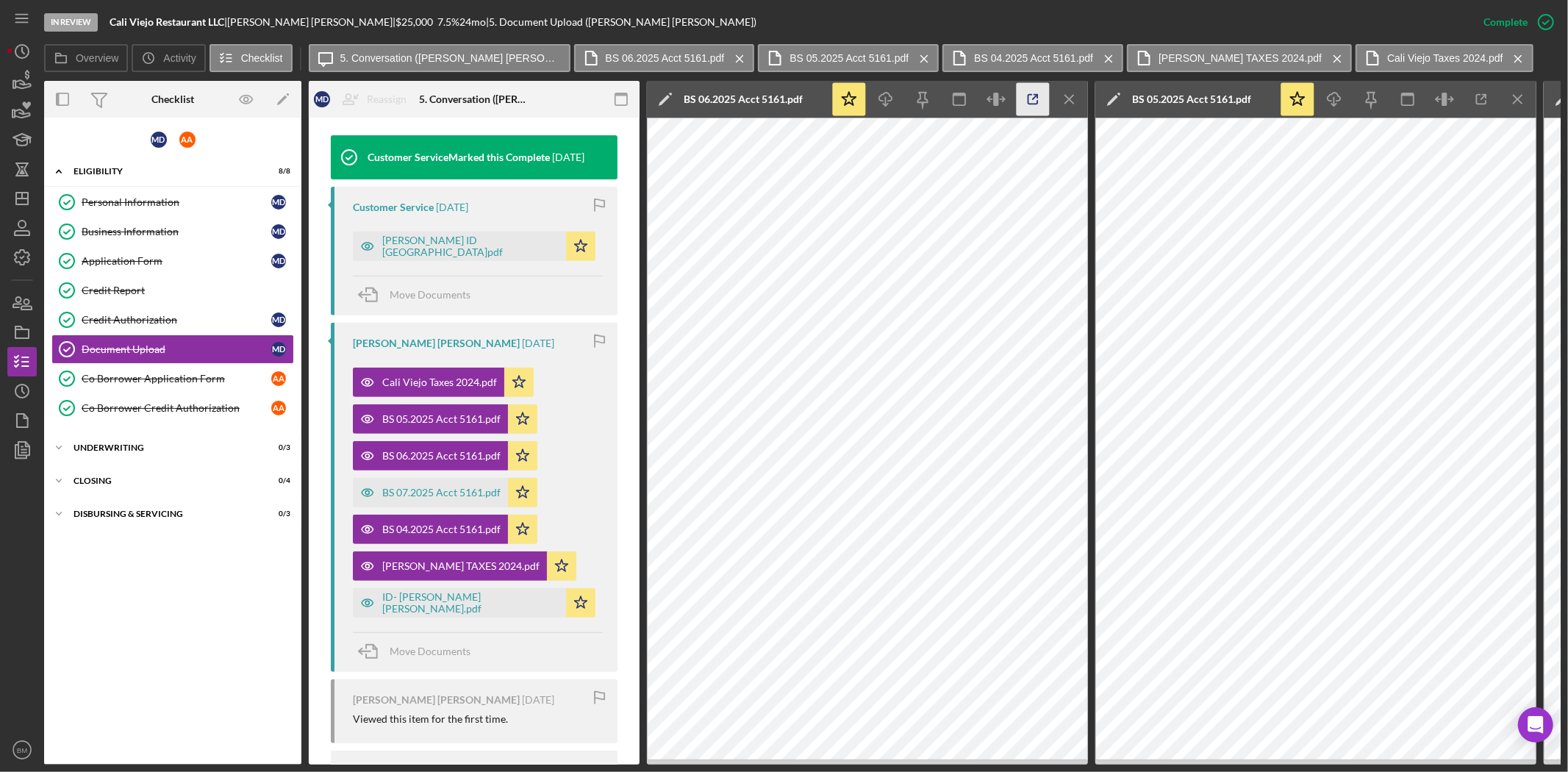
click at [1032, 98] on line "button" at bounding box center [1035, 97] width 5 height 5
click at [420, 486] on div "BS 07.2025 Acct 5161.pdf" at bounding box center [441, 493] width 119 height 12
click at [1024, 100] on icon "button" at bounding box center [1033, 100] width 33 height 33
